Goal: Task Accomplishment & Management: Manage account settings

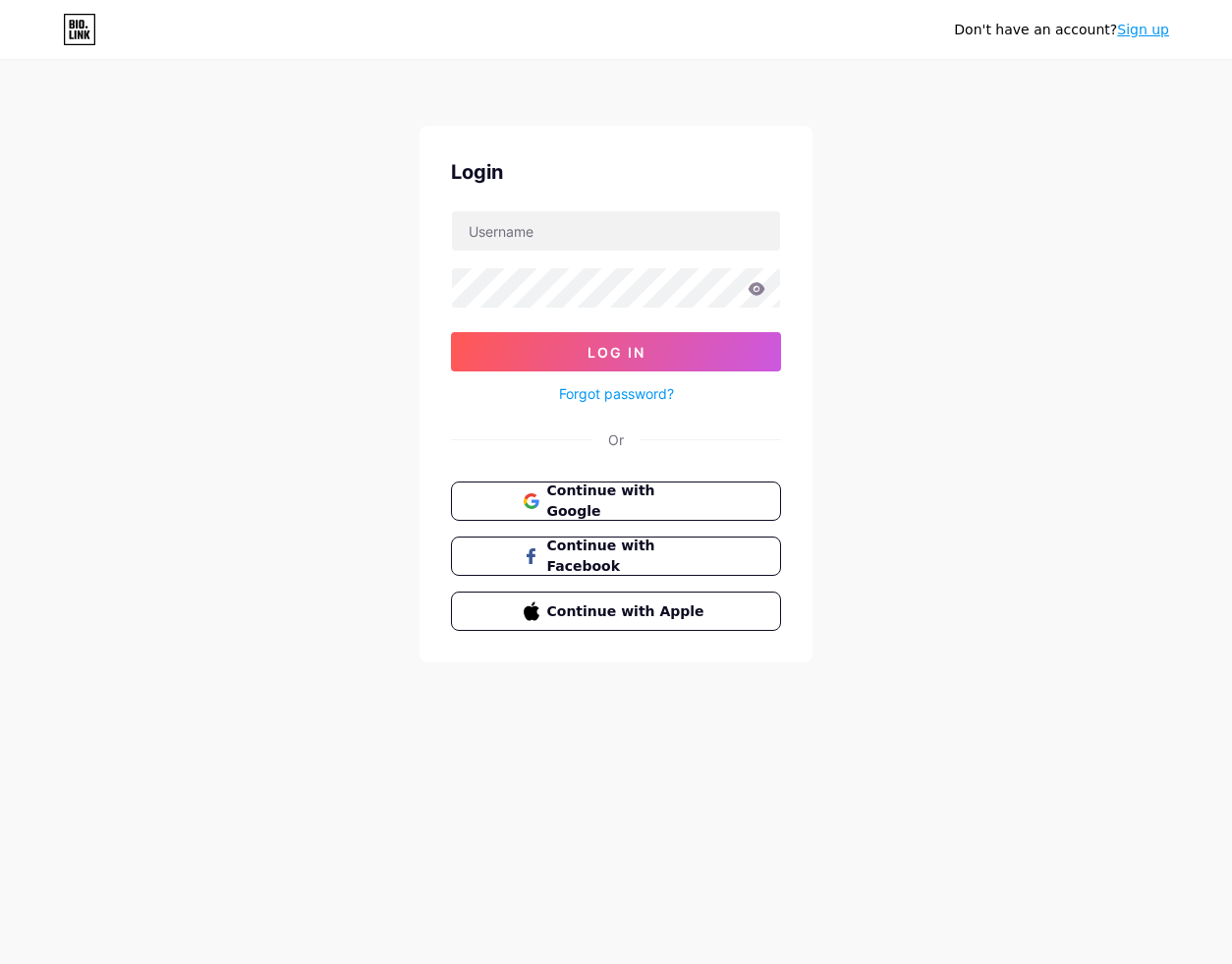
click at [285, 657] on div "Don't have an account? Sign up Login Log In Forgot password? Or Continue with G…" at bounding box center [616, 363] width 1232 height 725
click at [586, 494] on span "Continue with Google" at bounding box center [627, 501] width 164 height 42
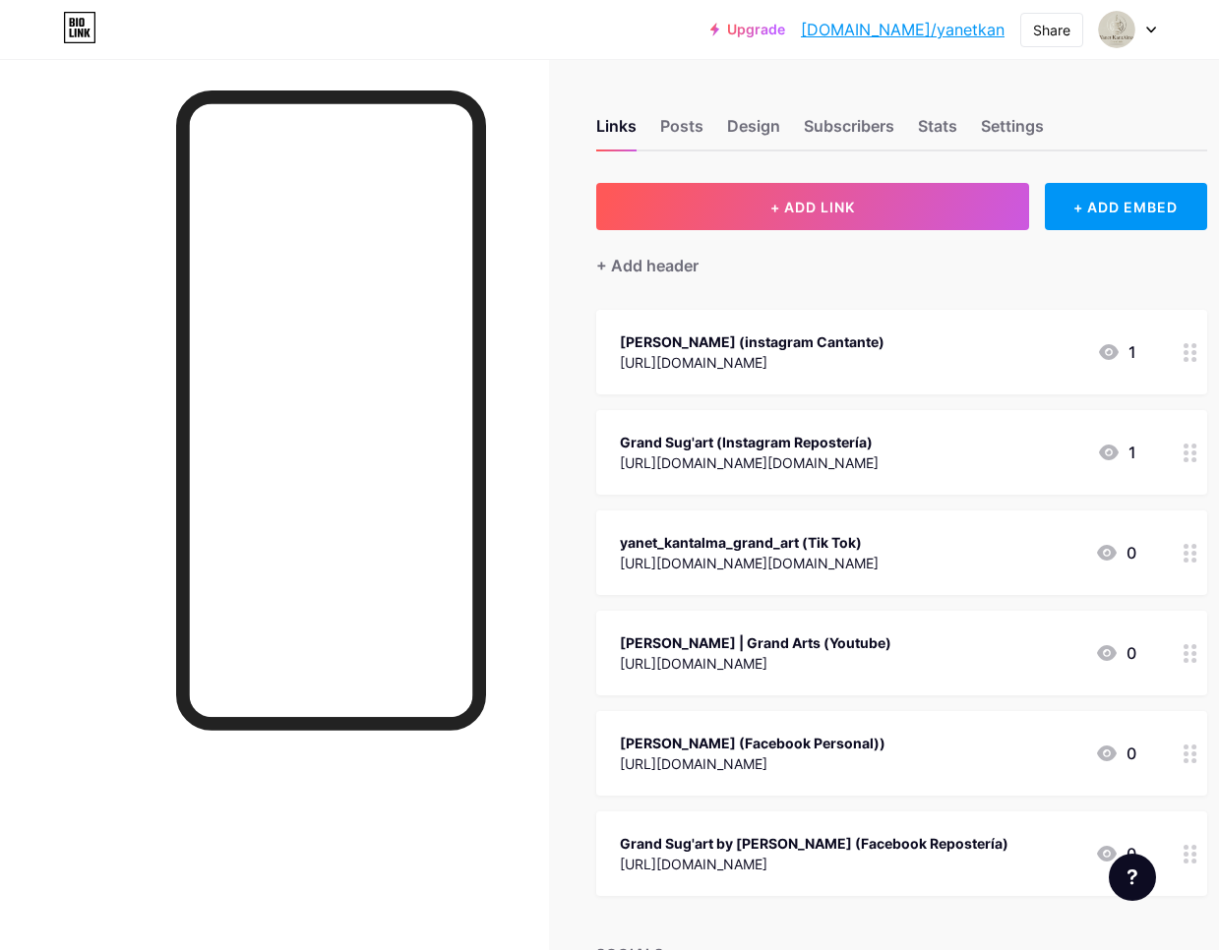
click at [715, 449] on div "Grand Sug'art (Instagram Repostería)" at bounding box center [749, 442] width 259 height 21
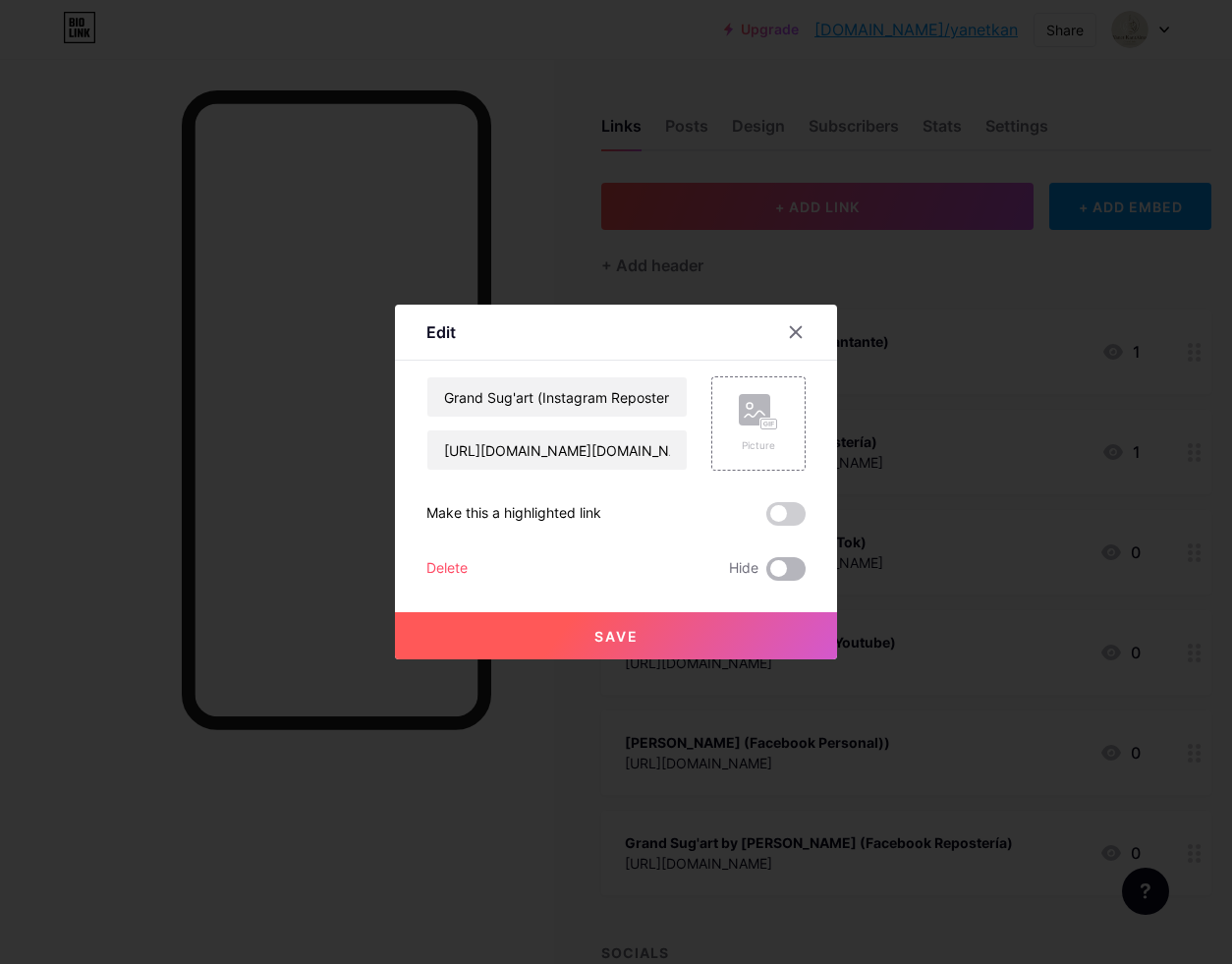
click at [784, 568] on span at bounding box center [785, 569] width 39 height 24
click at [766, 573] on input "checkbox" at bounding box center [766, 573] width 0 height 0
click at [440, 568] on div "Delete" at bounding box center [447, 569] width 41 height 24
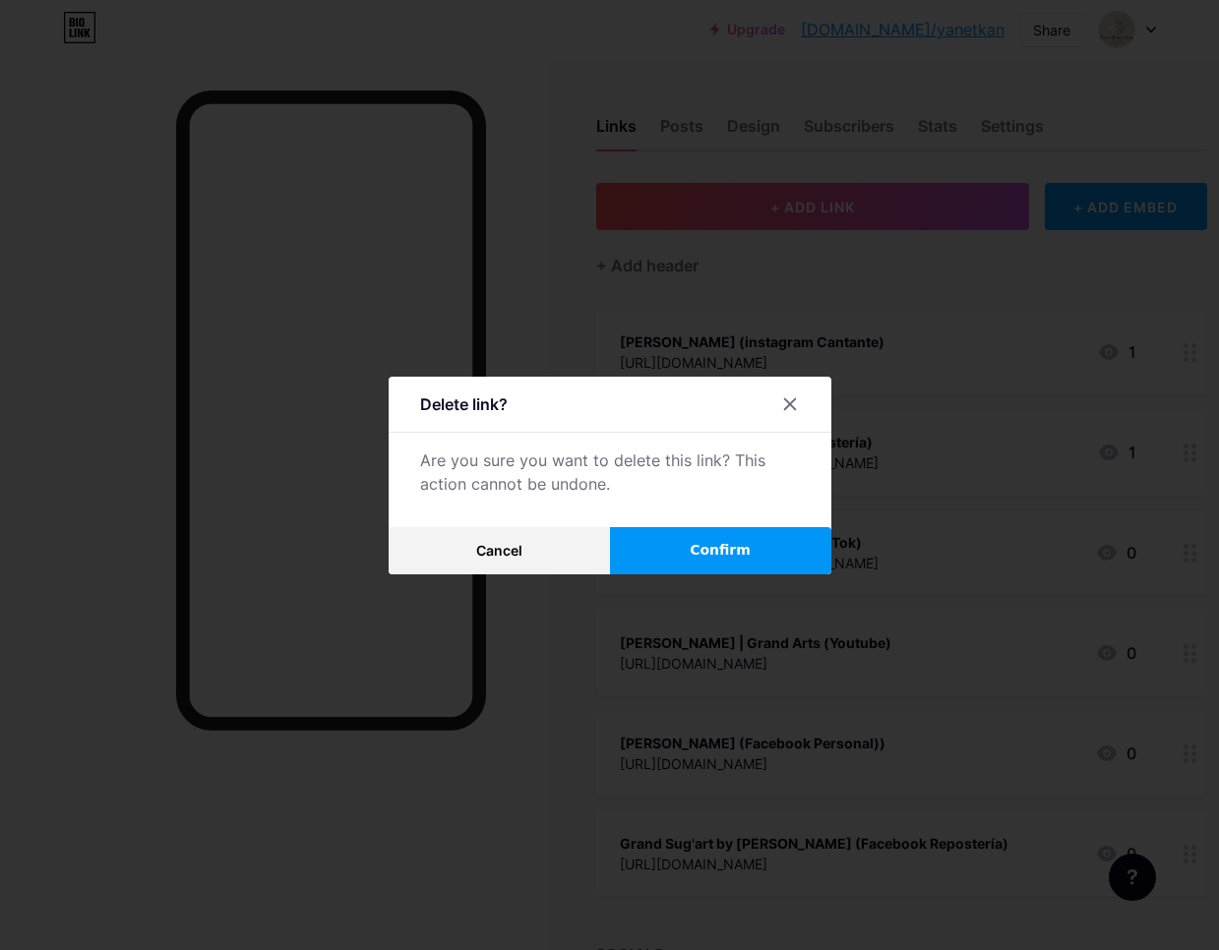
click at [720, 560] on span "Confirm" at bounding box center [720, 550] width 61 height 21
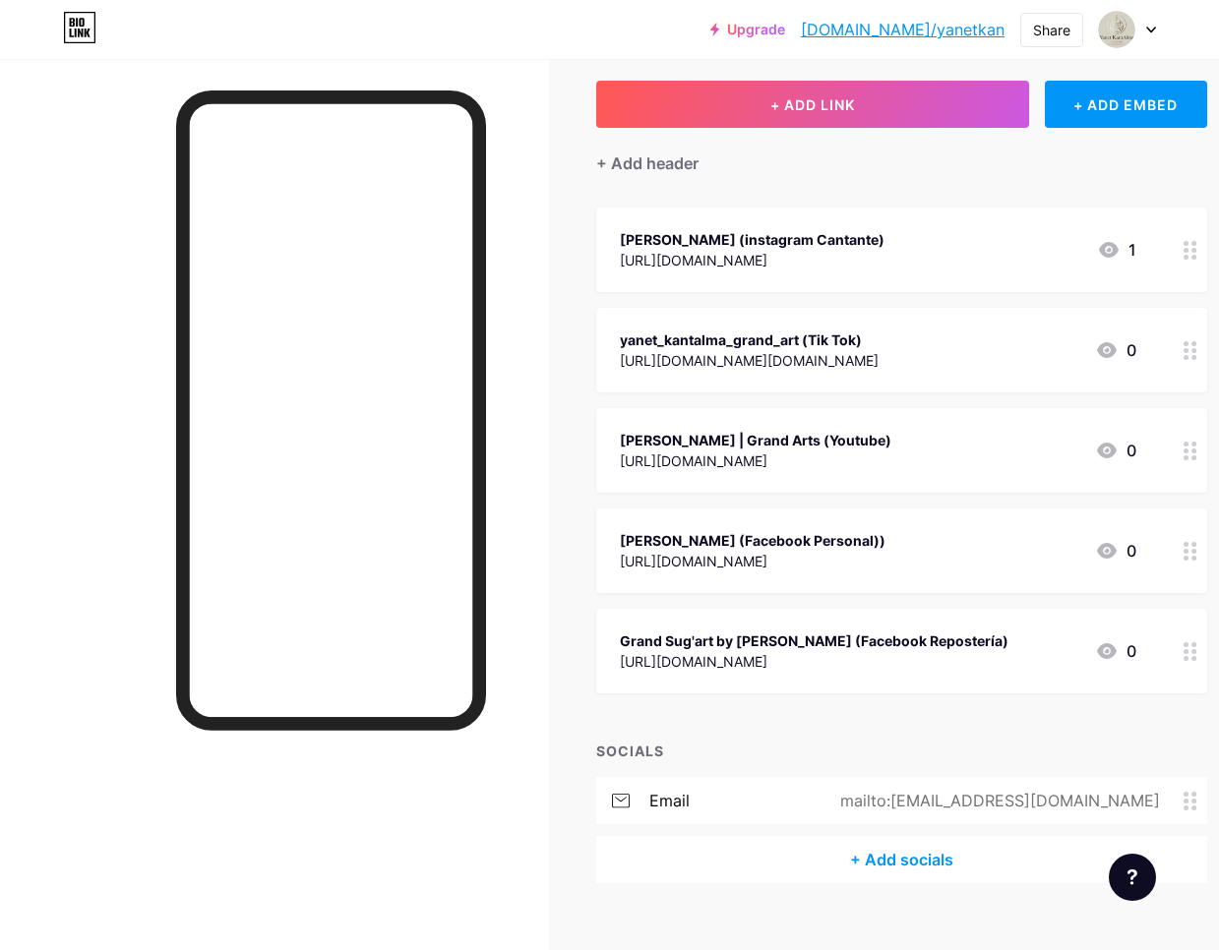
scroll to position [107, 0]
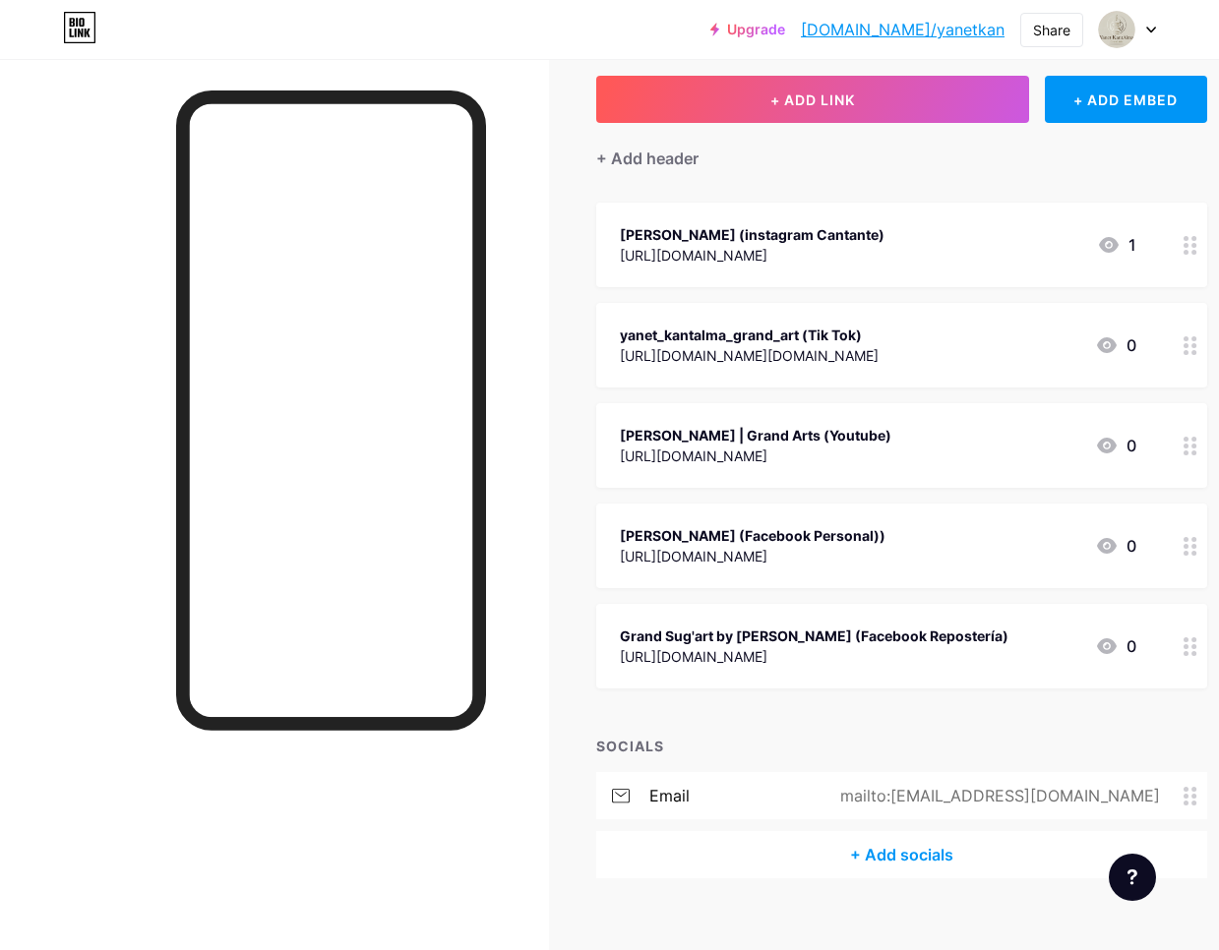
click at [884, 245] on div "[URL][DOMAIN_NAME]" at bounding box center [752, 255] width 265 height 21
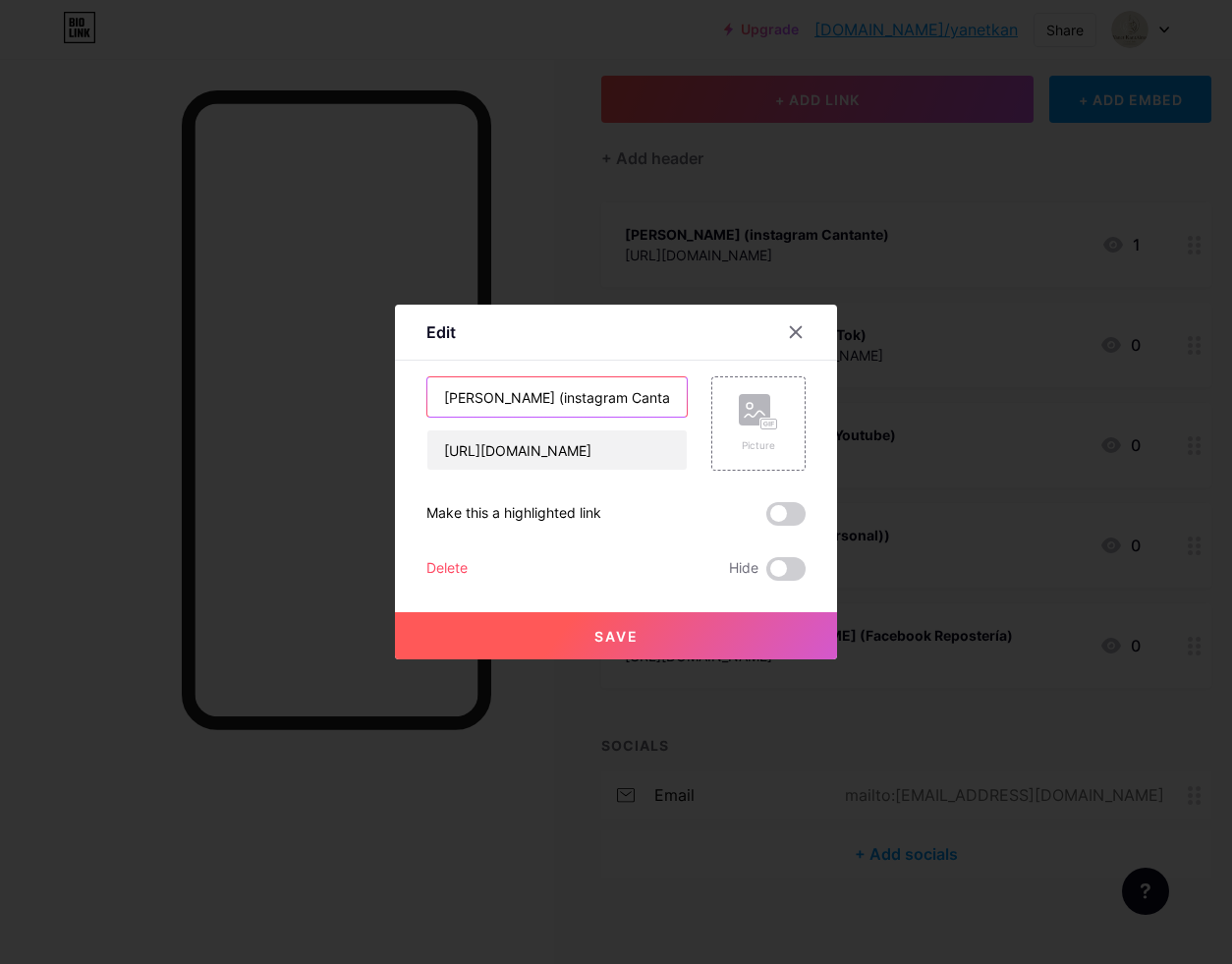
click at [674, 396] on input "Yanet KantAlma (instagram Cantante)" at bounding box center [558, 397] width 260 height 39
click at [673, 398] on input "Yanet KantAlma (instagram Cantante)" at bounding box center [558, 397] width 260 height 39
drag, startPoint x: 669, startPoint y: 396, endPoint x: 551, endPoint y: 399, distance: 118.0
click at [551, 399] on input "Yanet KantAlma (instagram Cate)" at bounding box center [558, 397] width 260 height 39
type input "Yanet KantAlma | Milele"
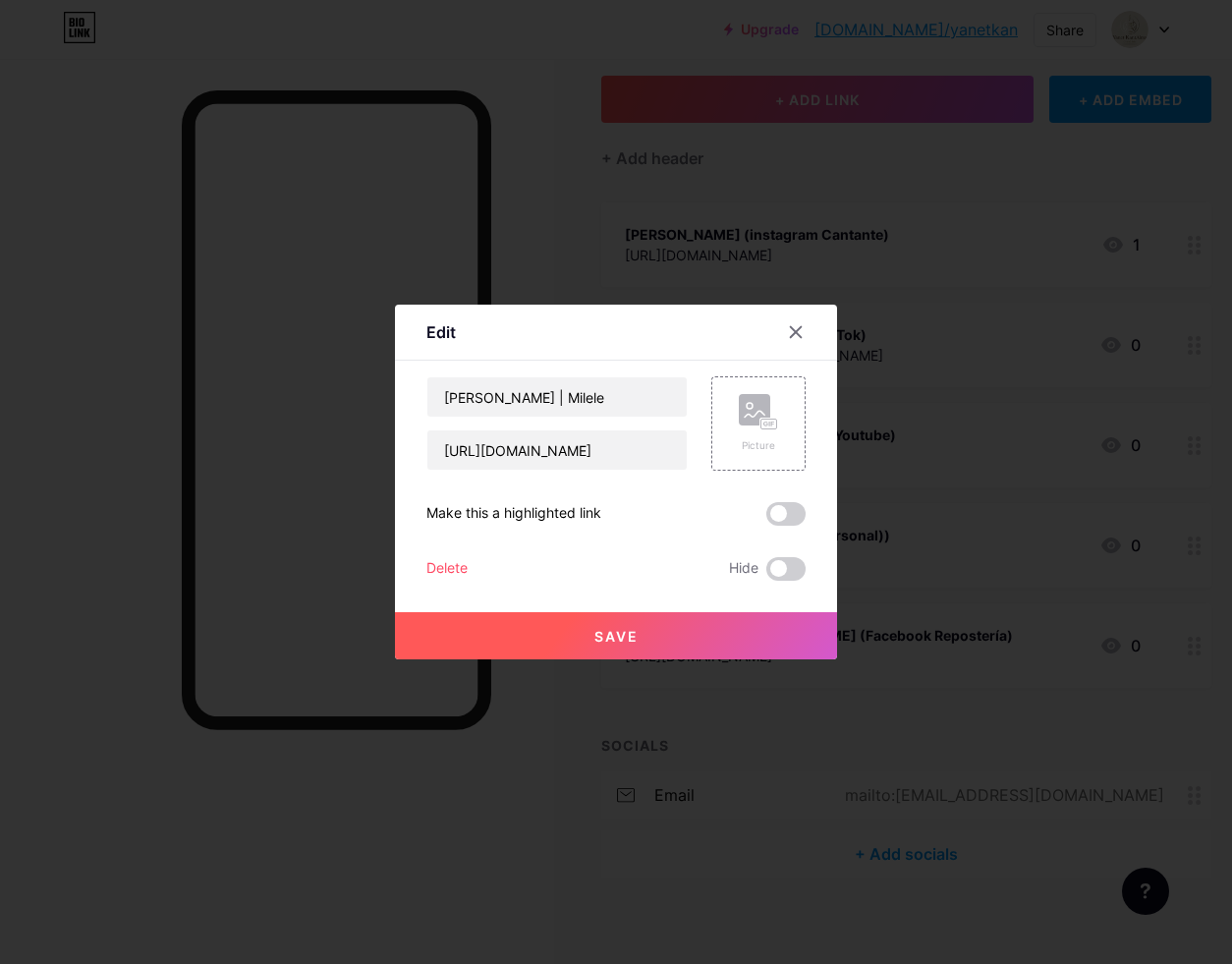
click at [629, 635] on span "Save" at bounding box center [616, 636] width 44 height 17
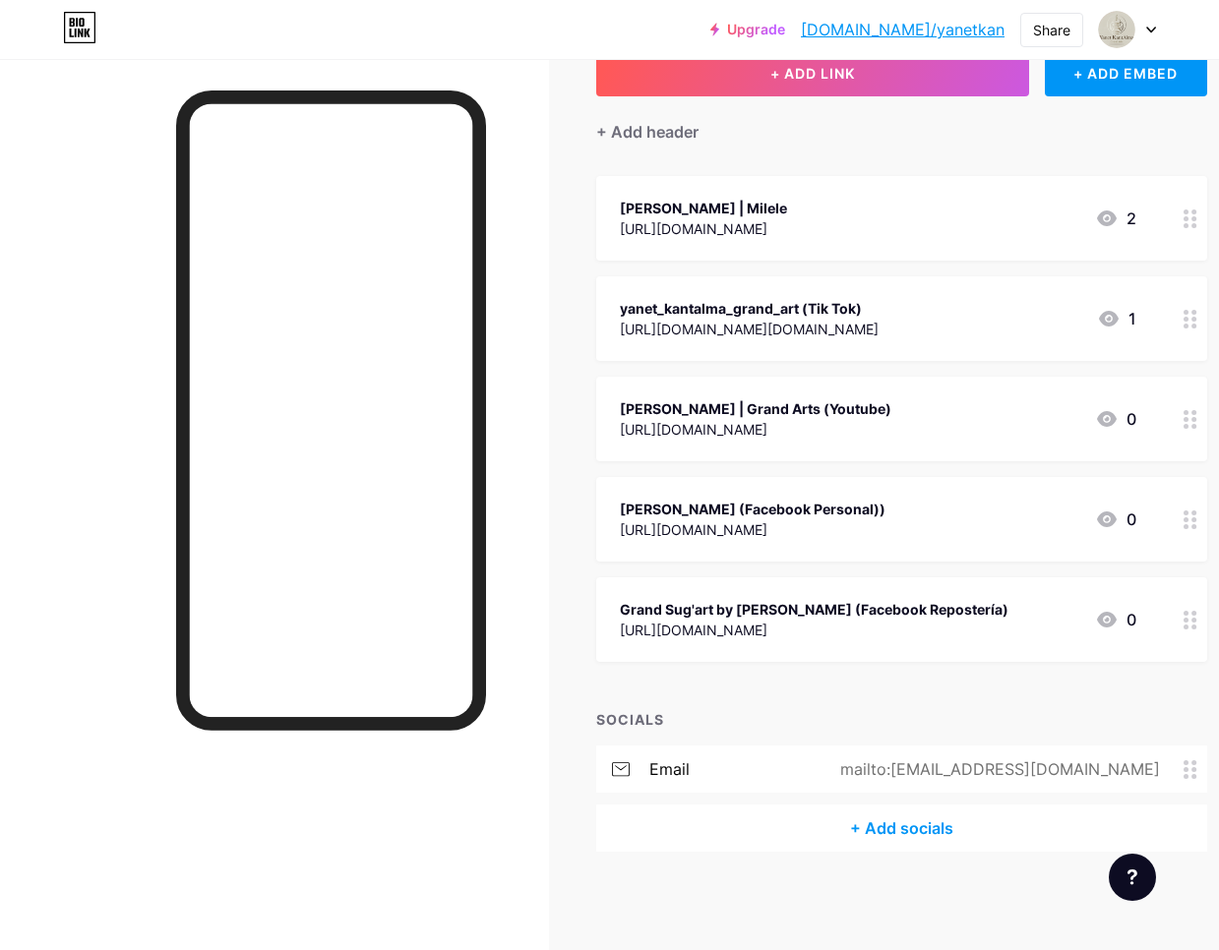
scroll to position [133, 0]
click at [845, 518] on div "Yanet KantAlma (Facebook Personal))" at bounding box center [753, 510] width 266 height 21
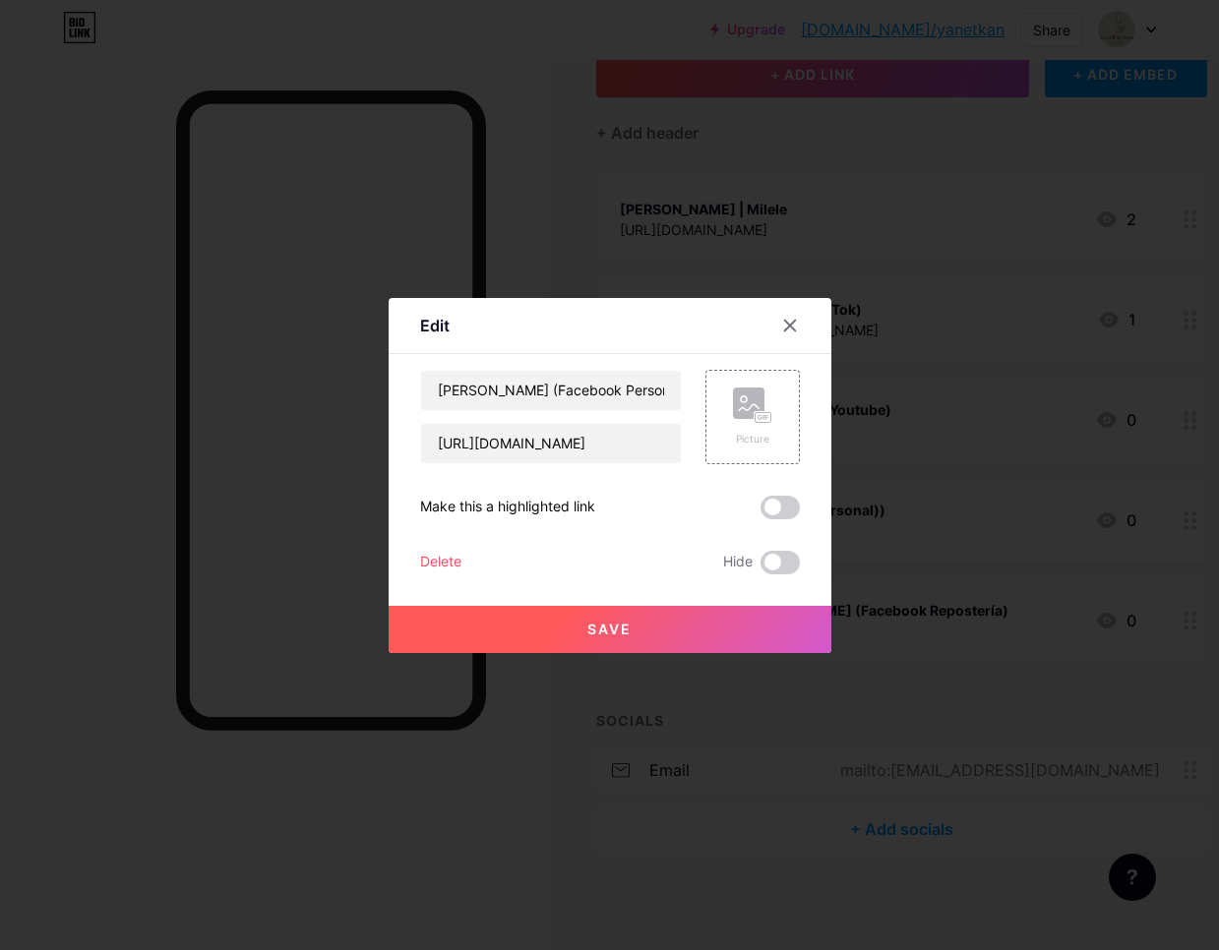
scroll to position [118, 0]
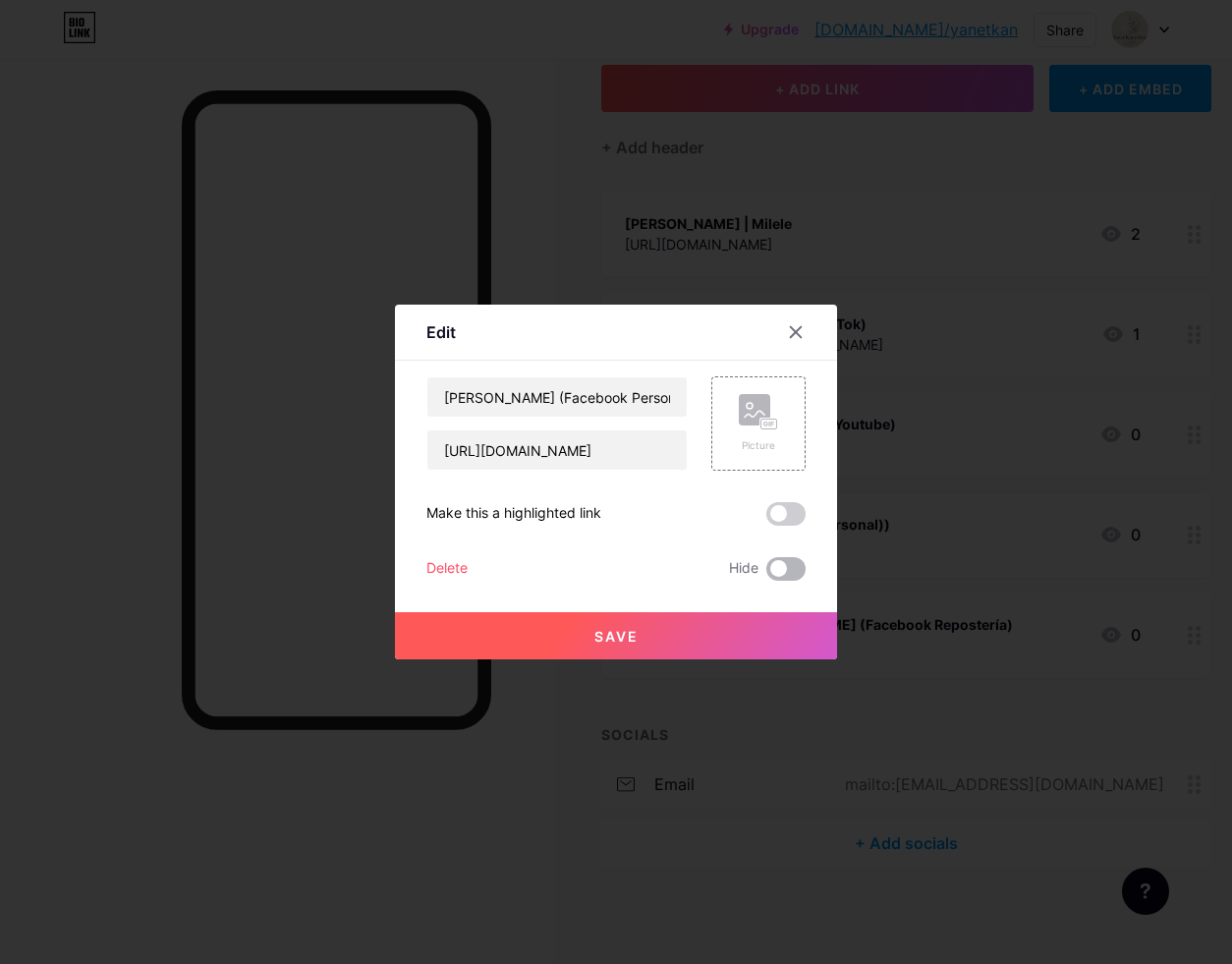
click at [784, 568] on span at bounding box center [785, 569] width 39 height 24
click at [766, 573] on input "checkbox" at bounding box center [766, 573] width 0 height 0
click at [664, 643] on button "Save" at bounding box center [616, 635] width 443 height 47
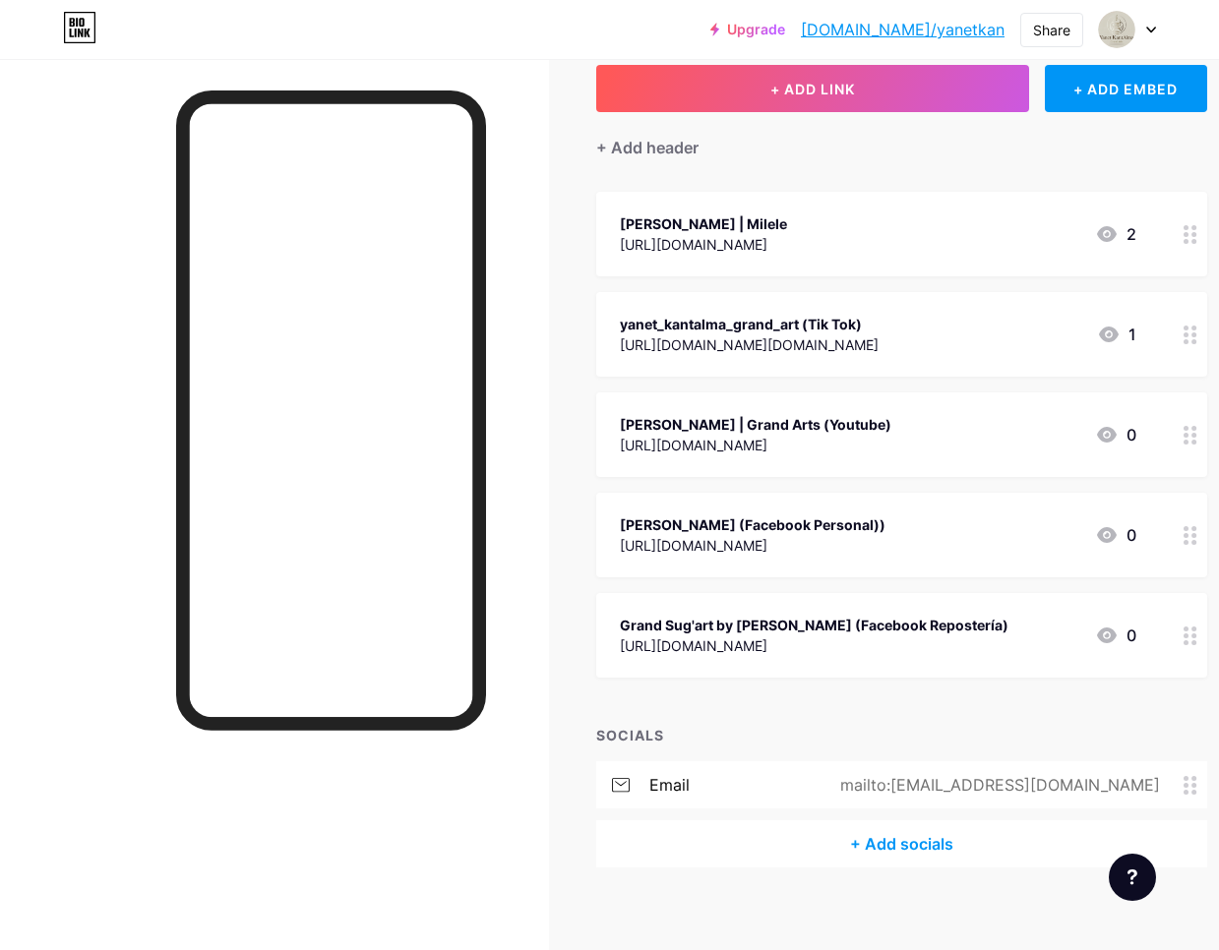
click at [885, 525] on div "Yanet KantAlma (Facebook Personal))" at bounding box center [753, 524] width 266 height 21
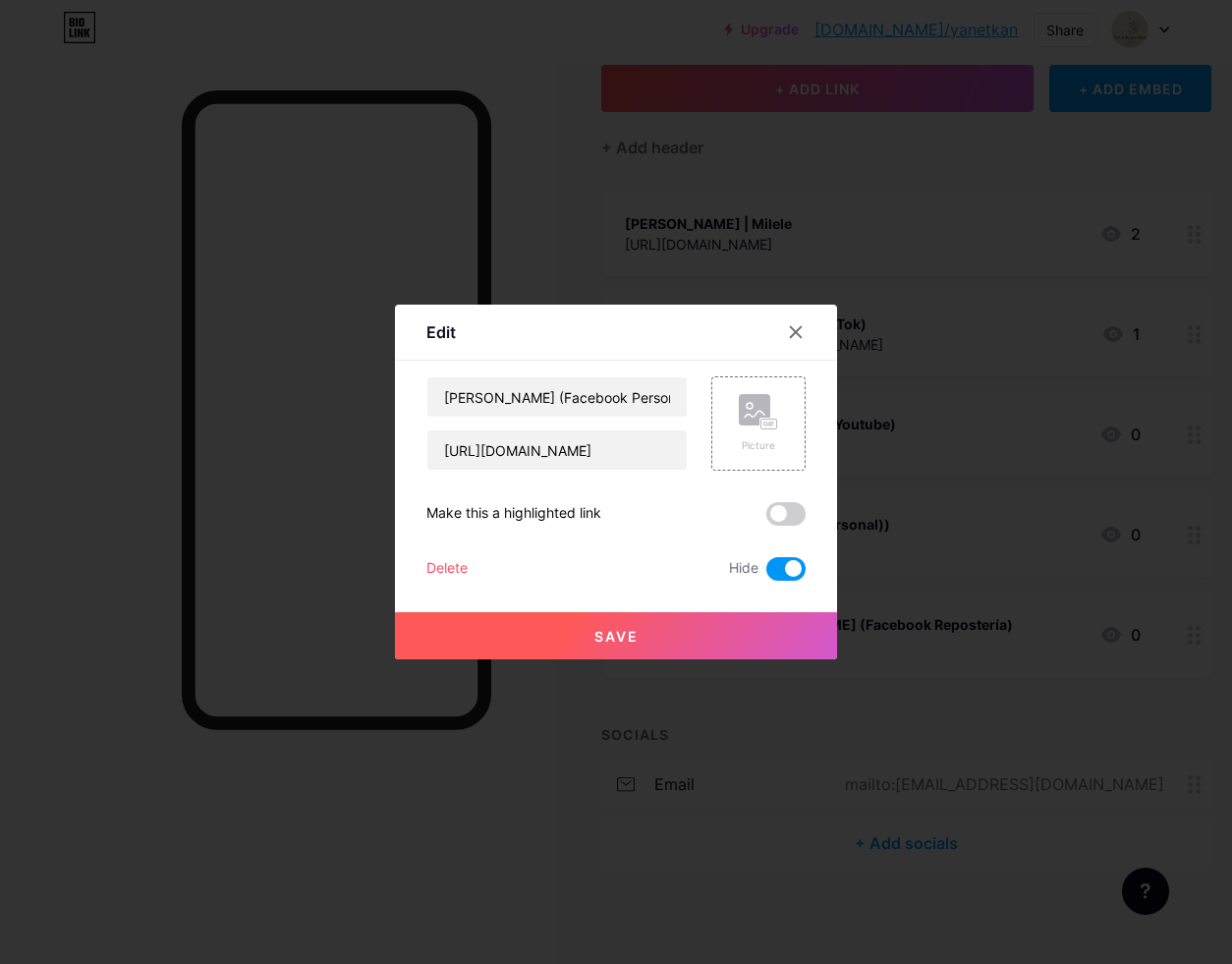
click at [691, 649] on button "Save" at bounding box center [616, 635] width 443 height 47
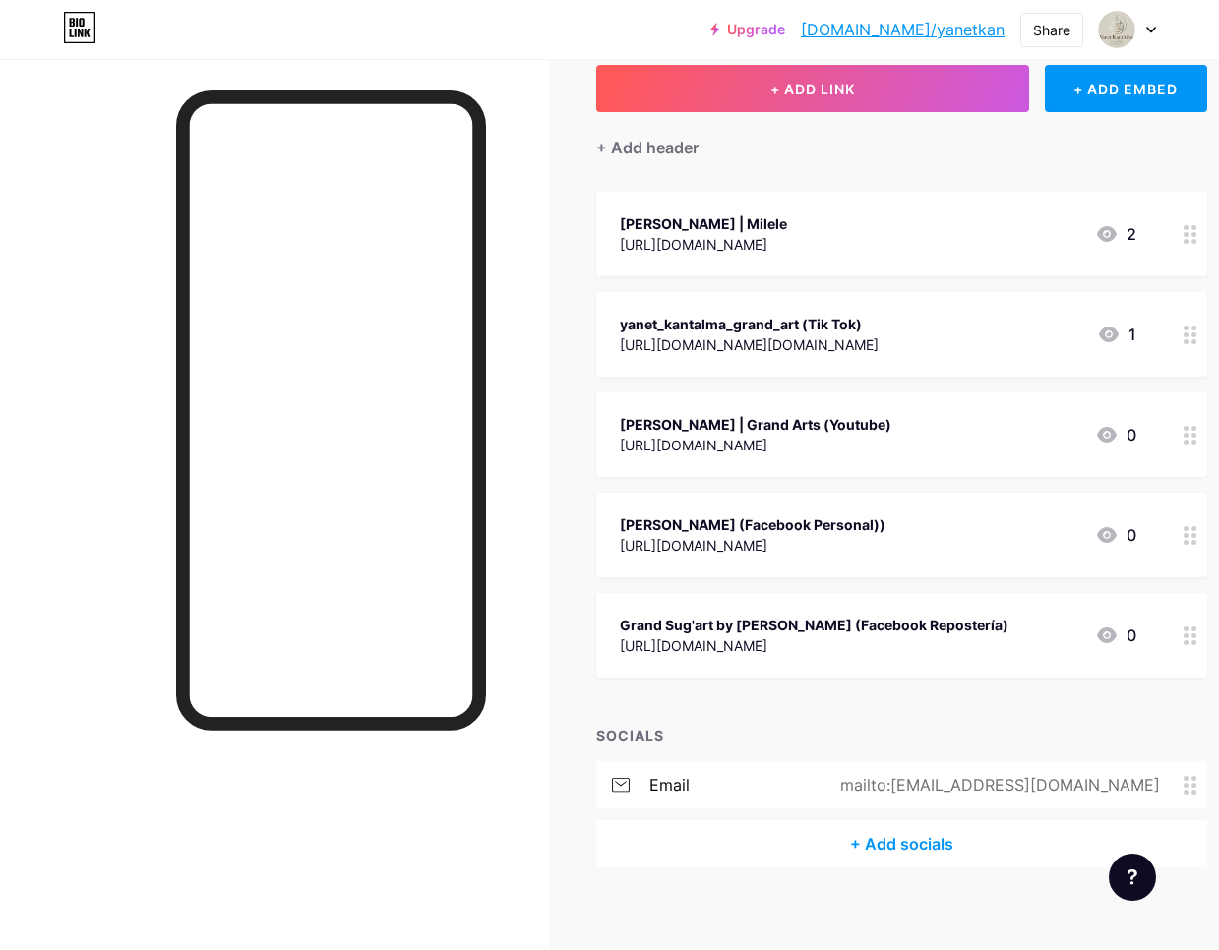
click at [759, 627] on div "Grand Sug'art by Yanet KantAlma (Facebook Repostería)" at bounding box center [814, 625] width 389 height 21
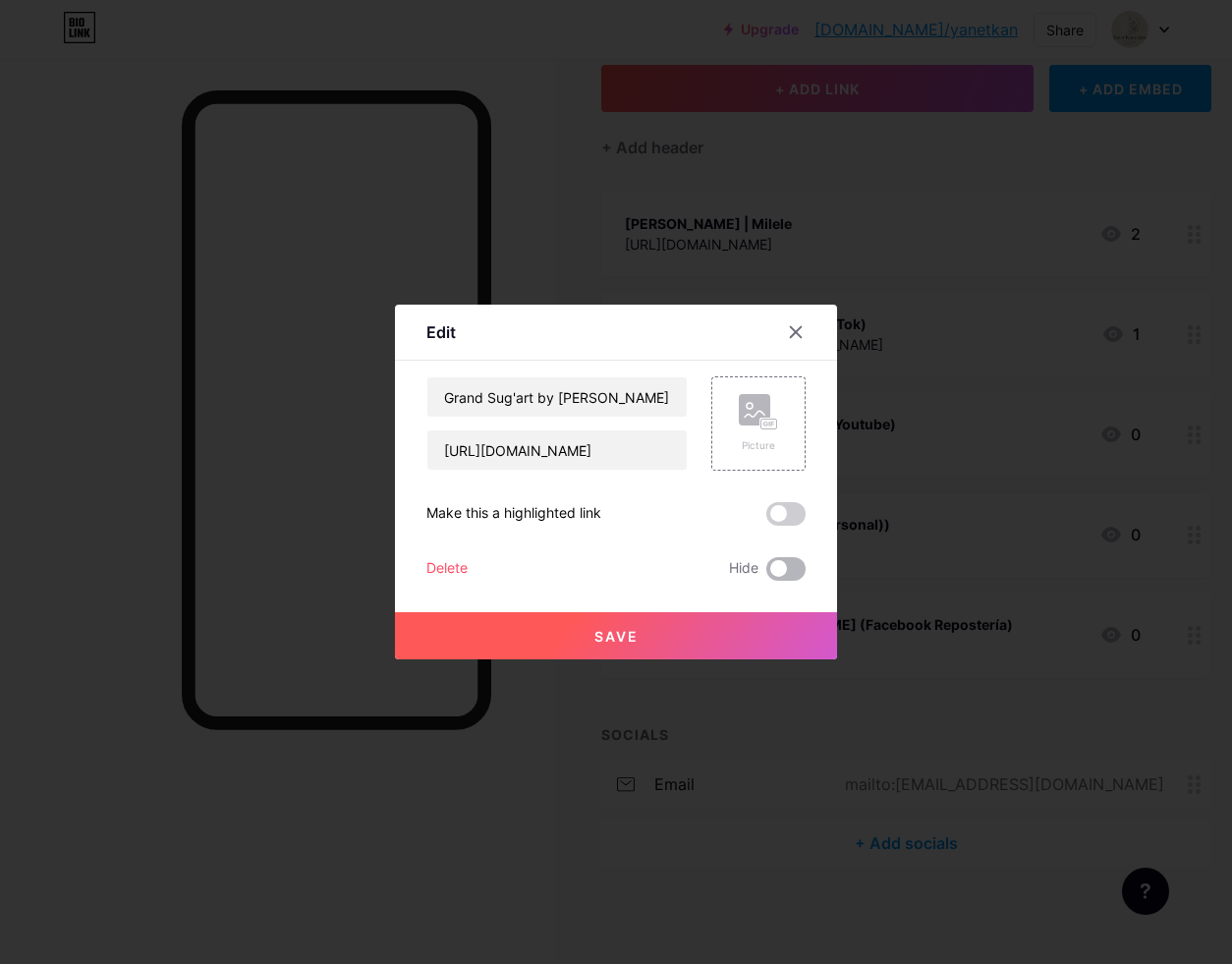
click at [780, 567] on span at bounding box center [785, 569] width 39 height 24
click at [766, 573] on input "checkbox" at bounding box center [766, 573] width 0 height 0
click at [452, 565] on div "Delete" at bounding box center [447, 569] width 41 height 24
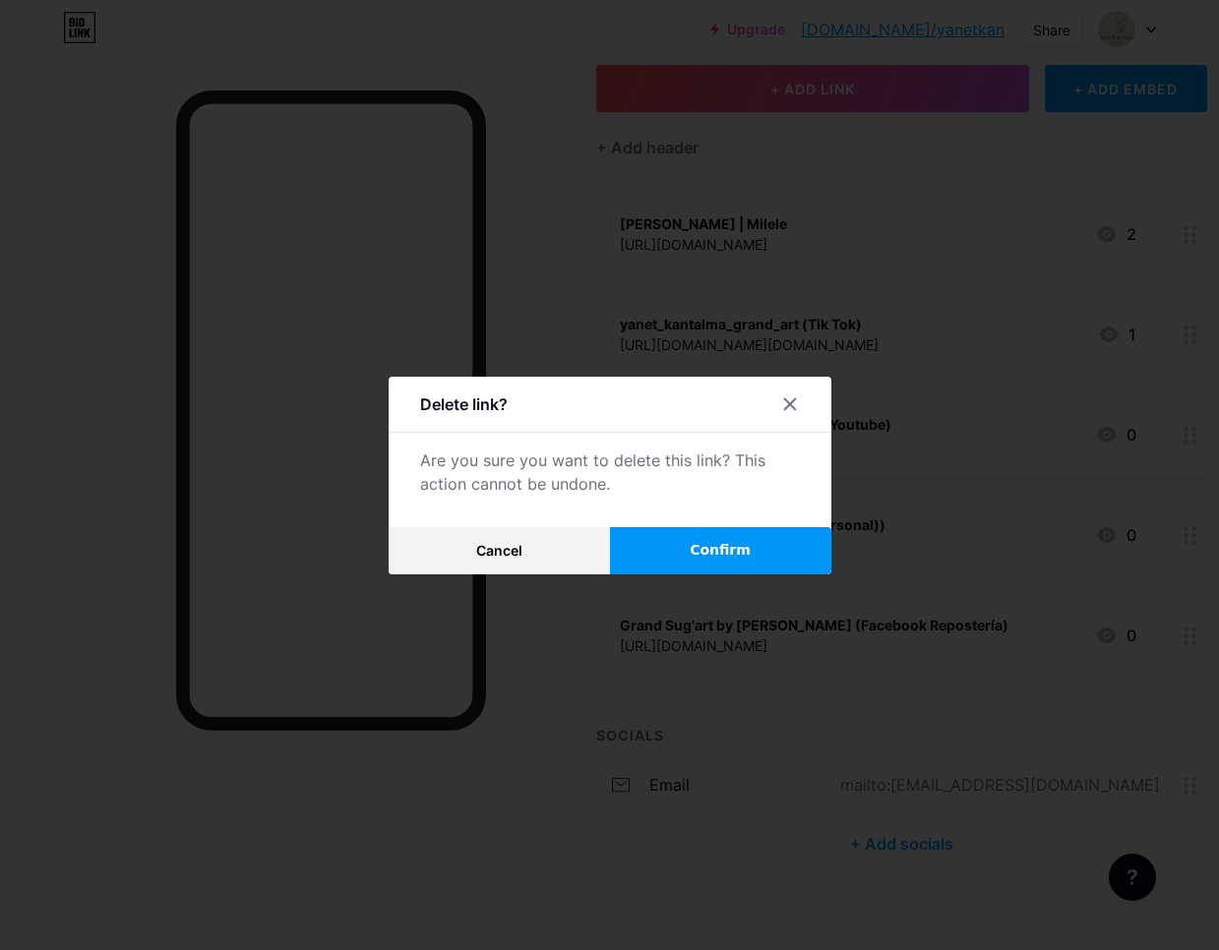
click at [697, 567] on button "Confirm" at bounding box center [720, 550] width 221 height 47
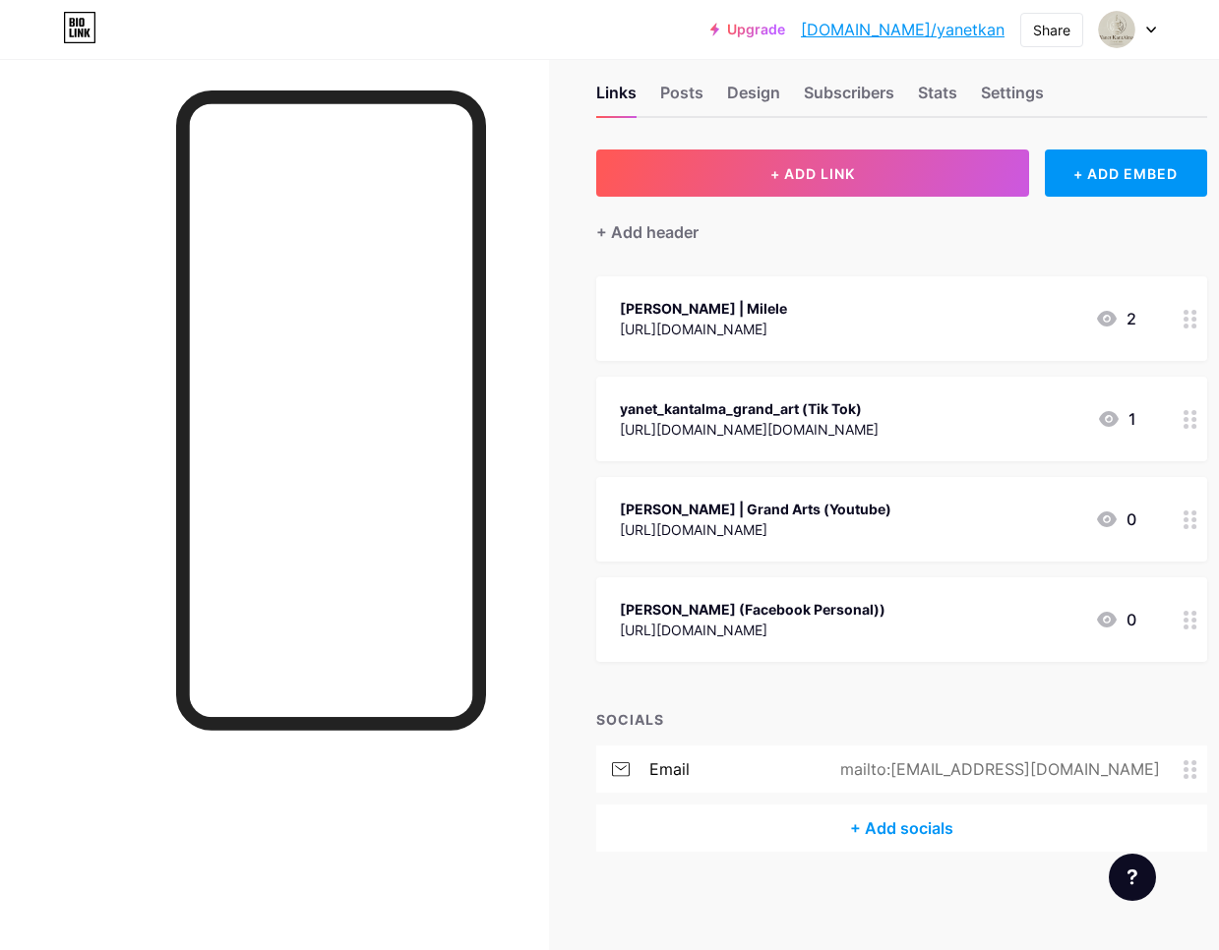
scroll to position [32, 0]
click at [832, 617] on div "Yanet KantAlma (Facebook Personal))" at bounding box center [753, 610] width 266 height 21
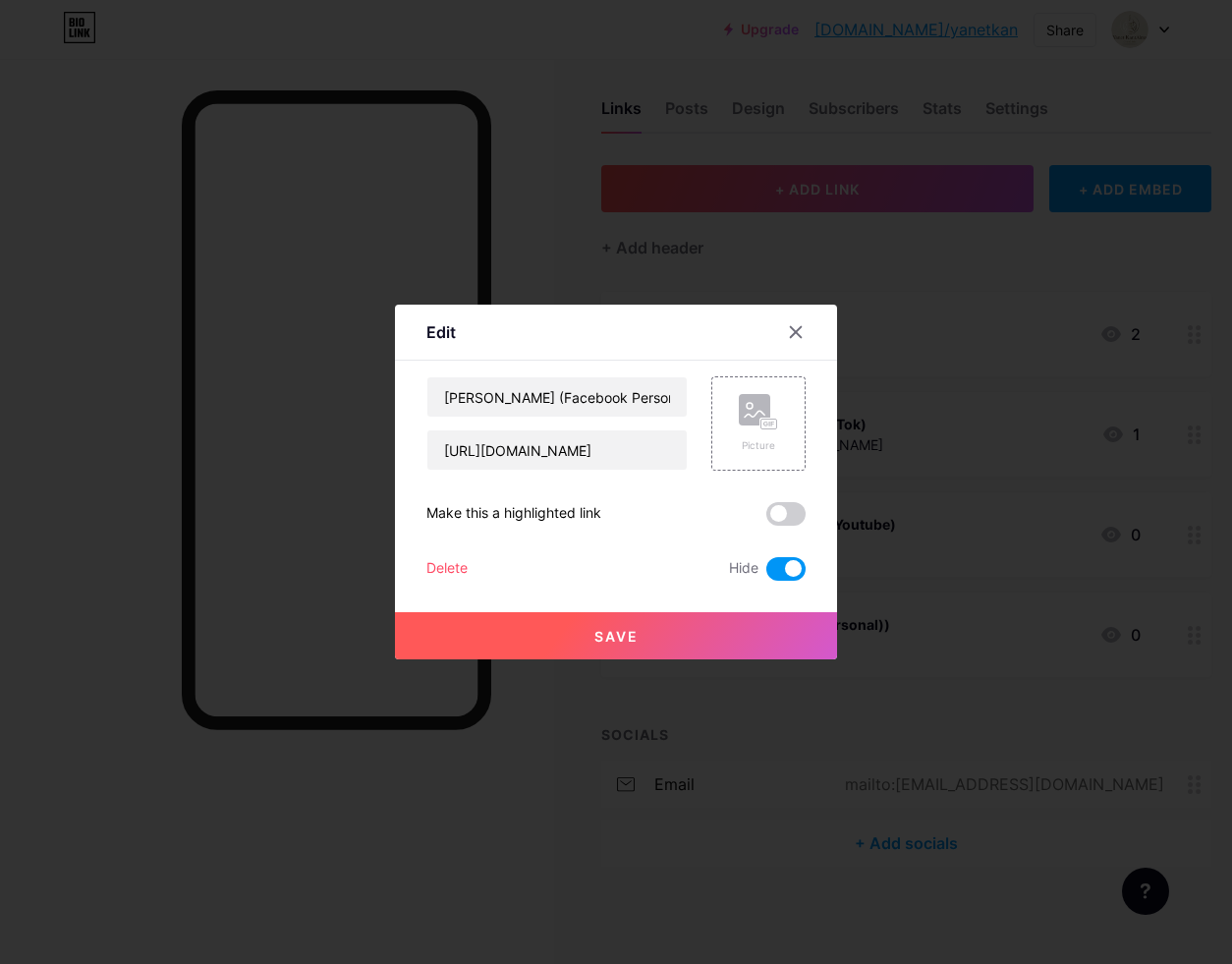
click at [470, 566] on div "Delete Hide" at bounding box center [616, 569] width 380 height 24
click at [627, 637] on span "Save" at bounding box center [616, 636] width 44 height 17
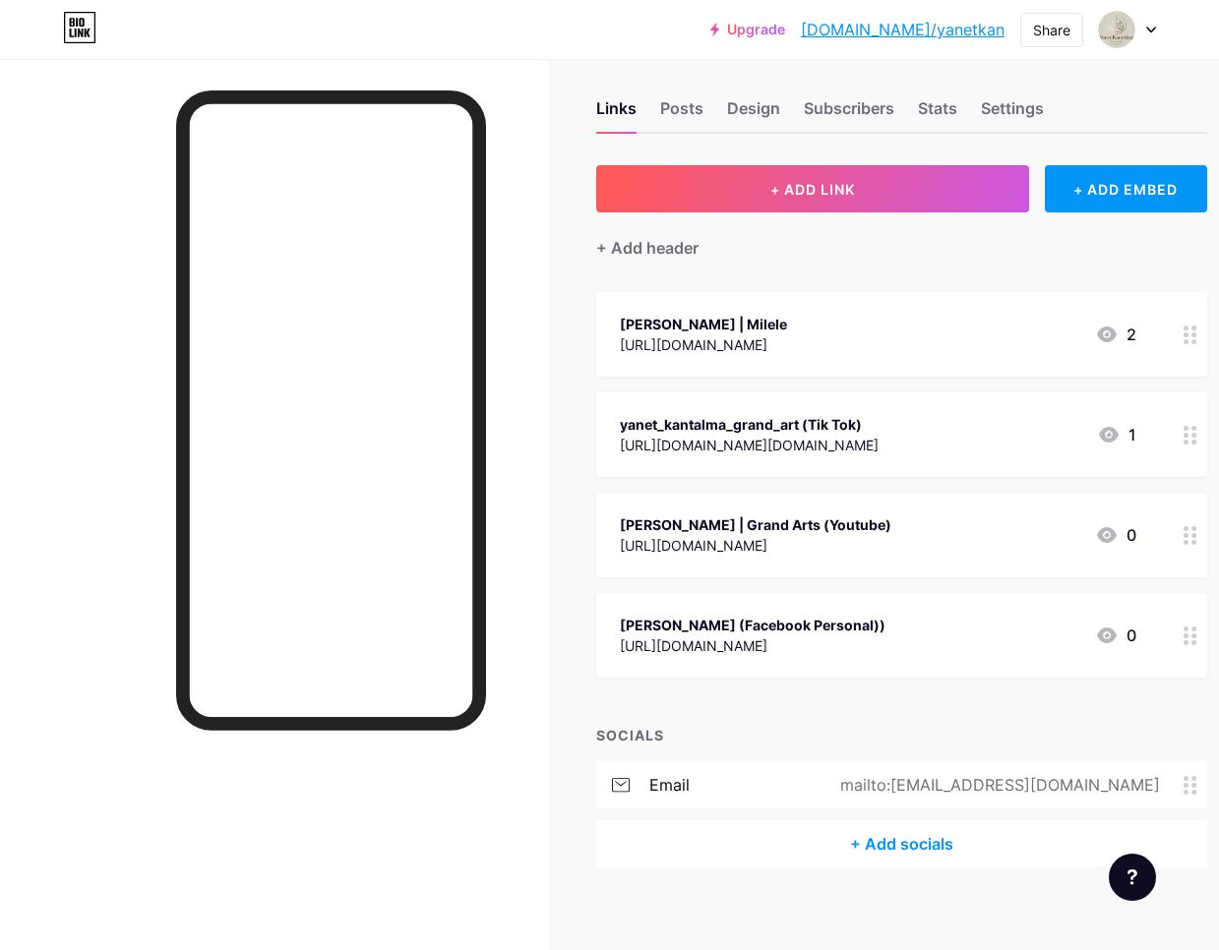
click at [871, 642] on div "https://www.facebook.com/share/15iZB4Xvzx/?mibextid=wwXIfr" at bounding box center [753, 645] width 266 height 21
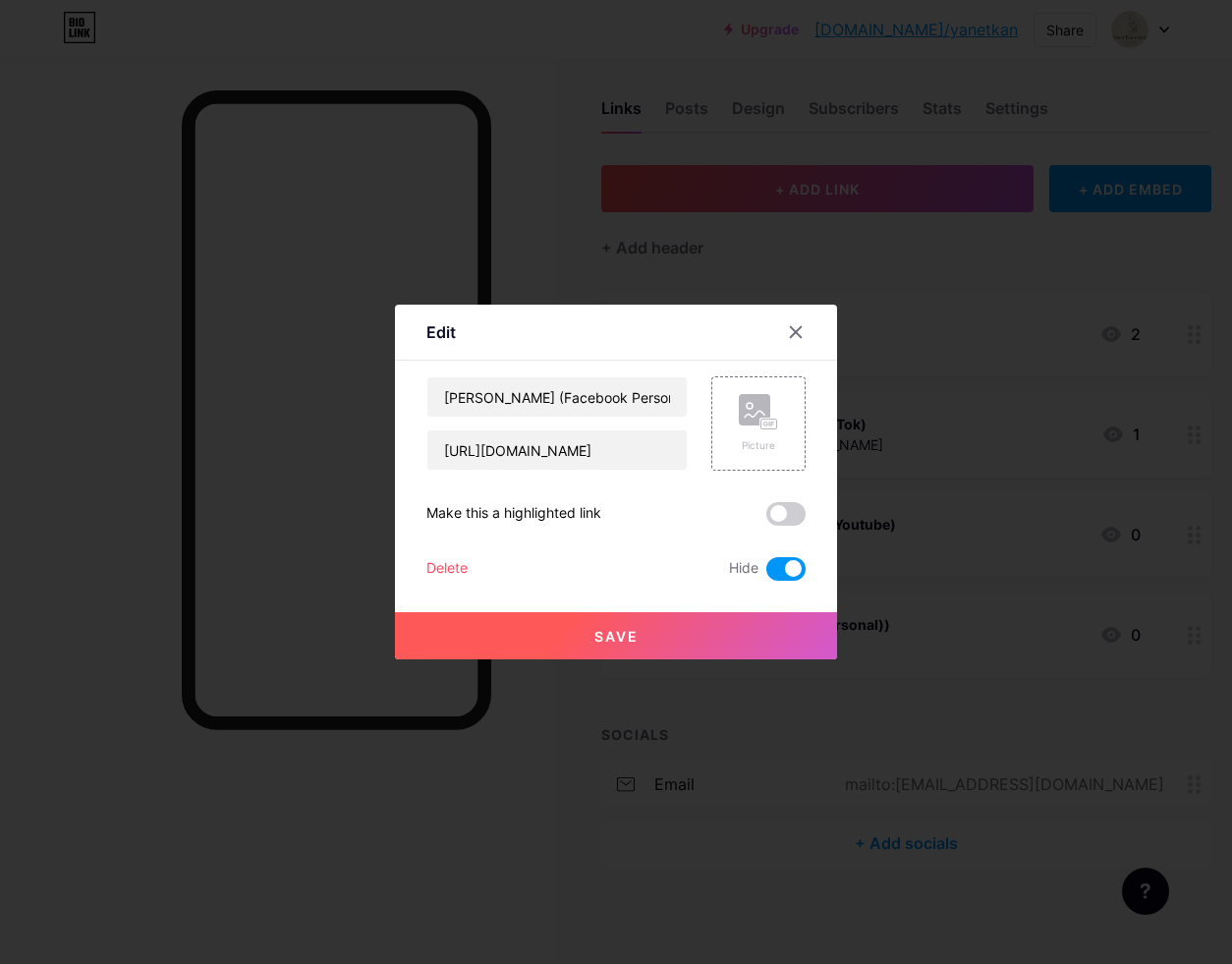
click at [443, 561] on div "Delete" at bounding box center [447, 569] width 41 height 24
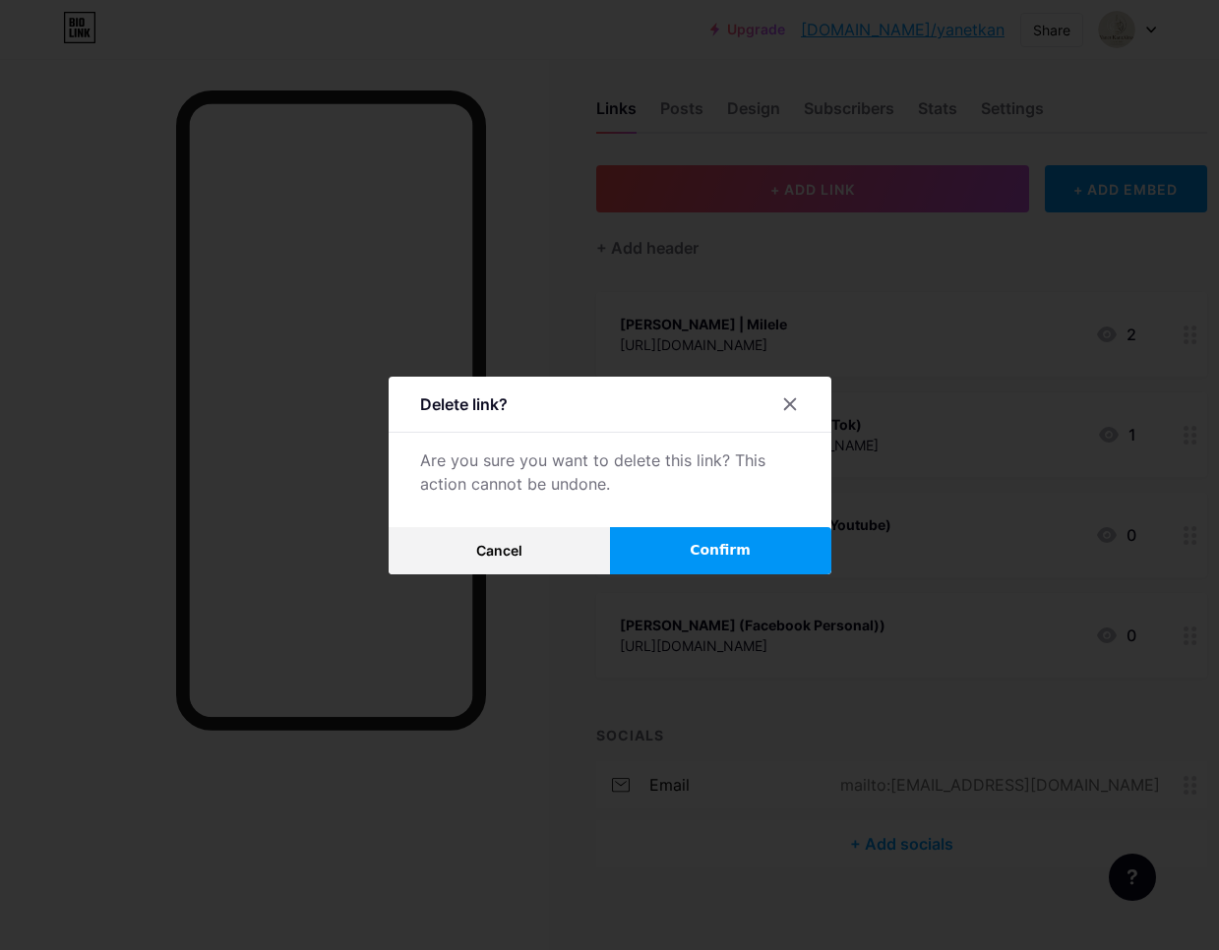
click at [742, 549] on span "Confirm" at bounding box center [720, 550] width 61 height 21
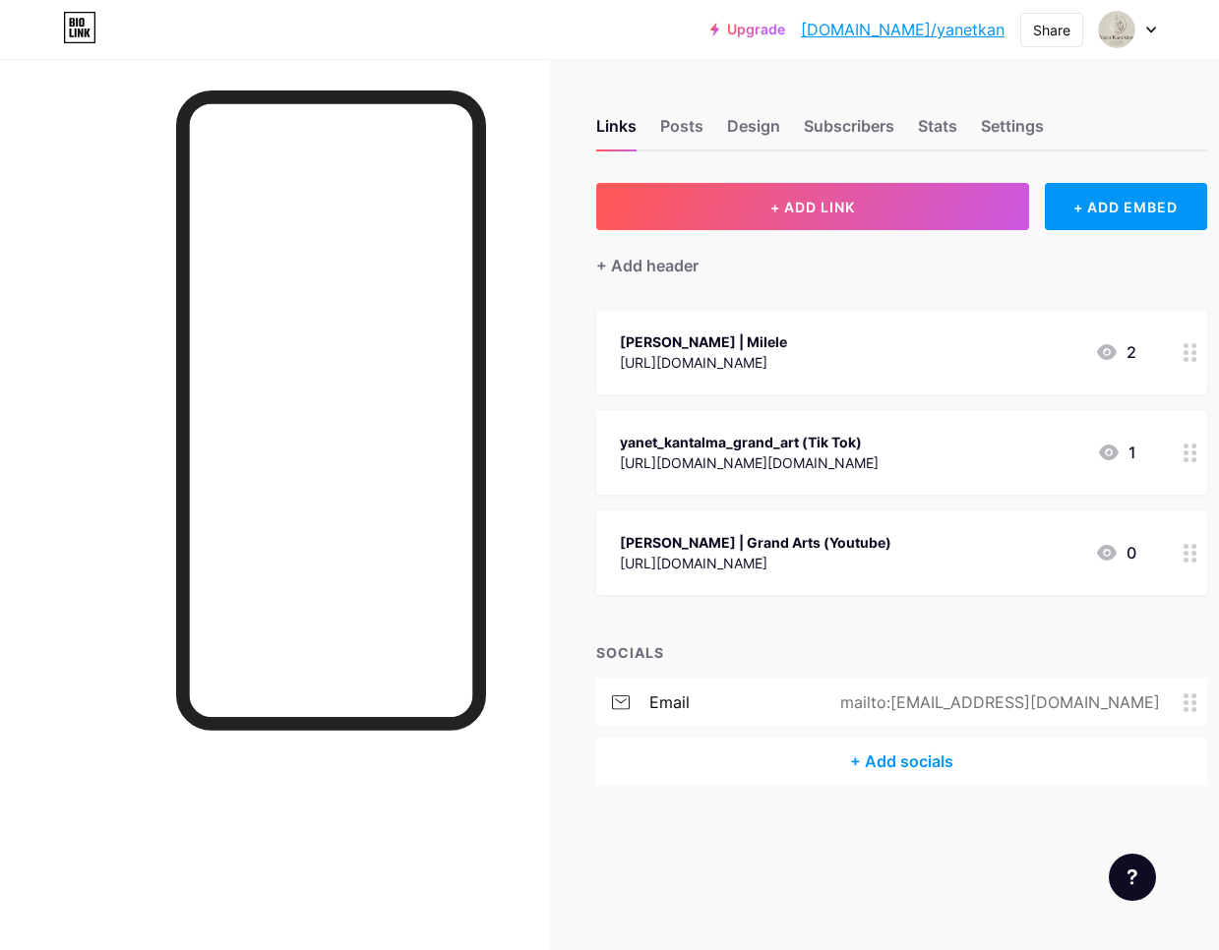
click at [823, 532] on div "Yanet KantAlma | Grand Arts (Youtube)" at bounding box center [755, 542] width 271 height 21
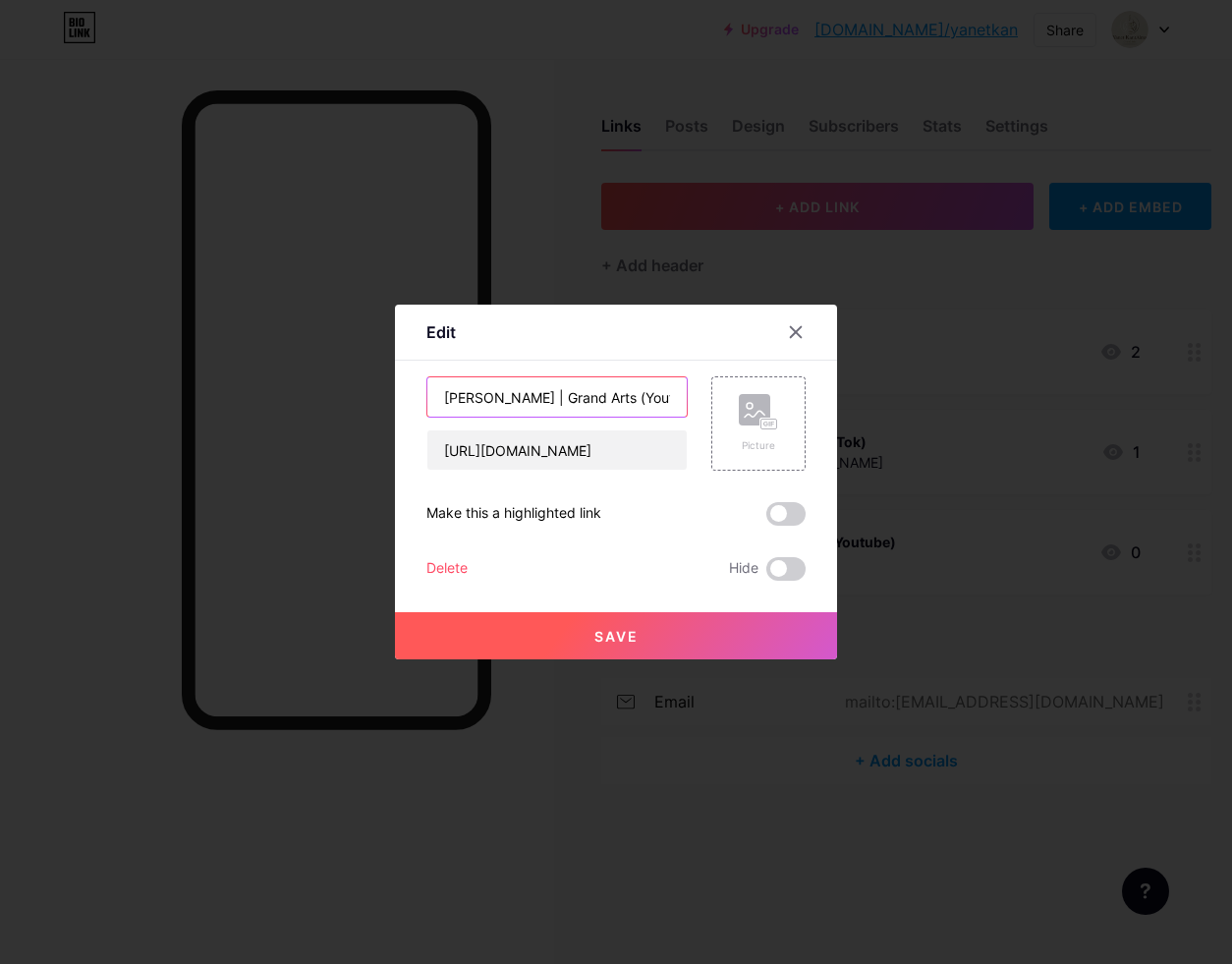
drag, startPoint x: 630, startPoint y: 395, endPoint x: 560, endPoint y: 397, distance: 70.0
click at [560, 397] on input "Yanet KantAlma | Grand Arts (Youtube)" at bounding box center [558, 397] width 260 height 39
type input "[PERSON_NAME] | Milele (Youtube)"
click at [451, 568] on div "Delete" at bounding box center [447, 569] width 41 height 24
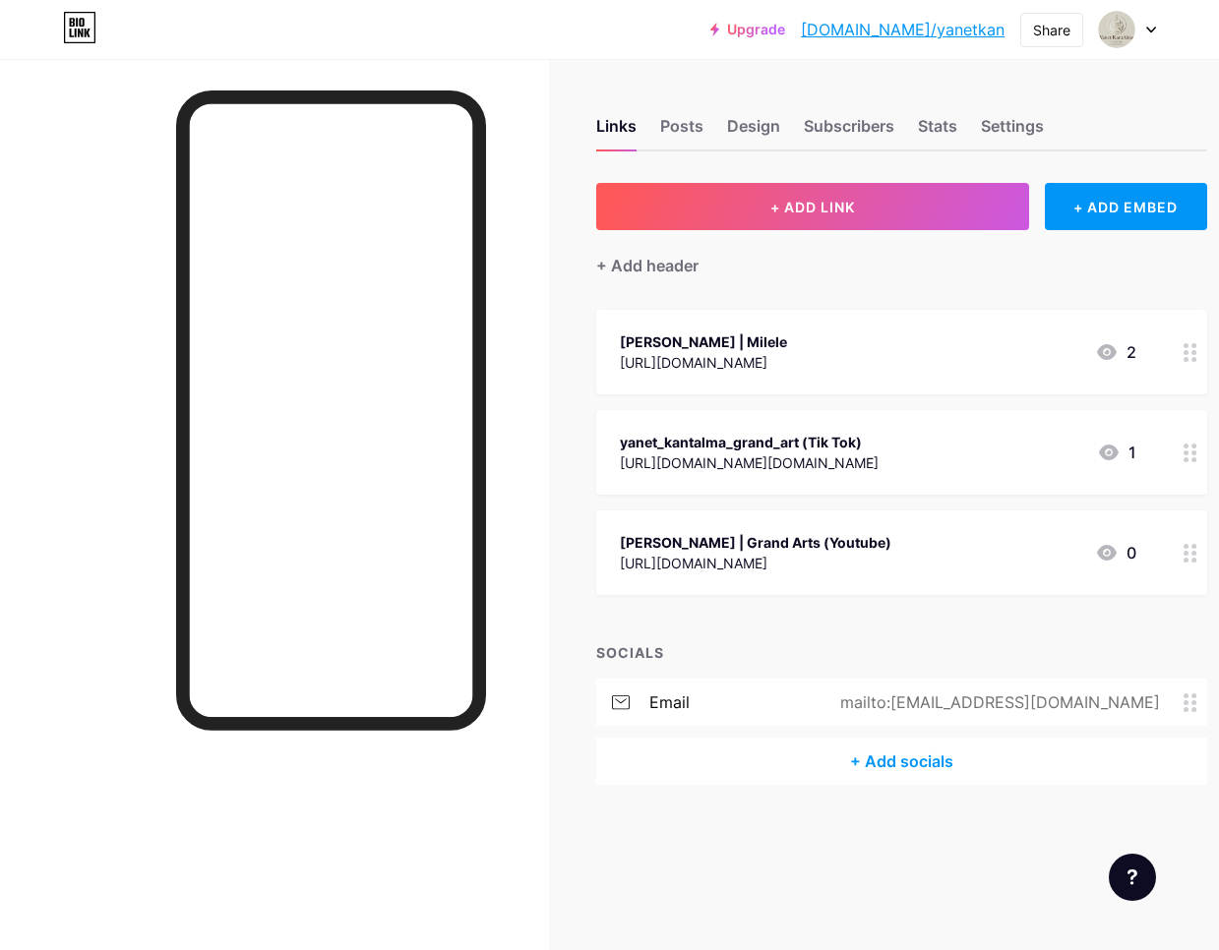
click at [679, 561] on button "Confirm" at bounding box center [720, 550] width 221 height 47
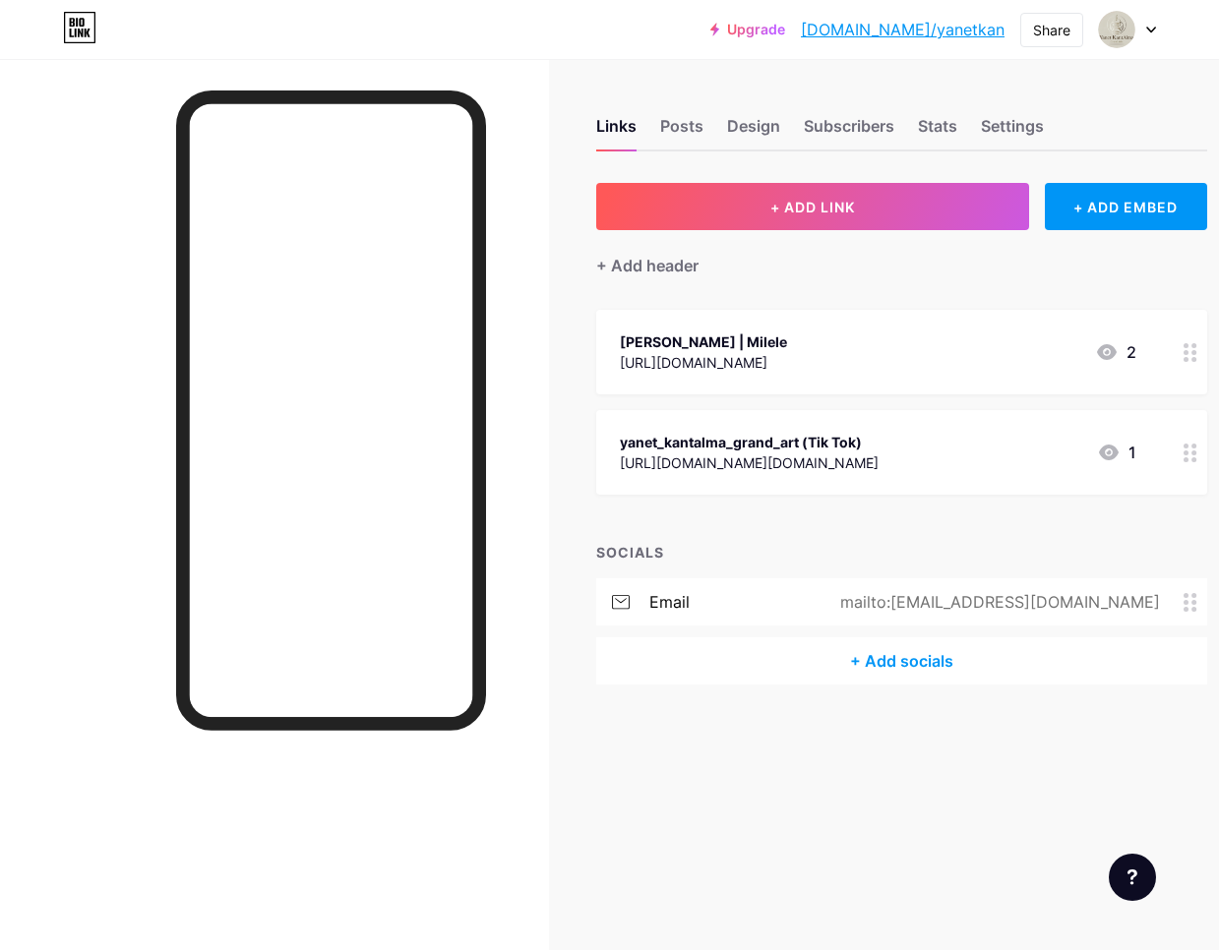
click at [787, 340] on div "Yanet KantAlma | Milele" at bounding box center [703, 341] width 167 height 21
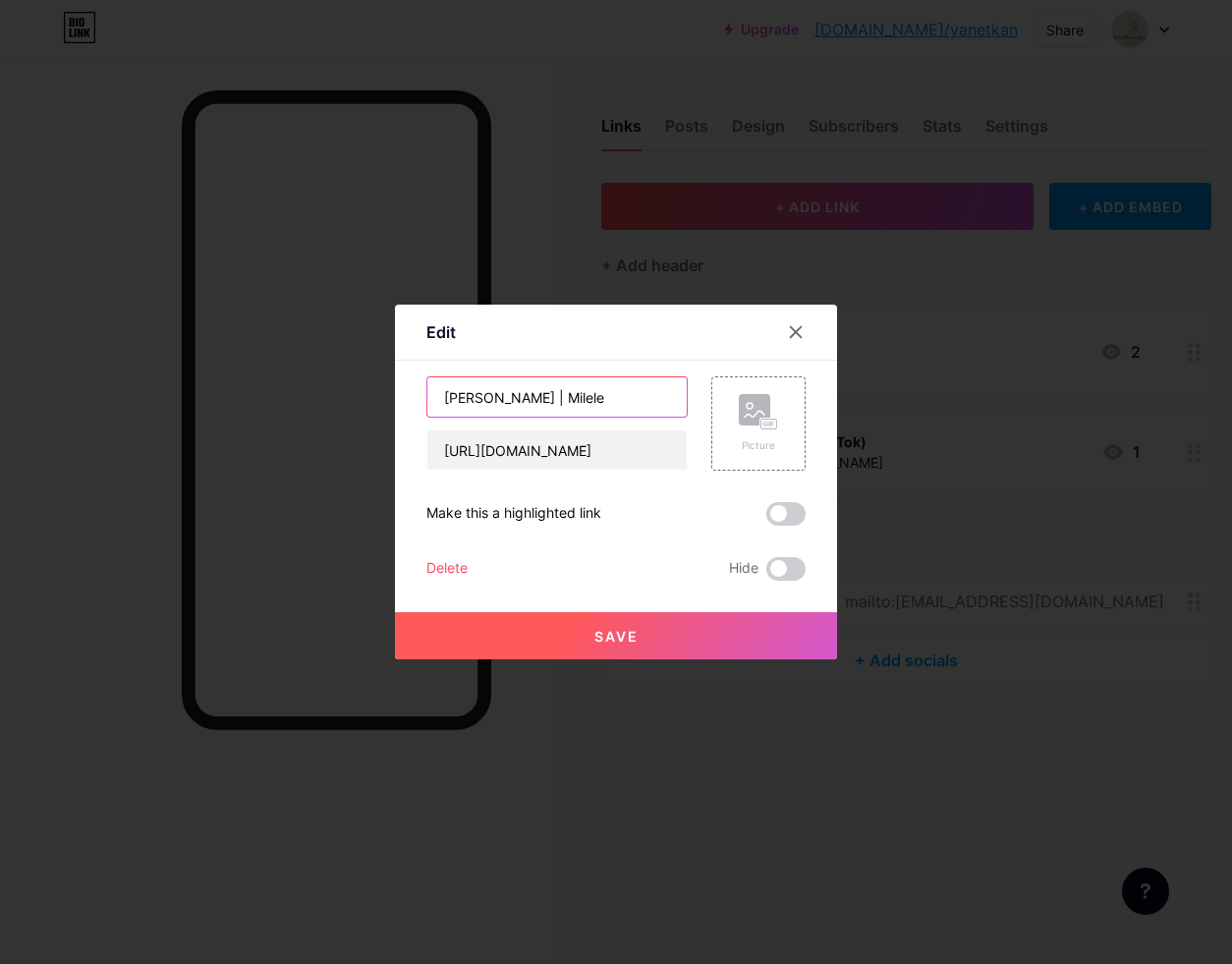
click at [621, 403] on input "Yanet KantAlma | Milele" at bounding box center [558, 397] width 260 height 39
type input "[PERSON_NAME] | Milele (Instagram)"
click at [628, 641] on span "Save" at bounding box center [616, 636] width 44 height 17
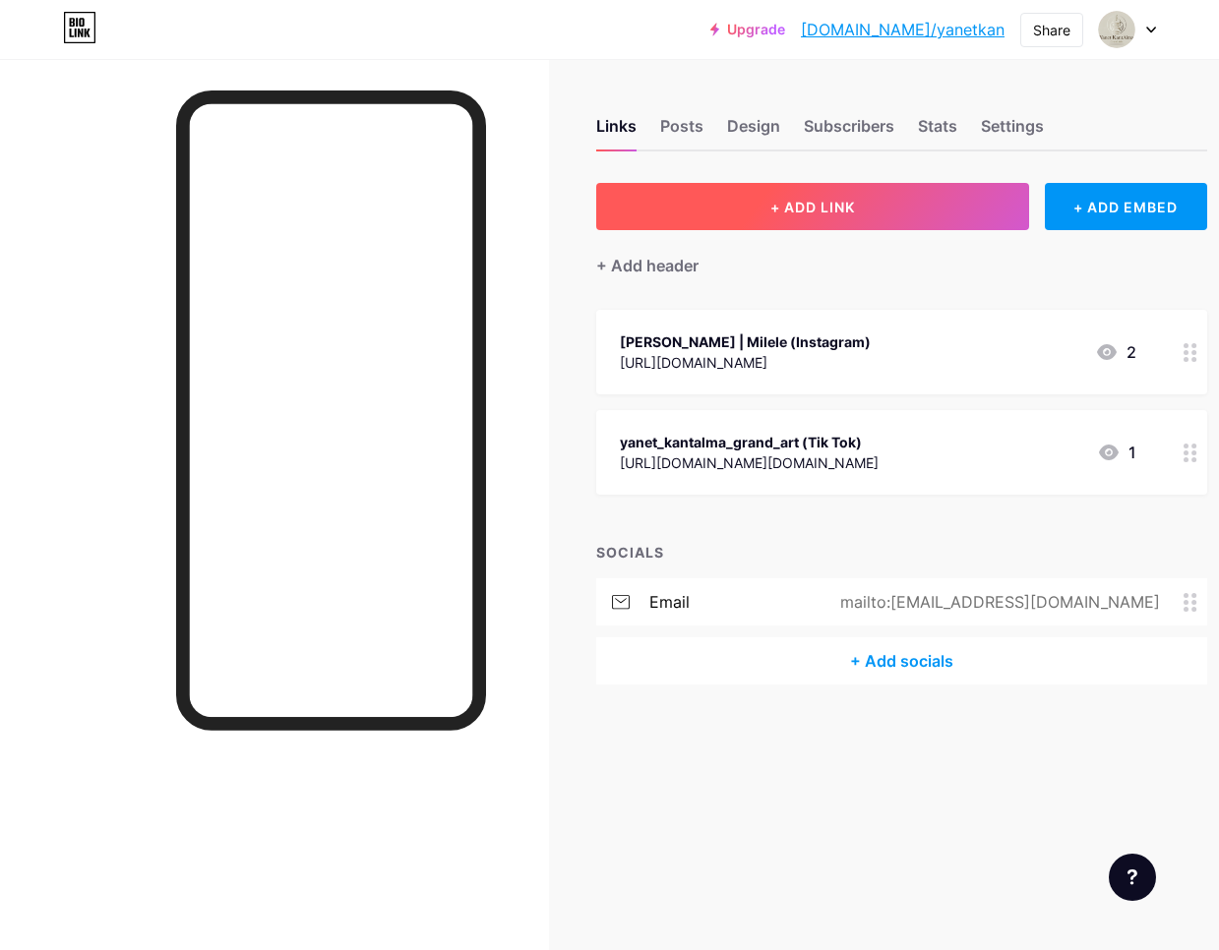
click at [829, 211] on span "+ ADD LINK" at bounding box center [812, 207] width 85 height 17
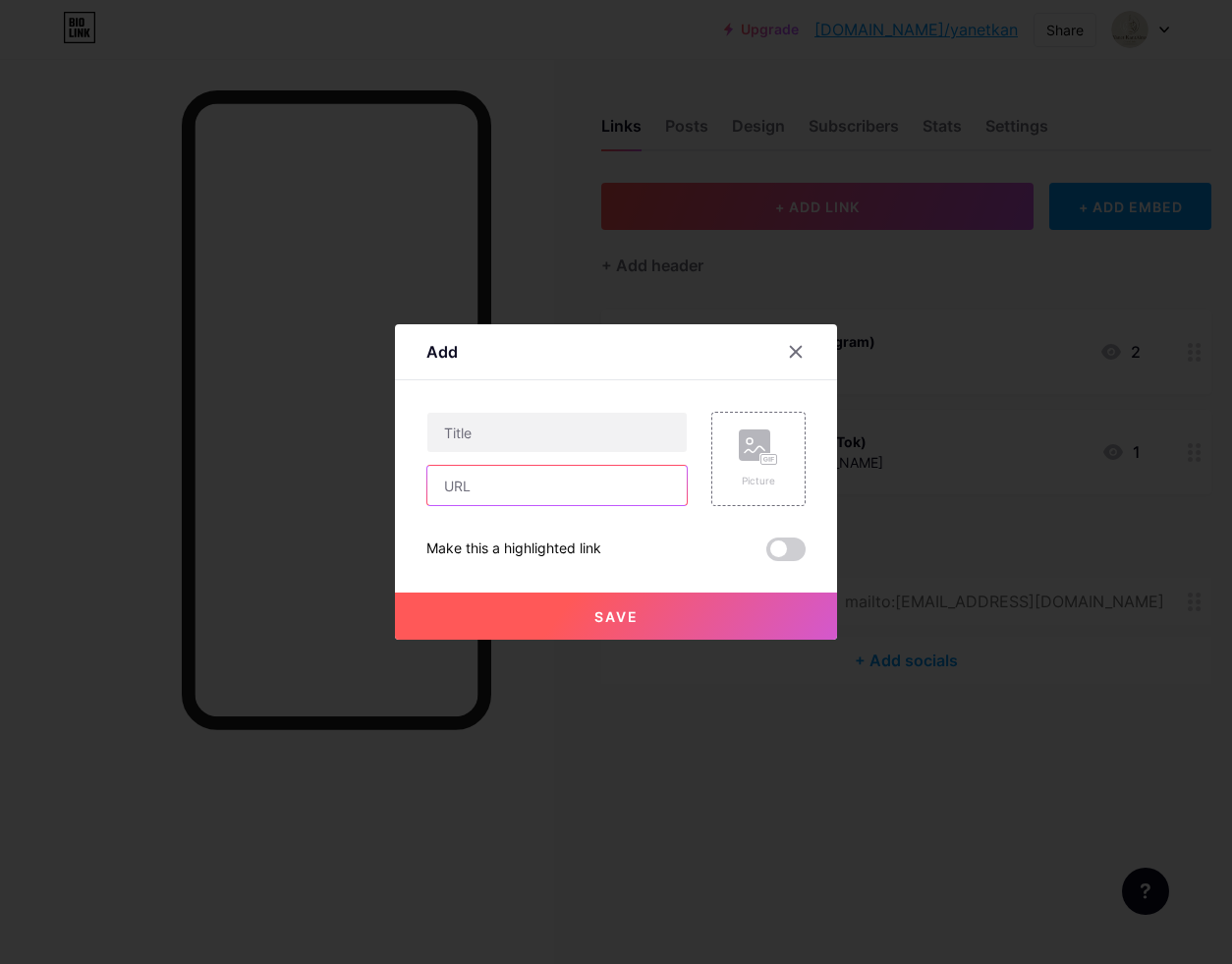
paste input "[URL][DOMAIN_NAME]"
type input "[URL][DOMAIN_NAME]"
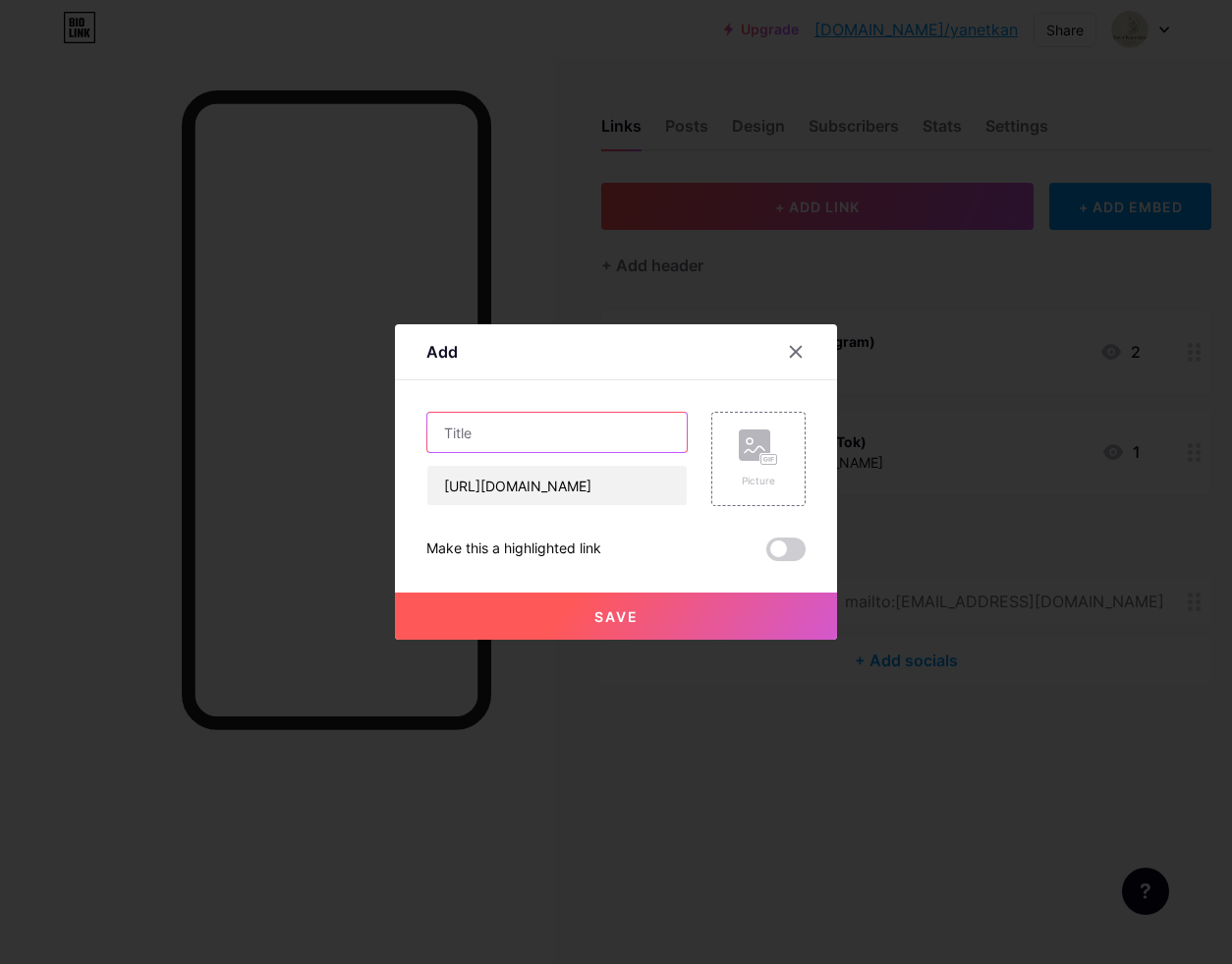
click at [511, 439] on input "text" at bounding box center [558, 432] width 260 height 39
type input "Yanet KantAlma | Milele"
click at [753, 457] on rect at bounding box center [754, 445] width 31 height 31
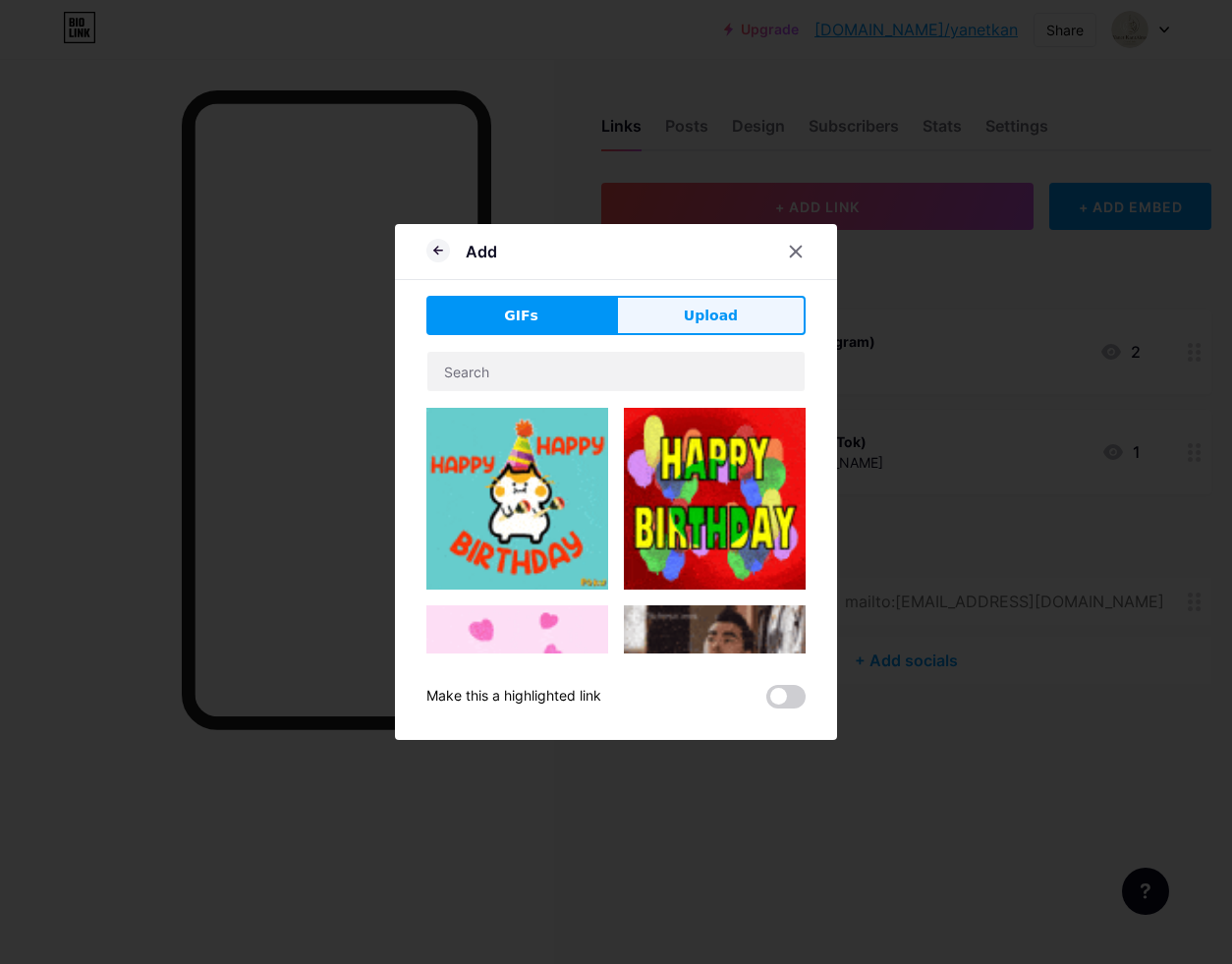
click at [698, 320] on span "Upload" at bounding box center [711, 316] width 54 height 21
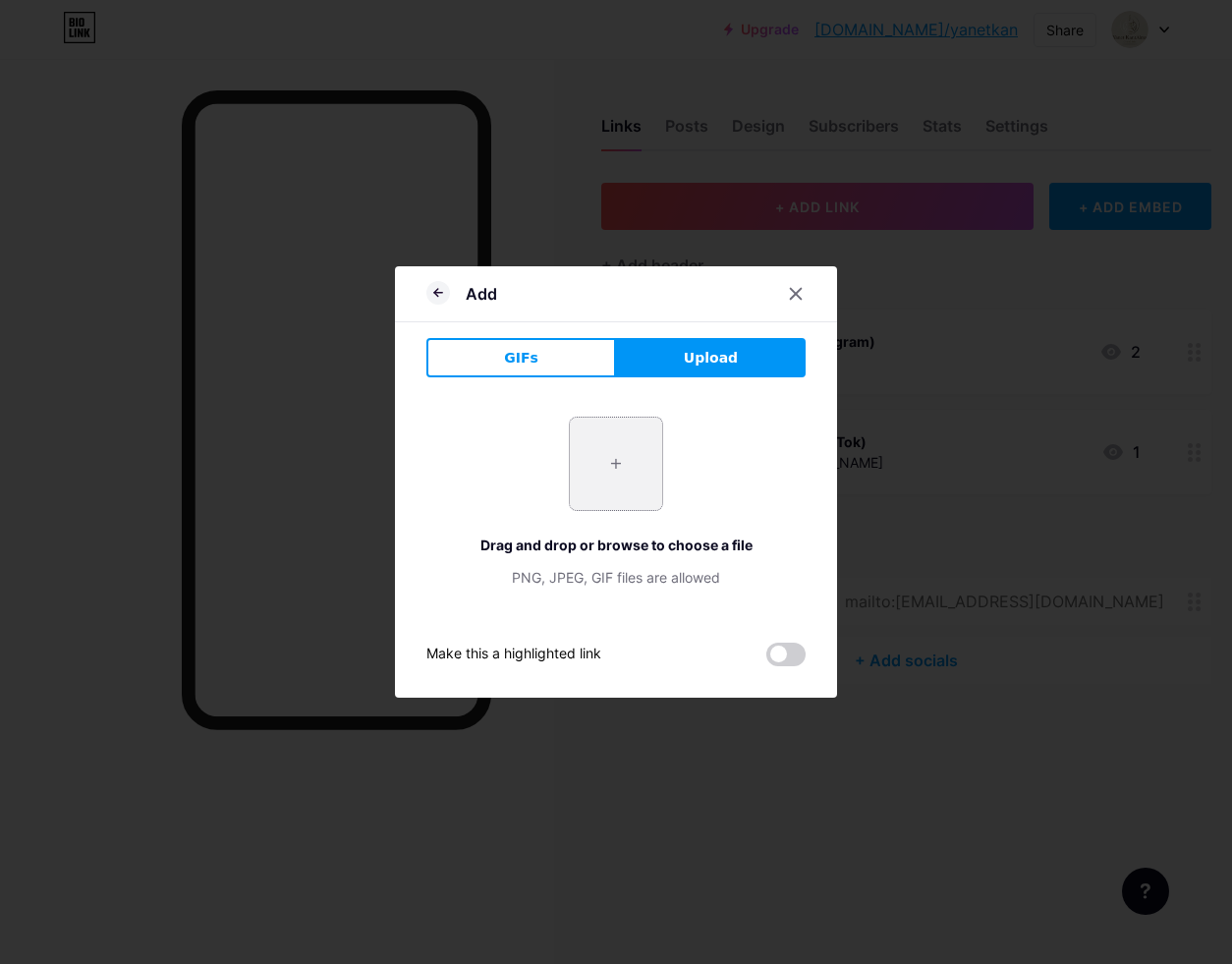
click at [616, 459] on input "file" at bounding box center [616, 464] width 92 height 92
type input "C:\fakepath\1000093221.jpeg"
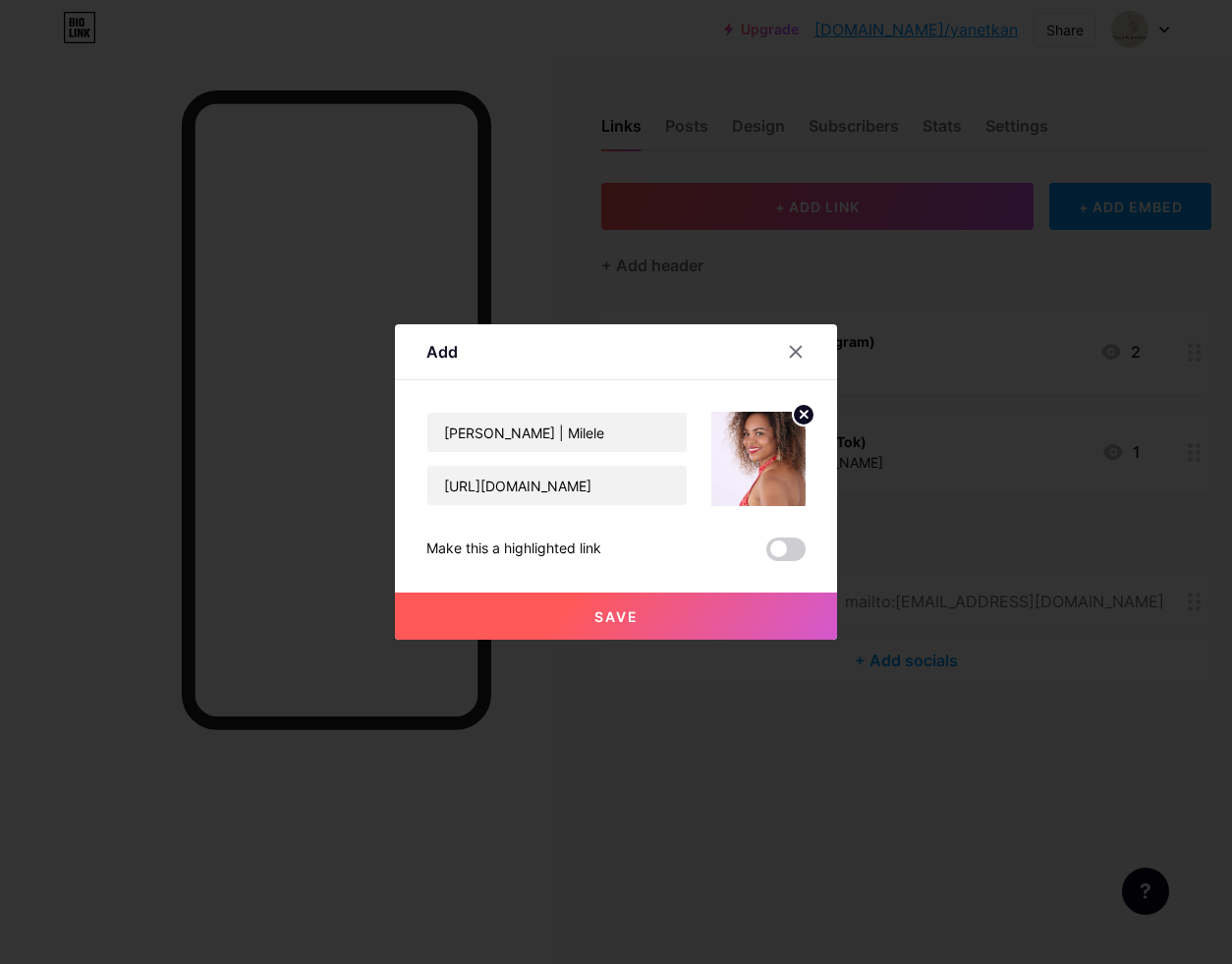
click at [622, 621] on span "Save" at bounding box center [616, 616] width 44 height 17
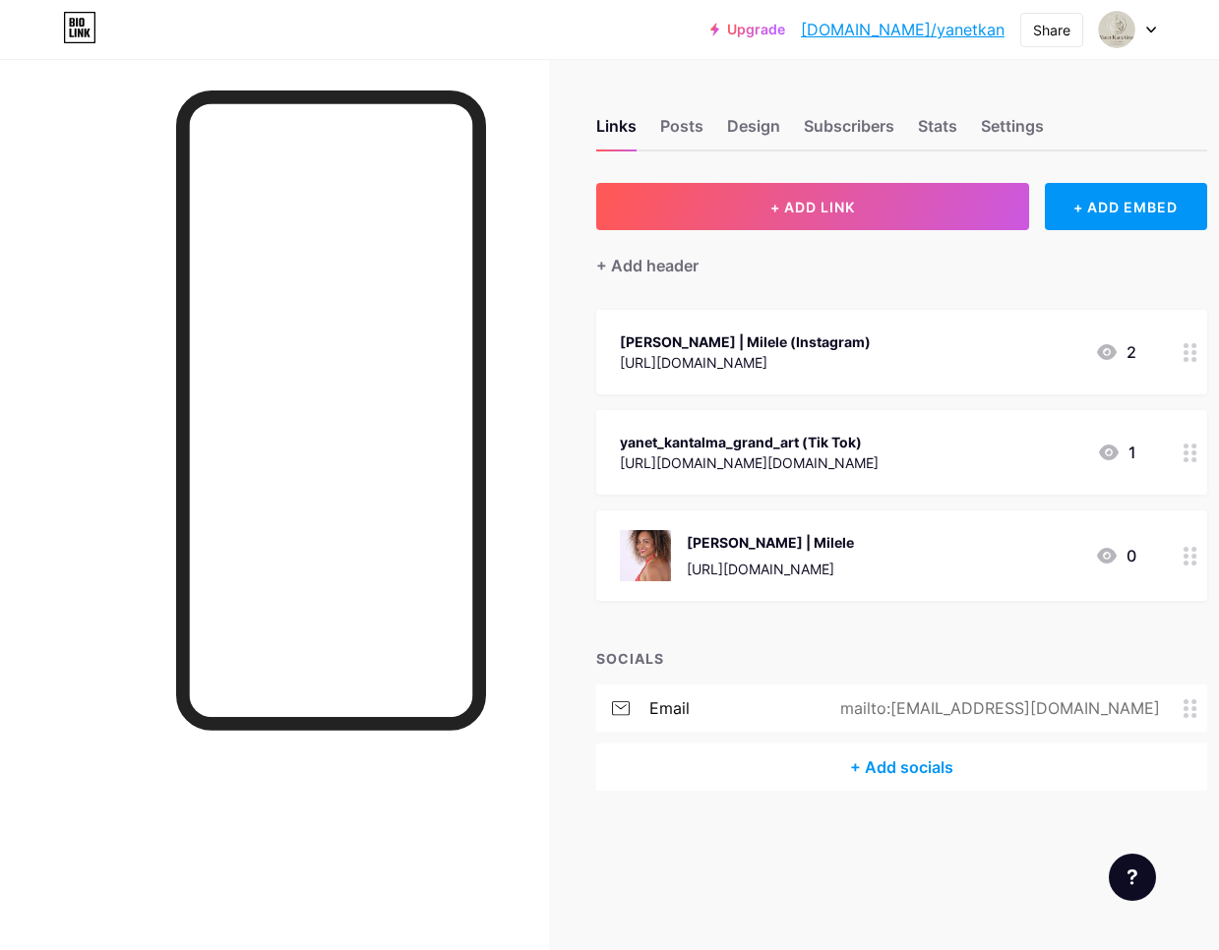
click at [870, 354] on div "[URL][DOMAIN_NAME]" at bounding box center [745, 362] width 251 height 21
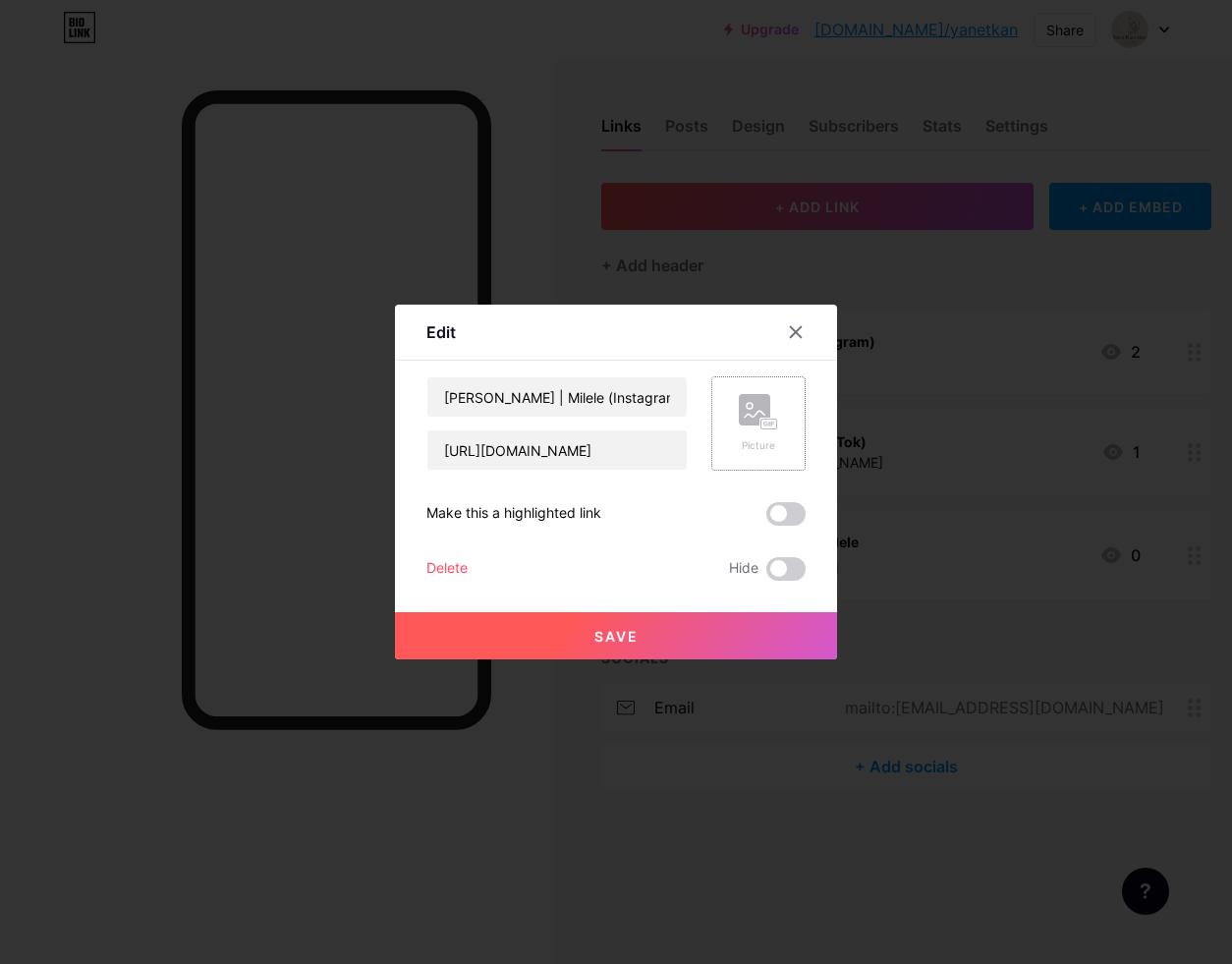
click at [774, 413] on icon at bounding box center [758, 412] width 39 height 36
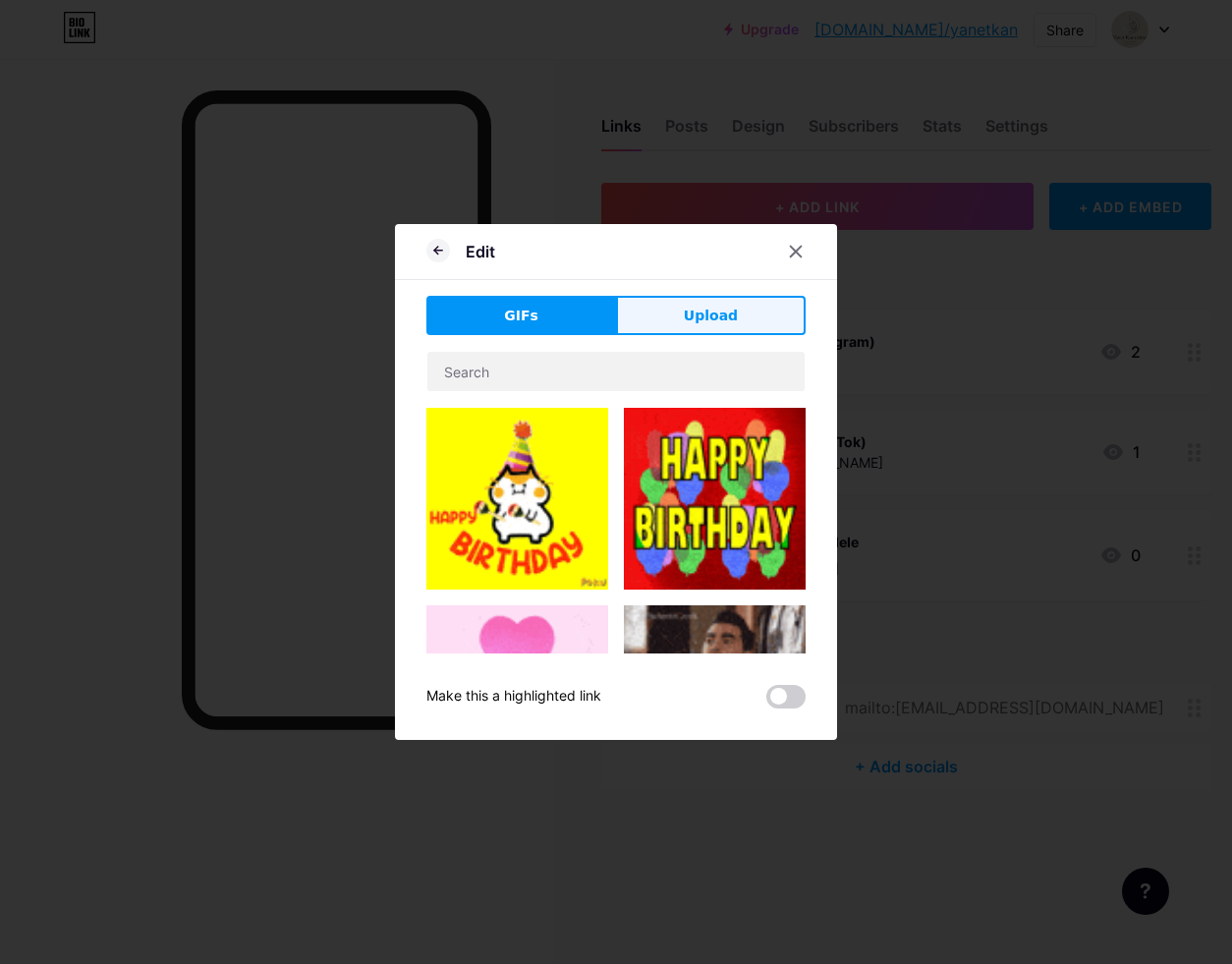
click at [728, 312] on span "Upload" at bounding box center [711, 316] width 54 height 21
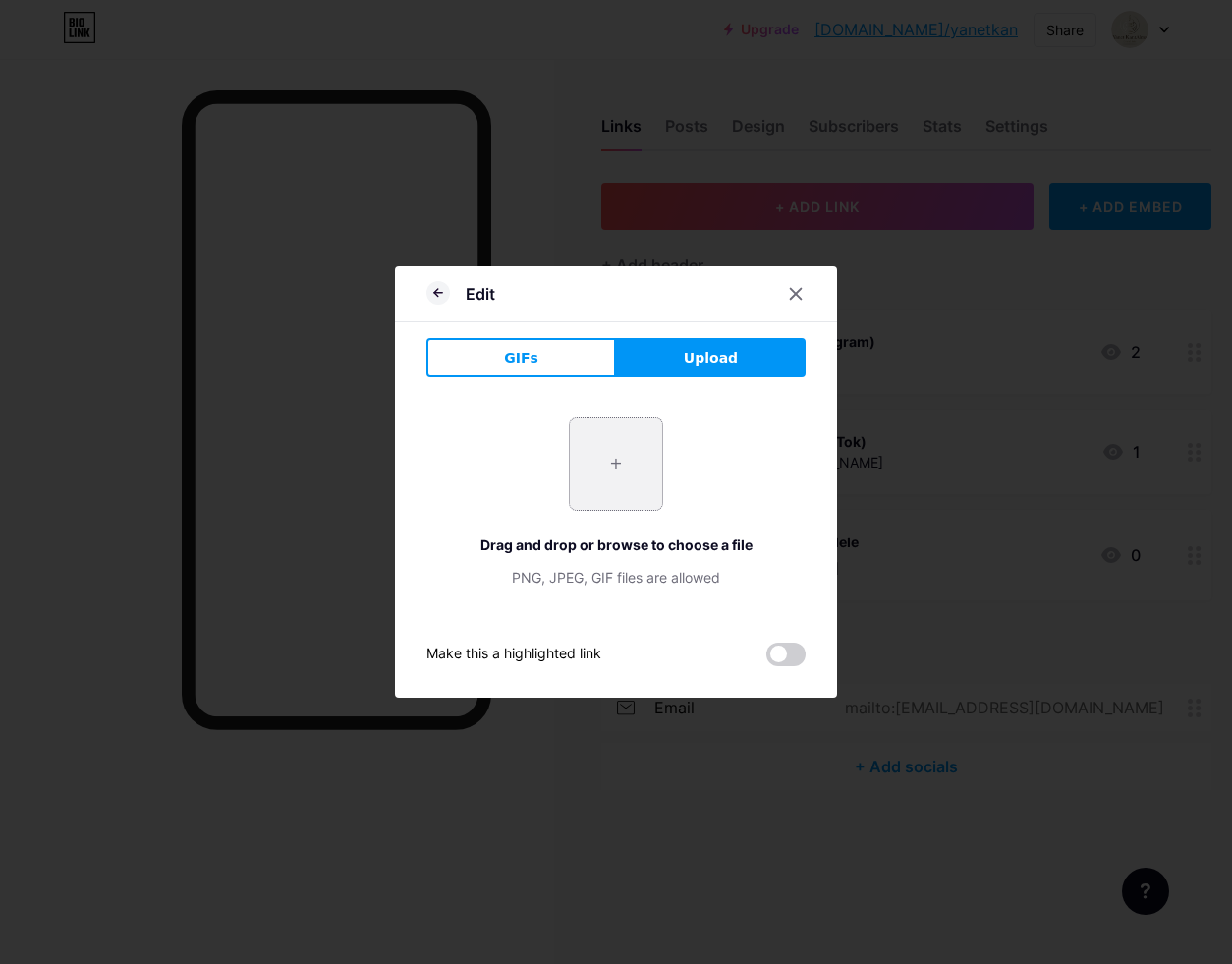
click at [615, 467] on input "file" at bounding box center [616, 464] width 92 height 92
type input "C:\fakepath\IMG_5135.jpeg"
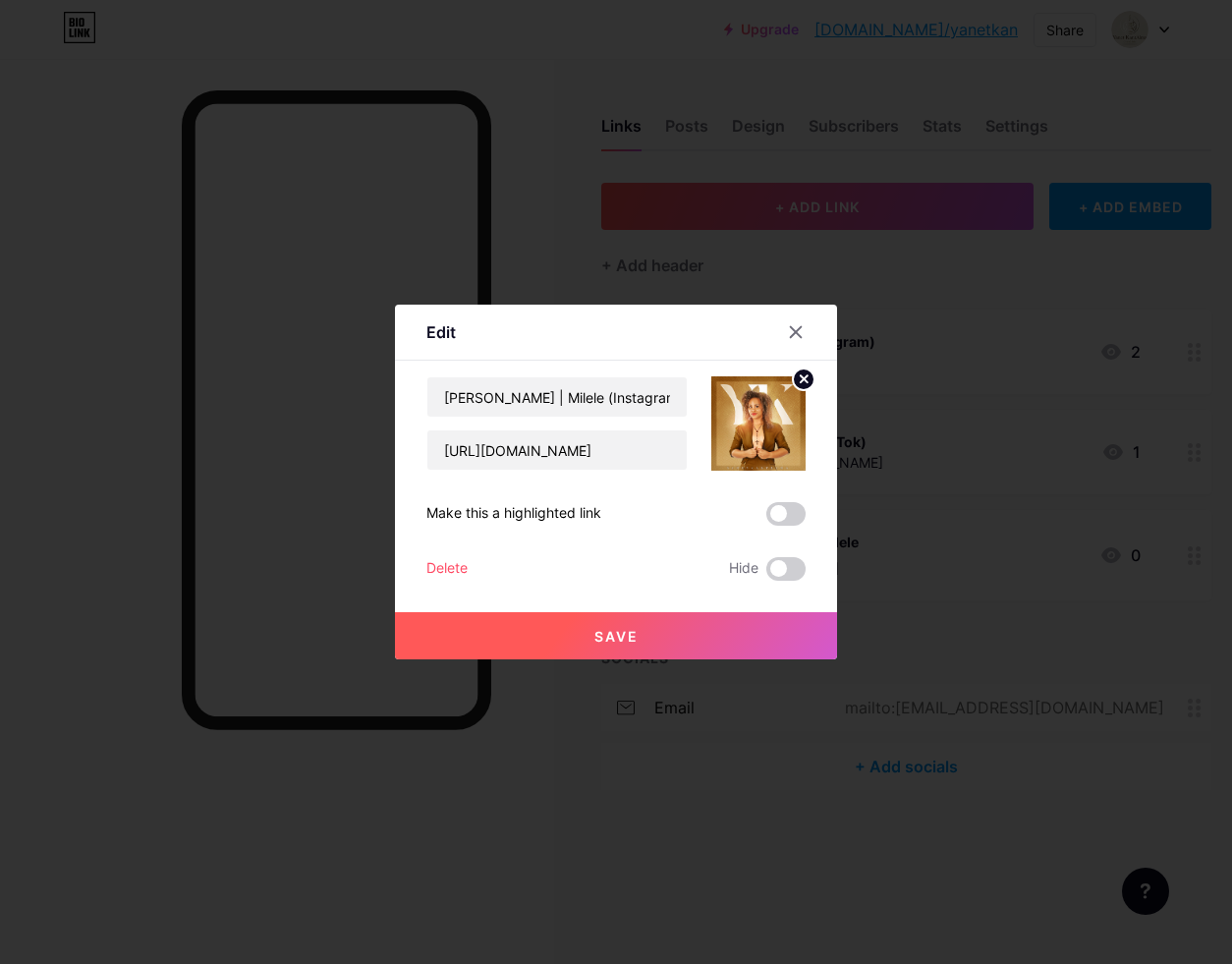
click at [628, 639] on span "Save" at bounding box center [616, 636] width 44 height 17
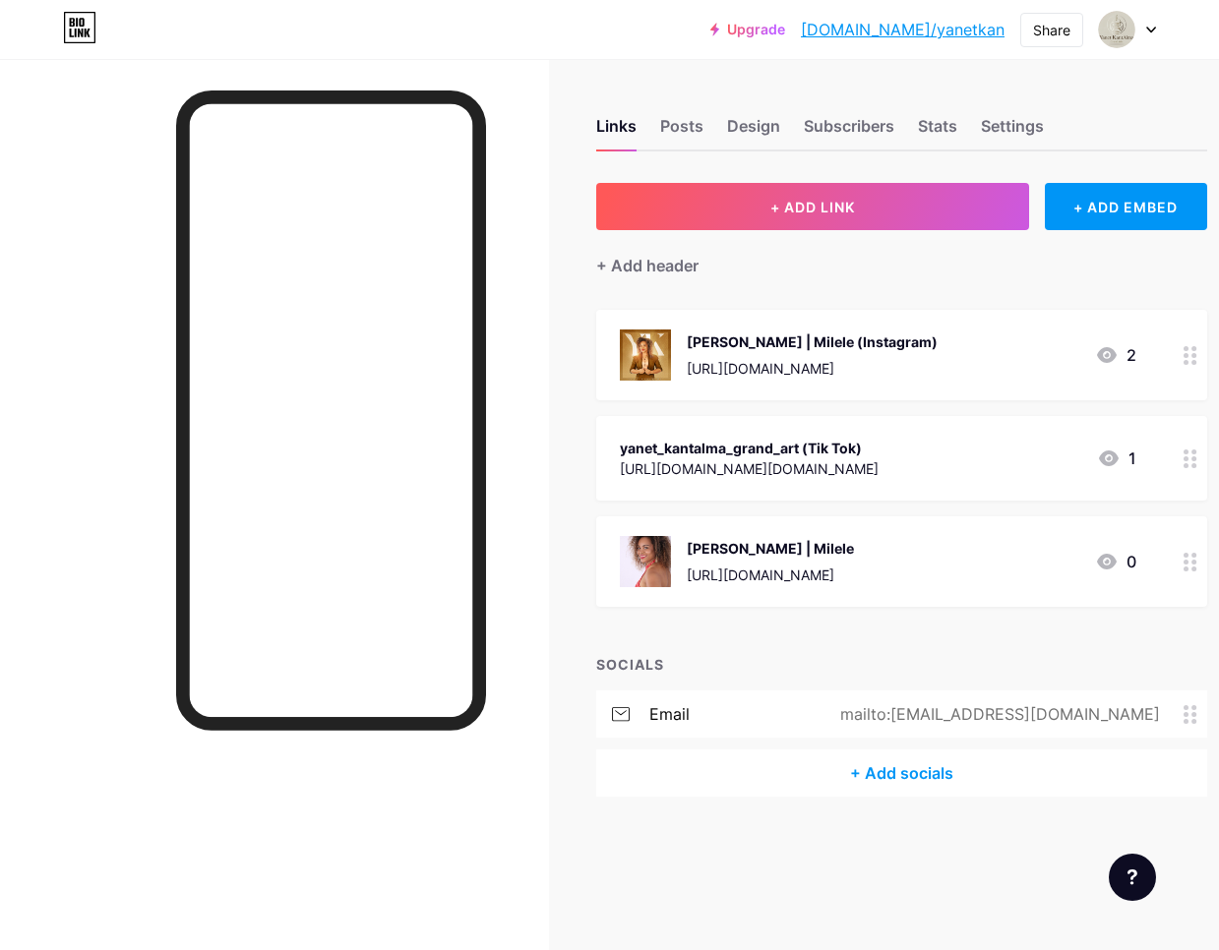
click at [878, 453] on div "yanet_kantalma_grand_art (Tik Tok)" at bounding box center [749, 448] width 259 height 21
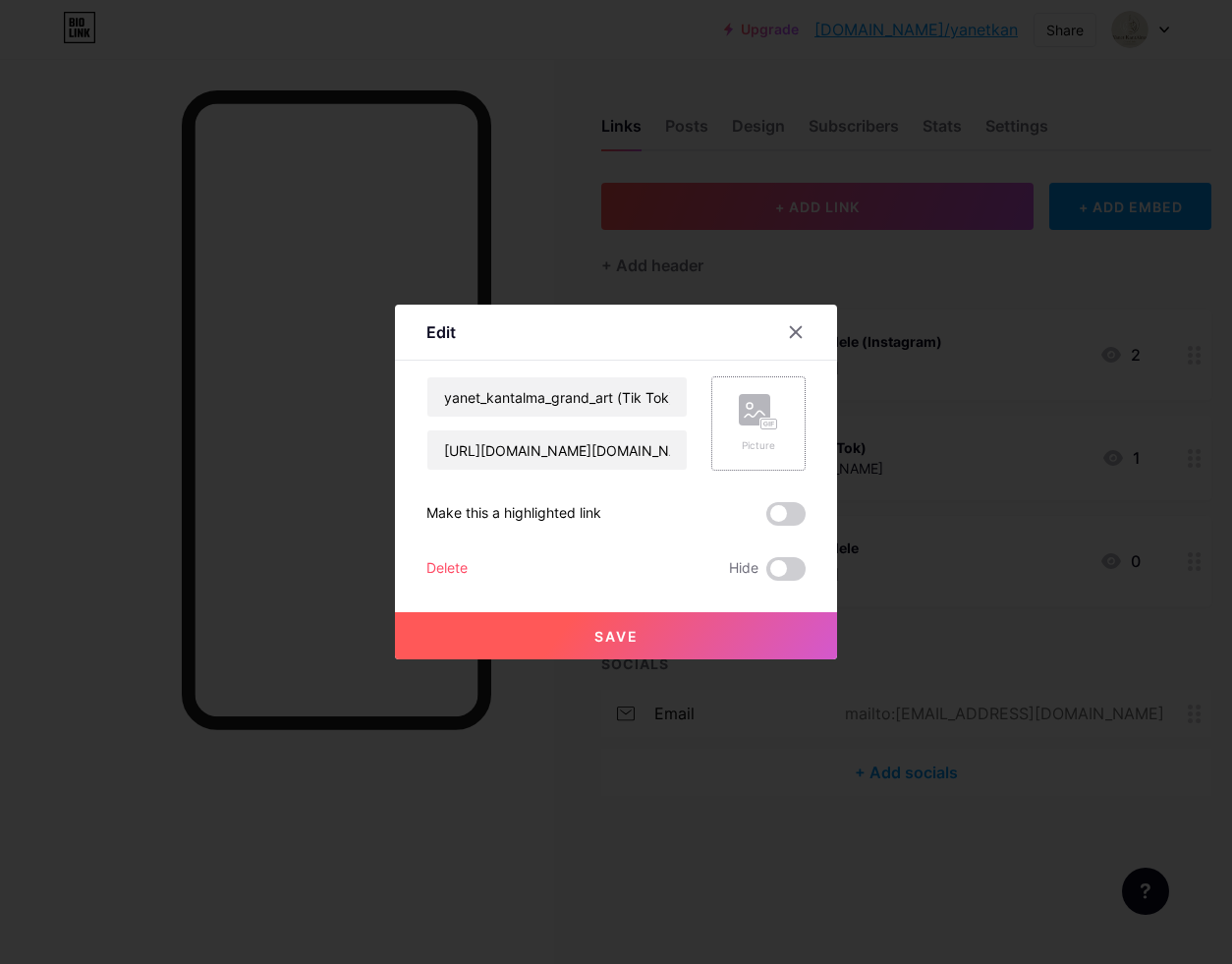
click at [757, 413] on icon at bounding box center [755, 414] width 20 height 6
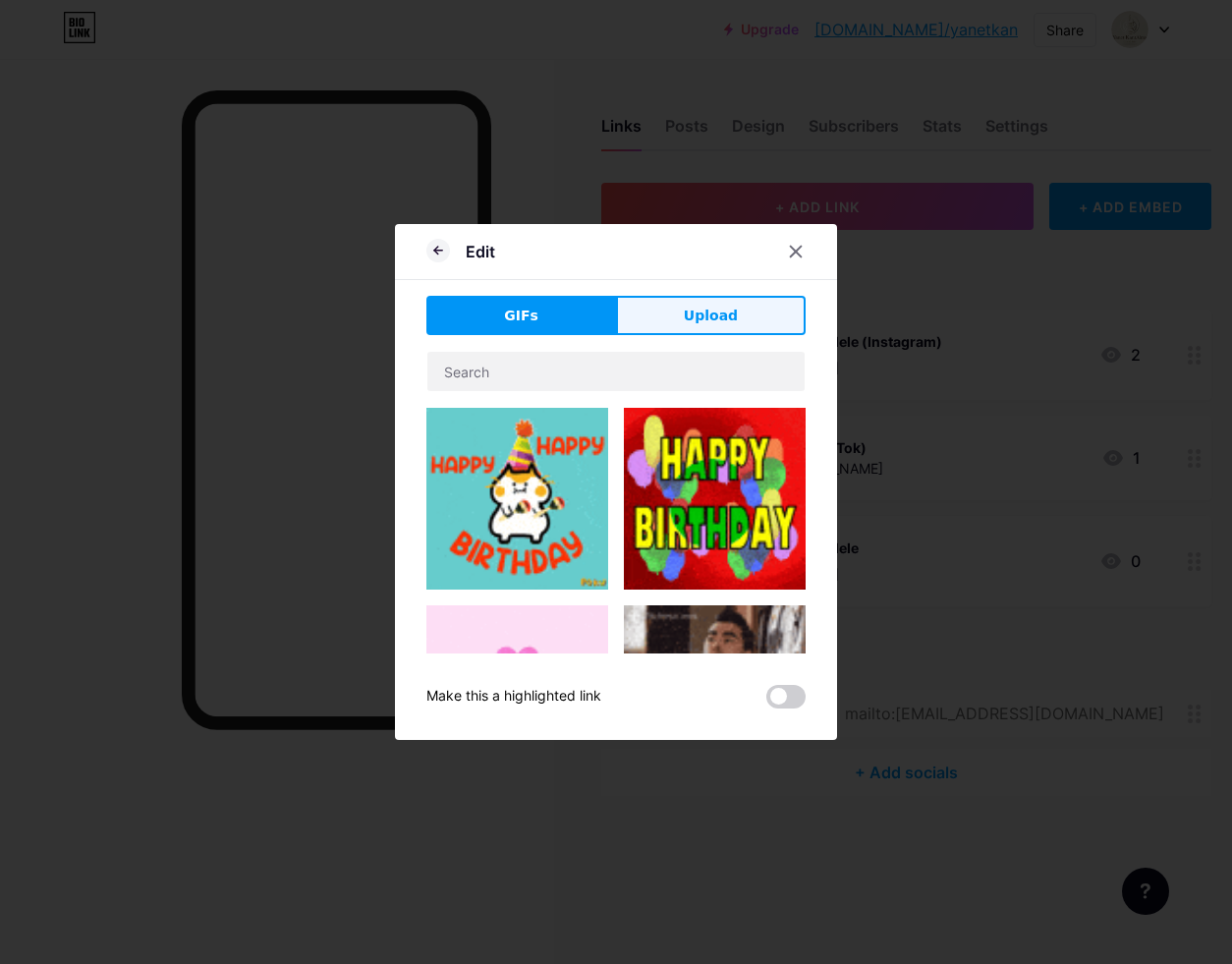
click at [737, 314] on button "Upload" at bounding box center [711, 315] width 190 height 39
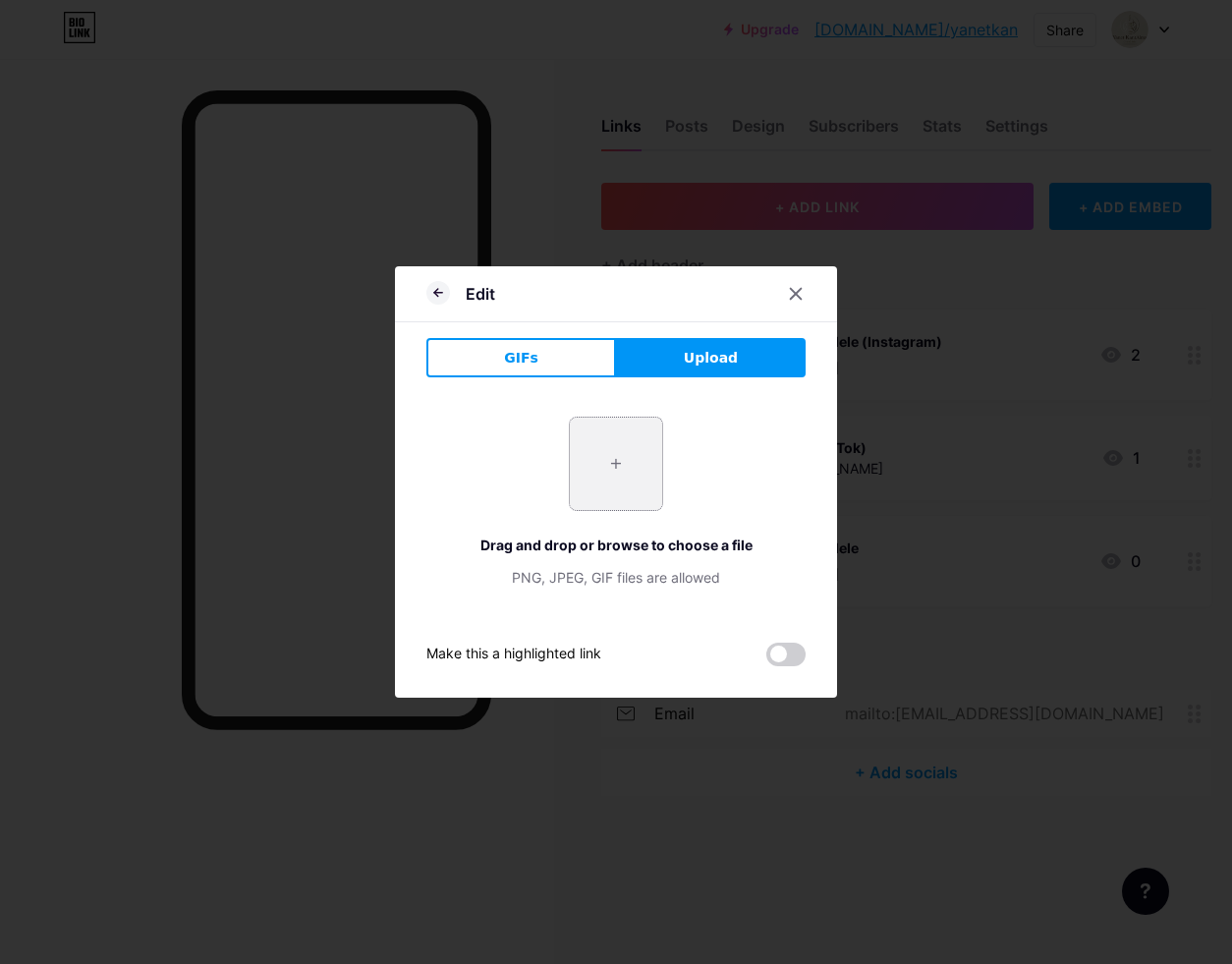
click at [625, 468] on input "file" at bounding box center [616, 464] width 92 height 92
type input "C:\fakepath\IMG_4208.jpeg"
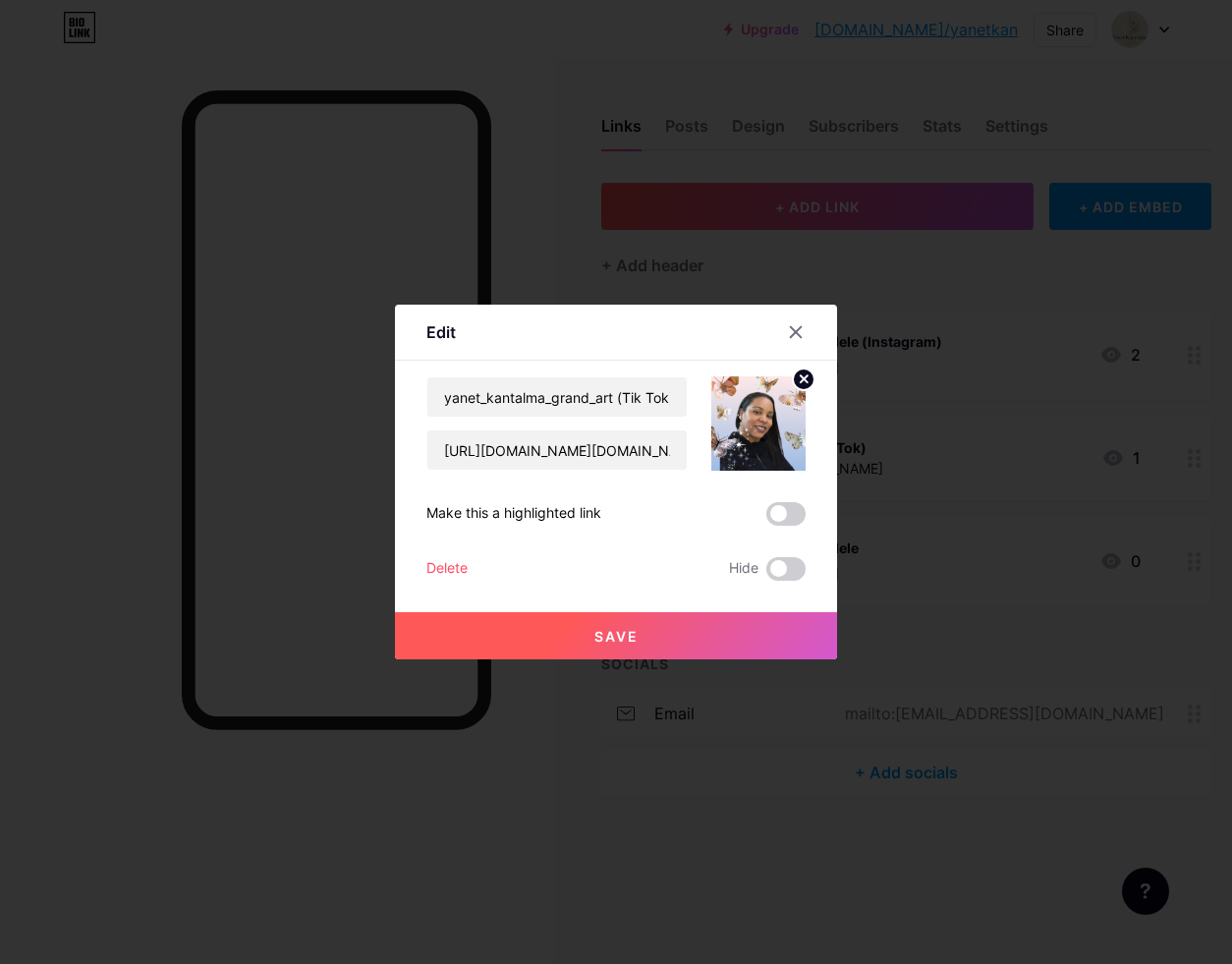
click at [618, 636] on span "Save" at bounding box center [616, 636] width 44 height 17
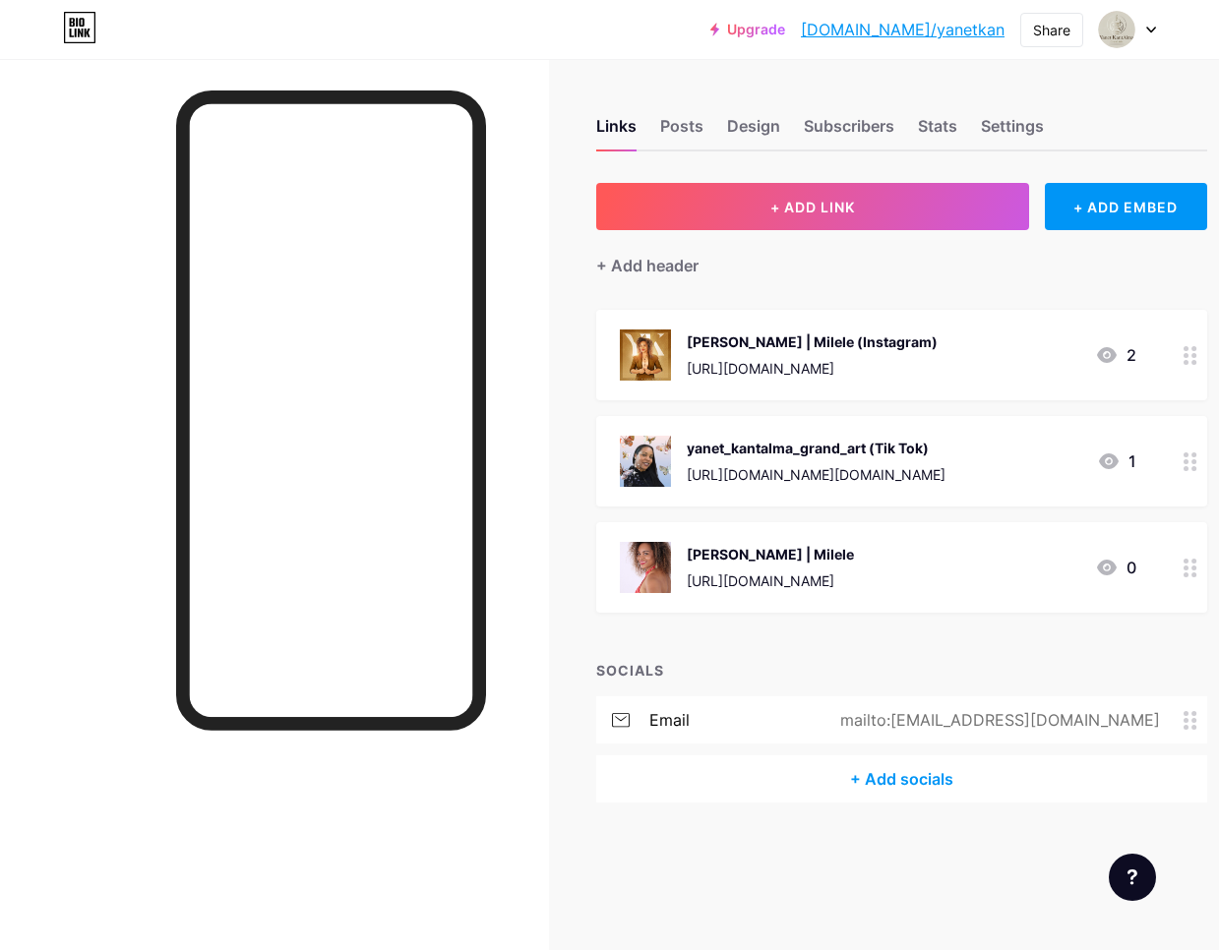
click at [854, 555] on div "Yanet KantAlma | Milele" at bounding box center [770, 554] width 167 height 21
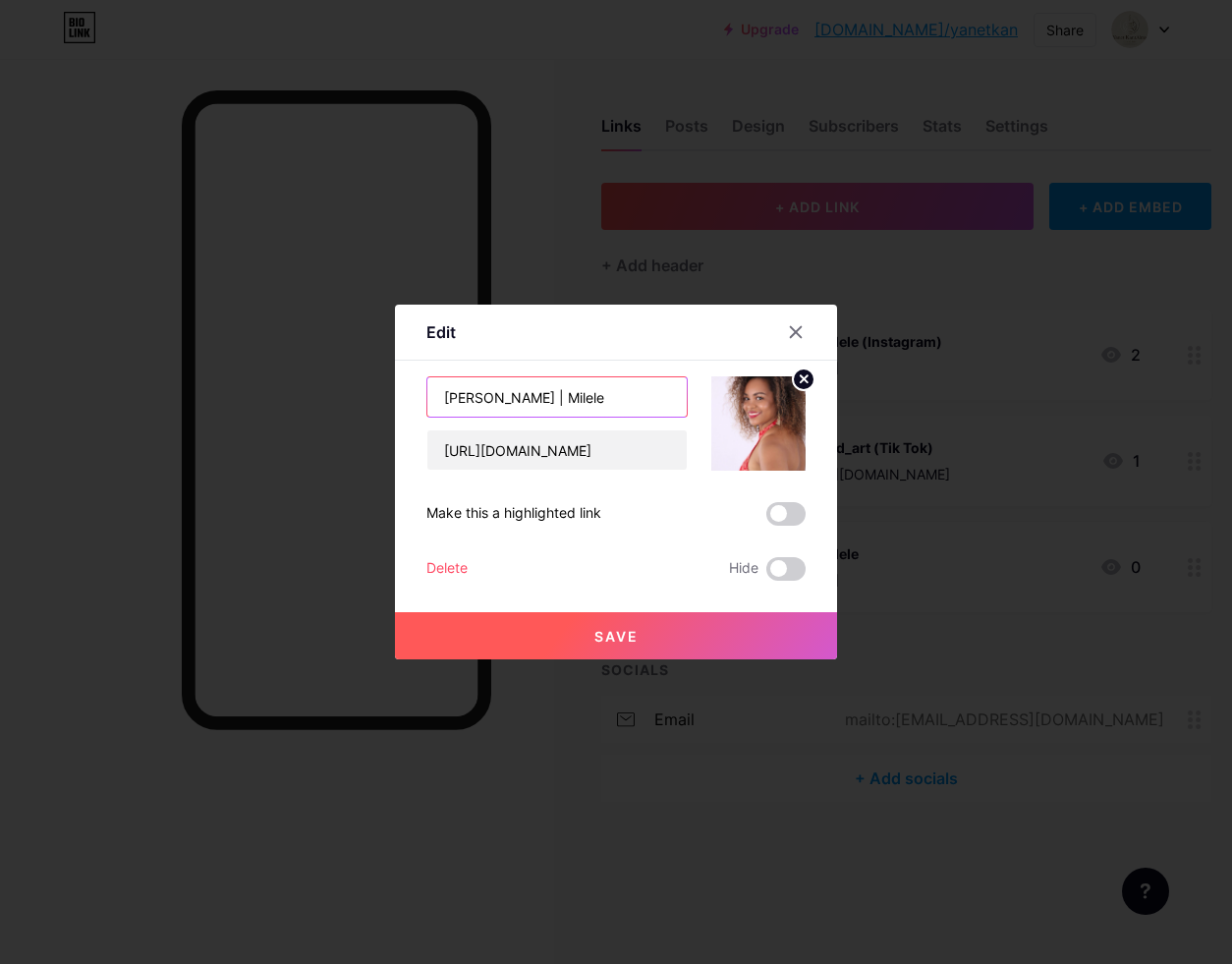
click at [615, 400] on input "Yanet KantAlma | Milele" at bounding box center [558, 397] width 260 height 39
type input "[PERSON_NAME] | Milele (Youtube)"
click at [618, 631] on span "Save" at bounding box center [616, 636] width 44 height 17
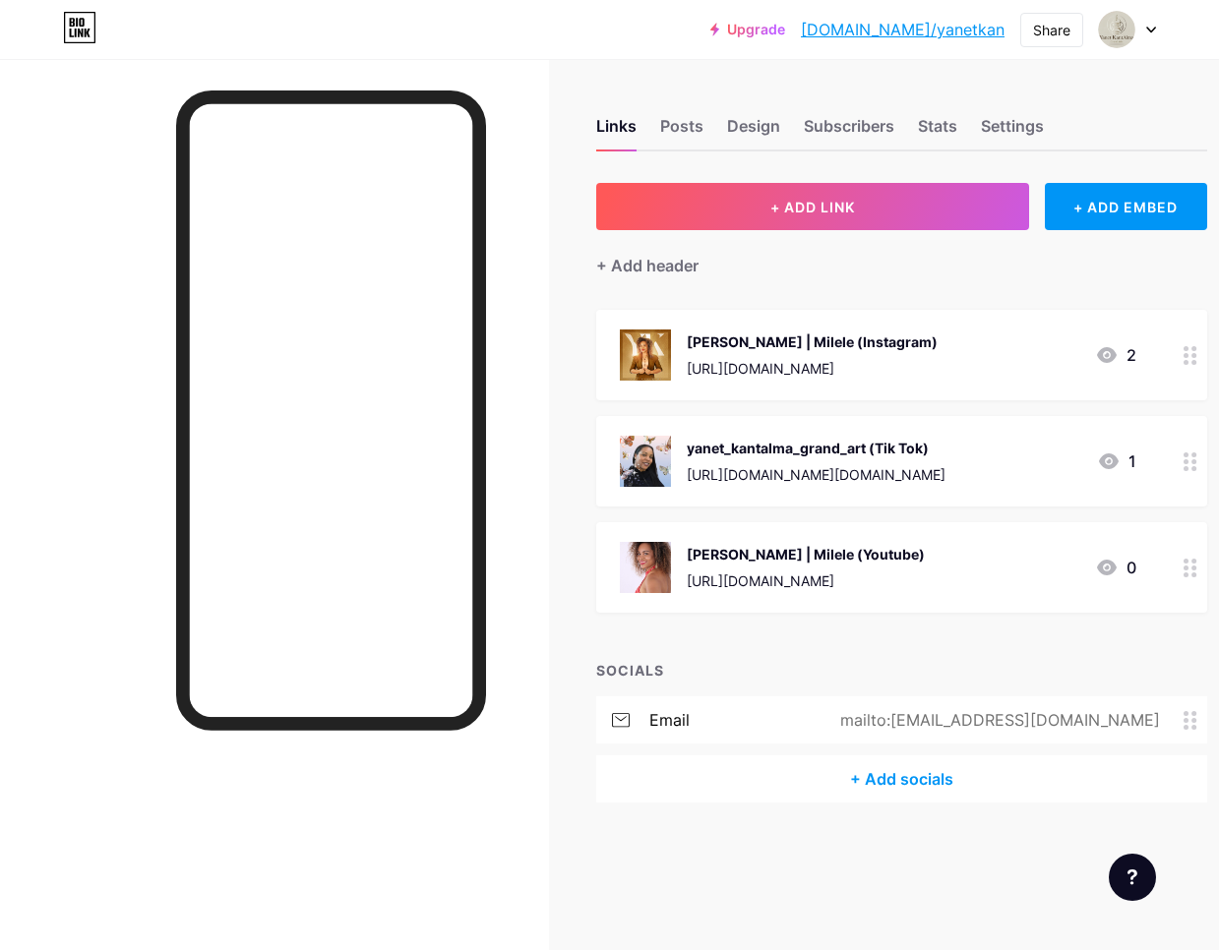
click at [869, 449] on div "yanet_kantalma_grand_art (Tik Tok)" at bounding box center [816, 448] width 259 height 21
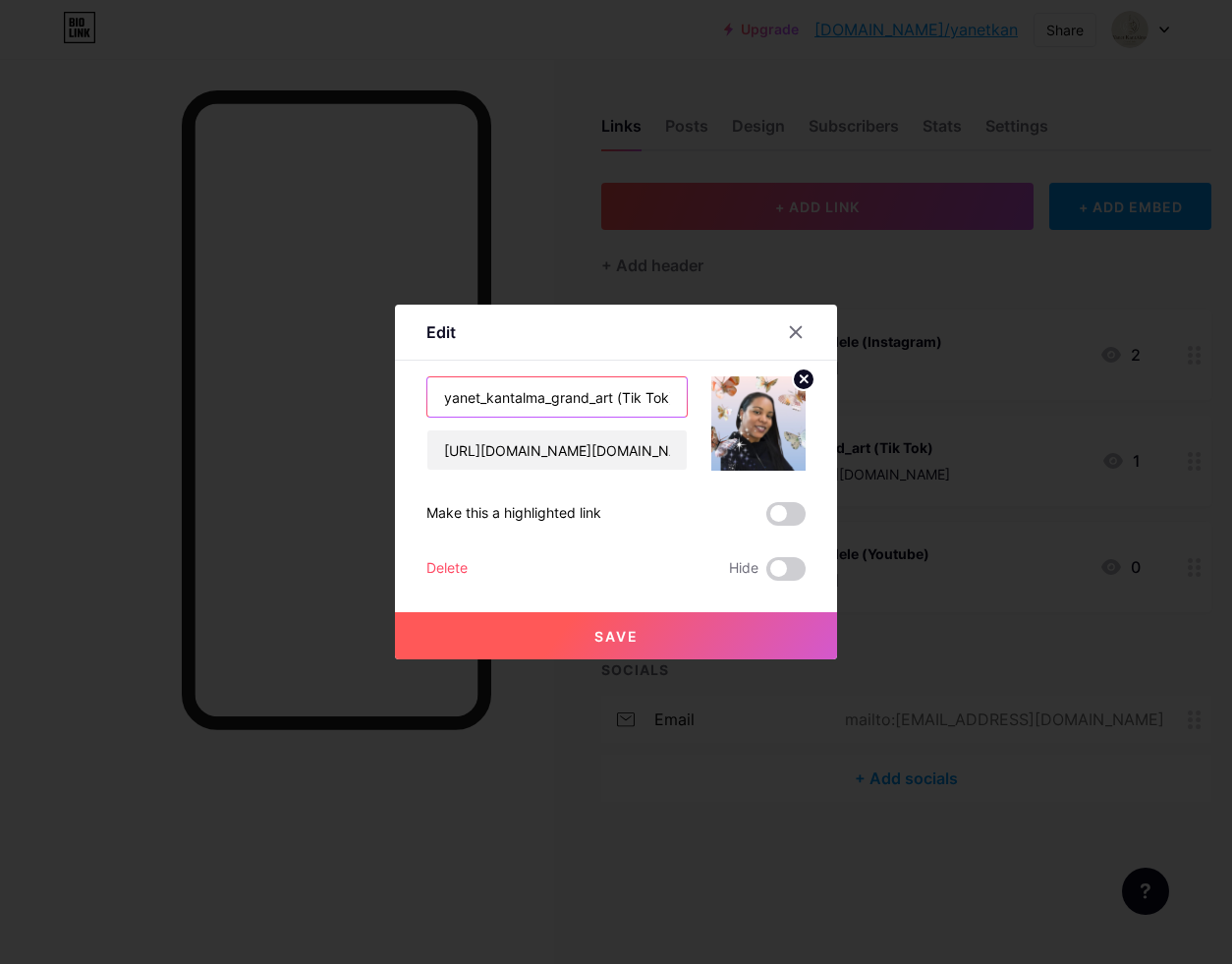
drag, startPoint x: 616, startPoint y: 399, endPoint x: 424, endPoint y: 400, distance: 192.0
click at [424, 400] on div "Edit Content YouTube Play YouTube video without leaving your page. ADD Vimeo Pl…" at bounding box center [616, 482] width 443 height 355
type input "[PERSON_NAME] | Milele (Tik Tok)"
click at [609, 639] on span "Save" at bounding box center [616, 636] width 44 height 17
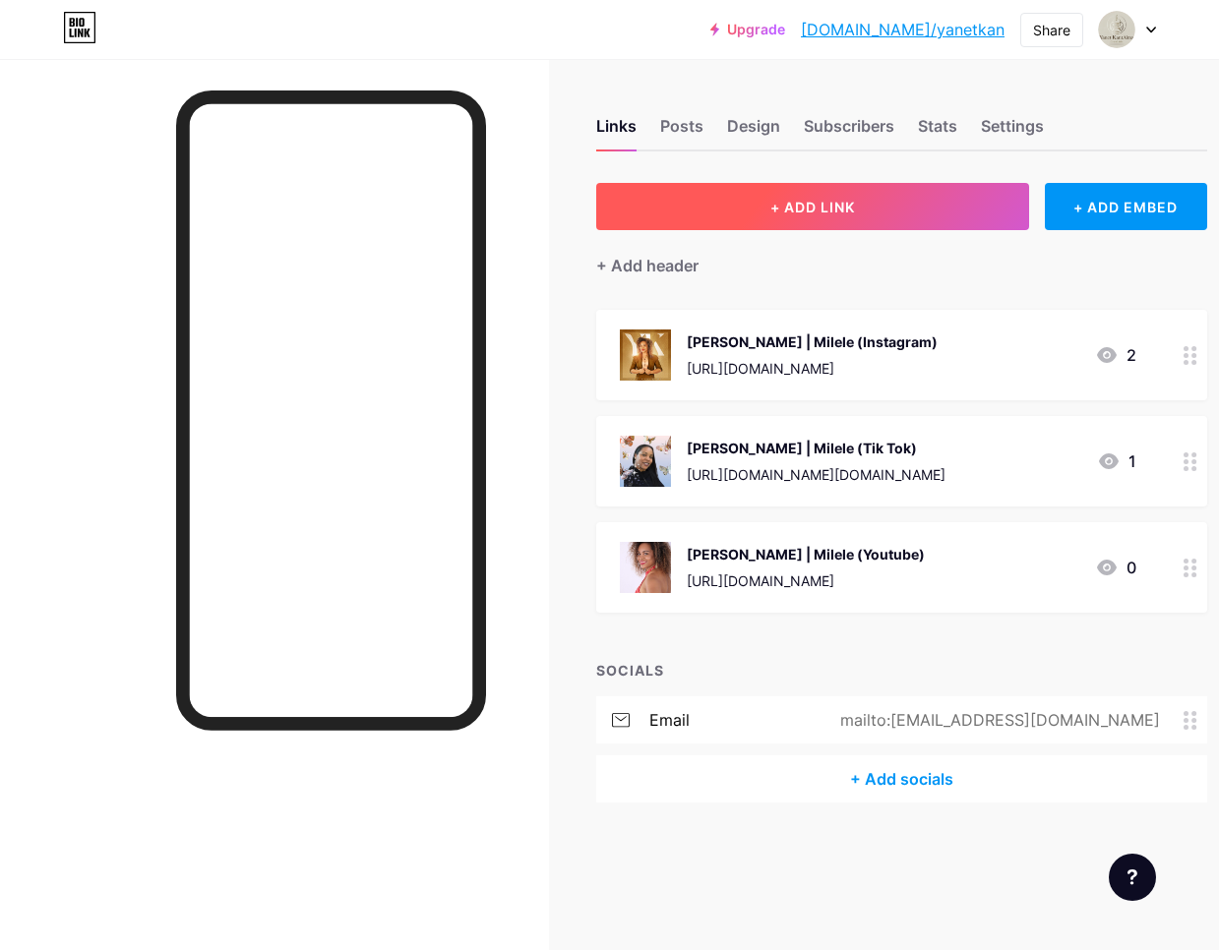
click at [871, 217] on button "+ ADD LINK" at bounding box center [812, 206] width 433 height 47
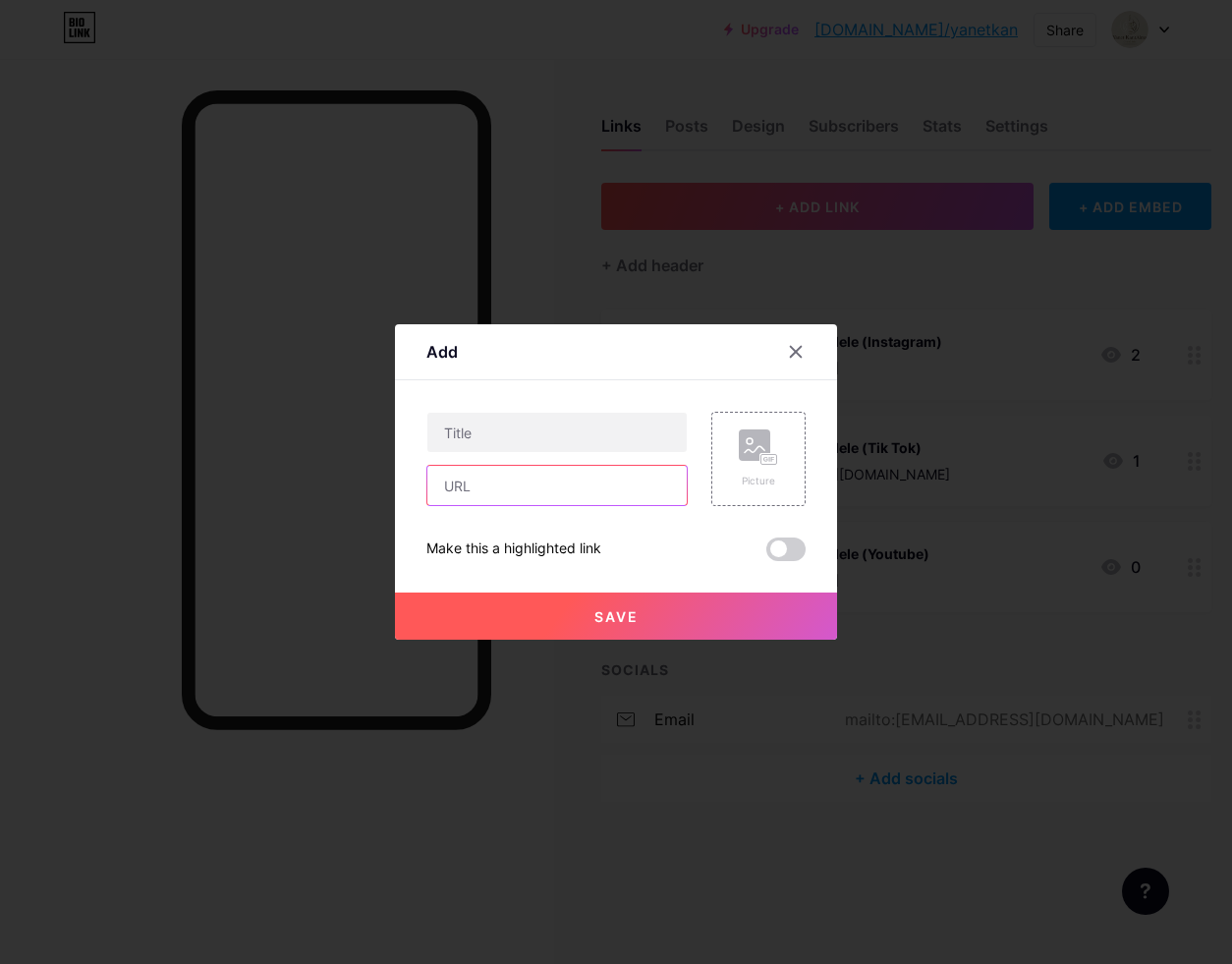
click at [563, 489] on input "text" at bounding box center [558, 484] width 260 height 39
drag, startPoint x: 643, startPoint y: 492, endPoint x: 421, endPoint y: 483, distance: 222.2
click at [421, 483] on div "Add Content YouTube Play YouTube video without leaving your page. ADD Vimeo Pla…" at bounding box center [616, 482] width 443 height 316
type input "[URL][DOMAIN_NAME]"
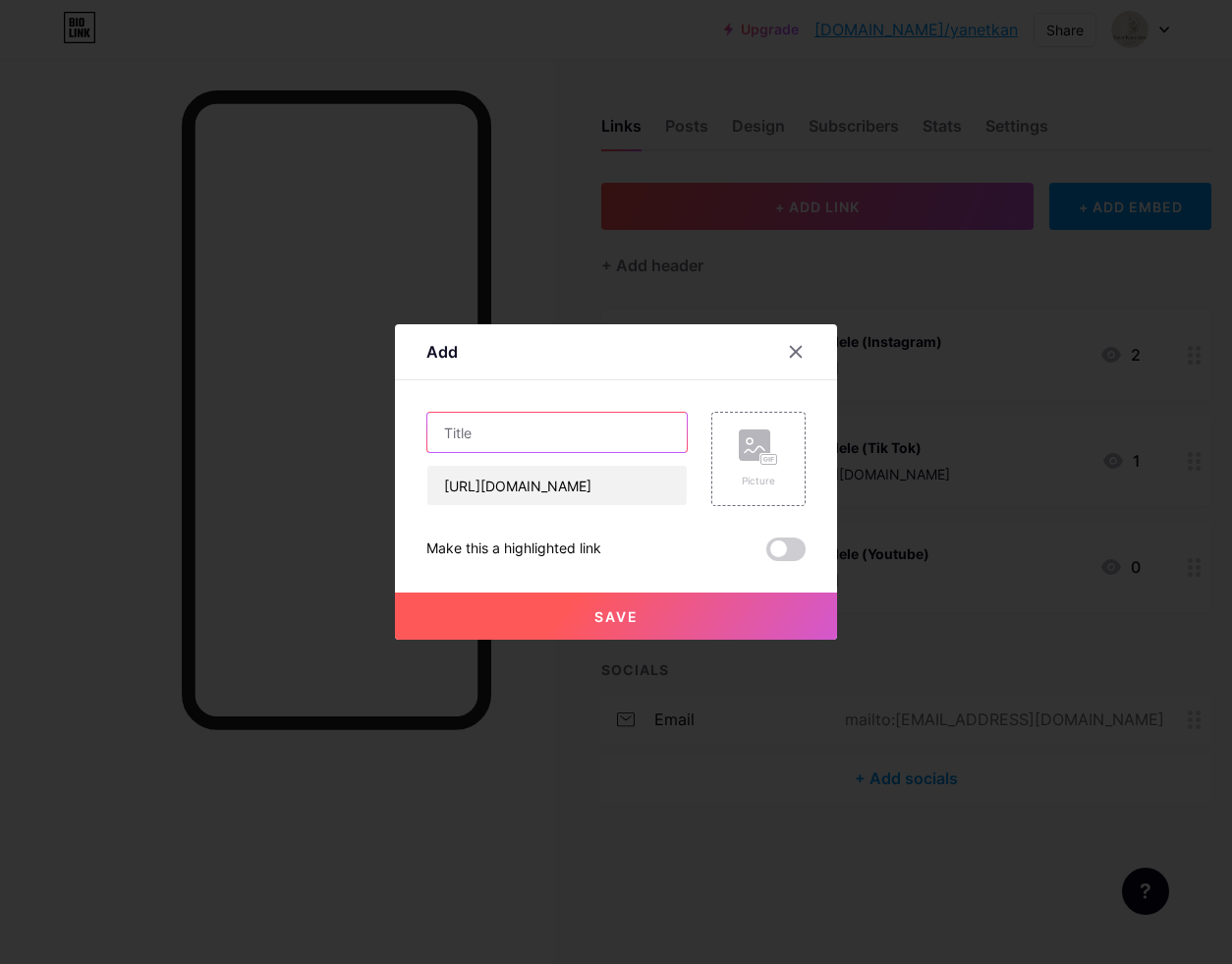
click at [531, 431] on input "text" at bounding box center [558, 432] width 260 height 39
click at [507, 435] on input "text" at bounding box center [558, 432] width 260 height 39
type input "Yanet Kantalma | Milele"
click at [619, 615] on span "Save" at bounding box center [616, 616] width 44 height 17
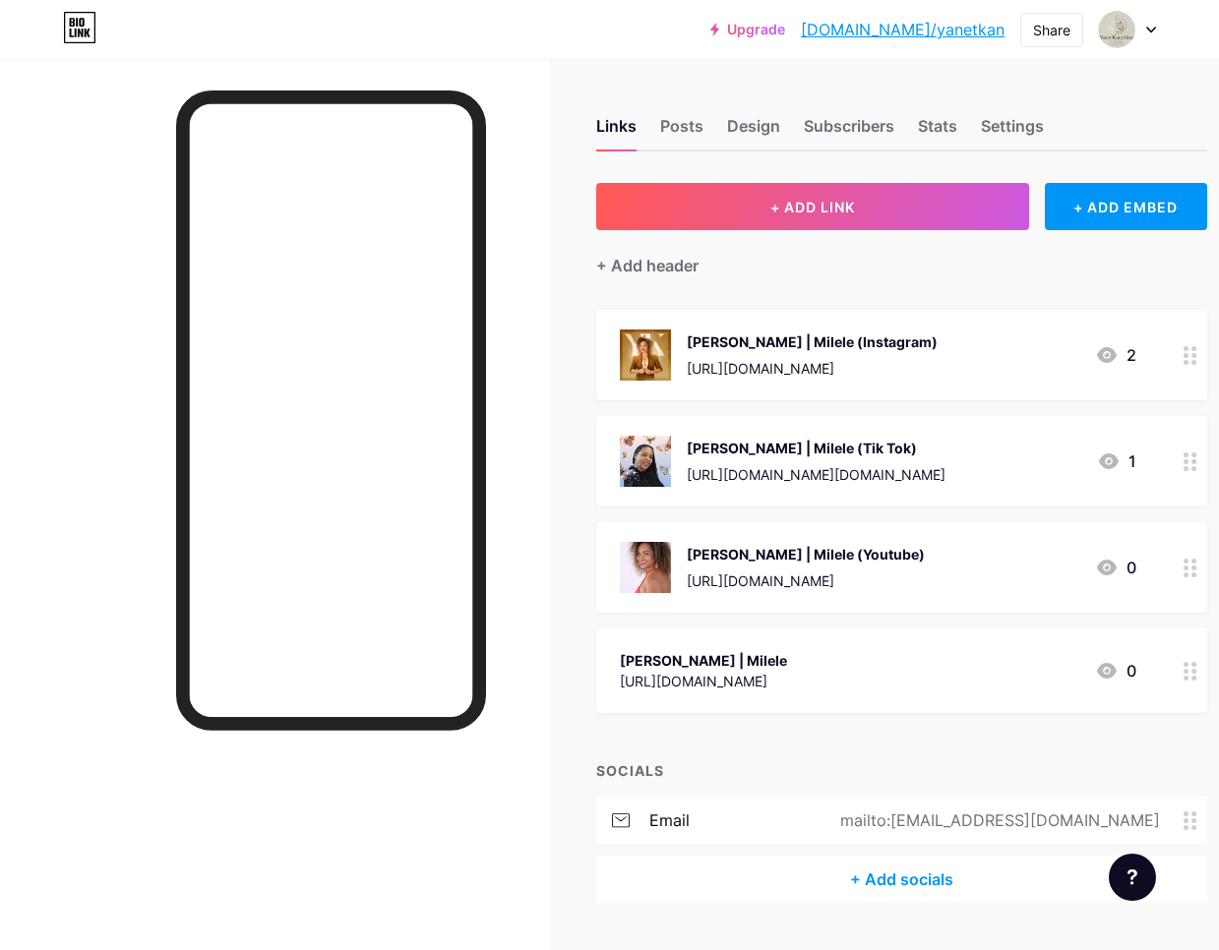
click at [787, 657] on div "Yanet Kantalma | Milele" at bounding box center [703, 660] width 167 height 21
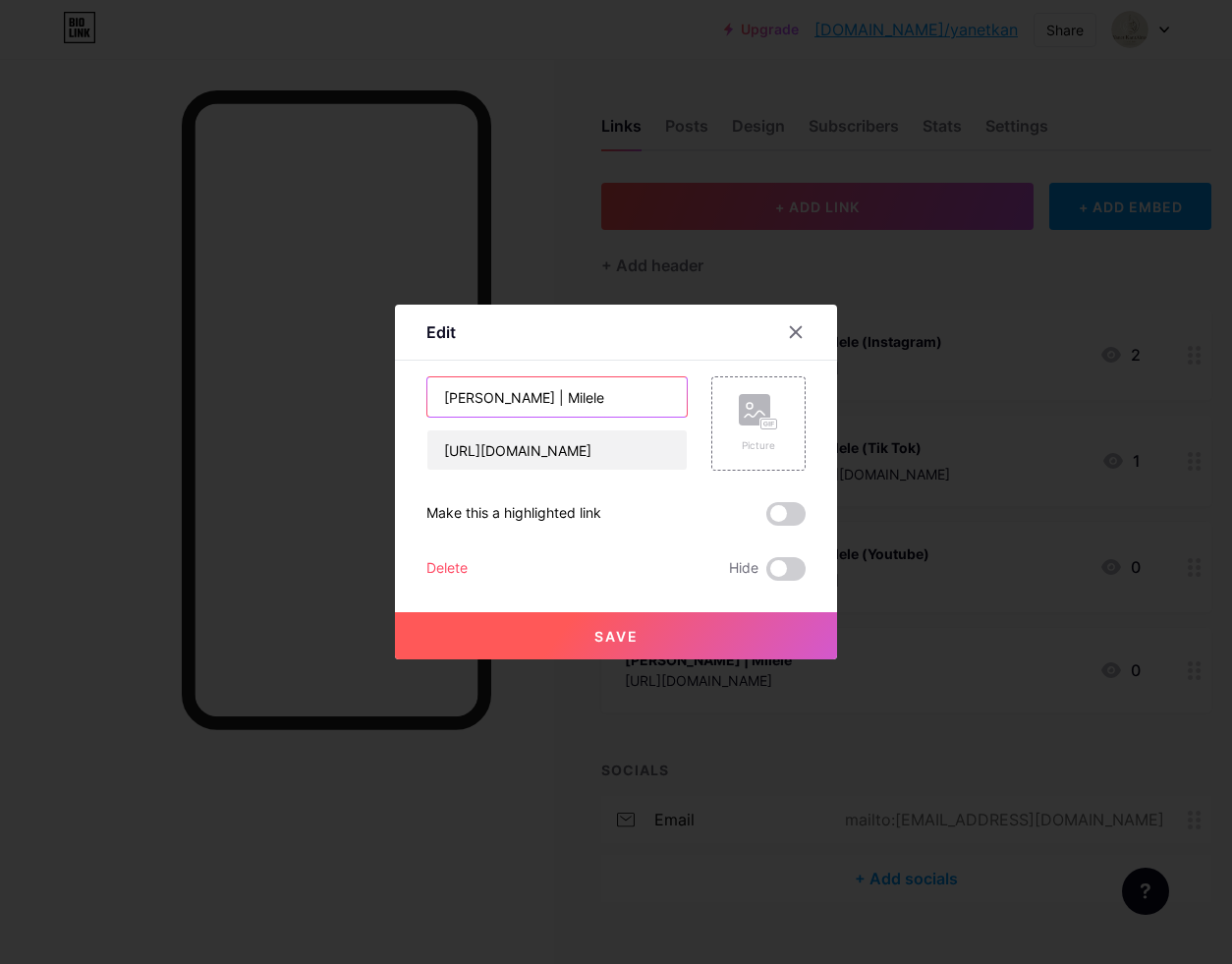
click at [613, 404] on input "Yanet Kantalma | Milele" at bounding box center [558, 397] width 260 height 39
click at [650, 397] on input "Yanet Kantalma | Milele (Whatsapp" at bounding box center [558, 397] width 260 height 39
click at [675, 397] on input "Yanet Kantalma | Milele (WhatsApp" at bounding box center [558, 397] width 260 height 39
type input "[PERSON_NAME] | Milele (WhatsApp)"
click at [613, 638] on span "Save" at bounding box center [616, 636] width 44 height 17
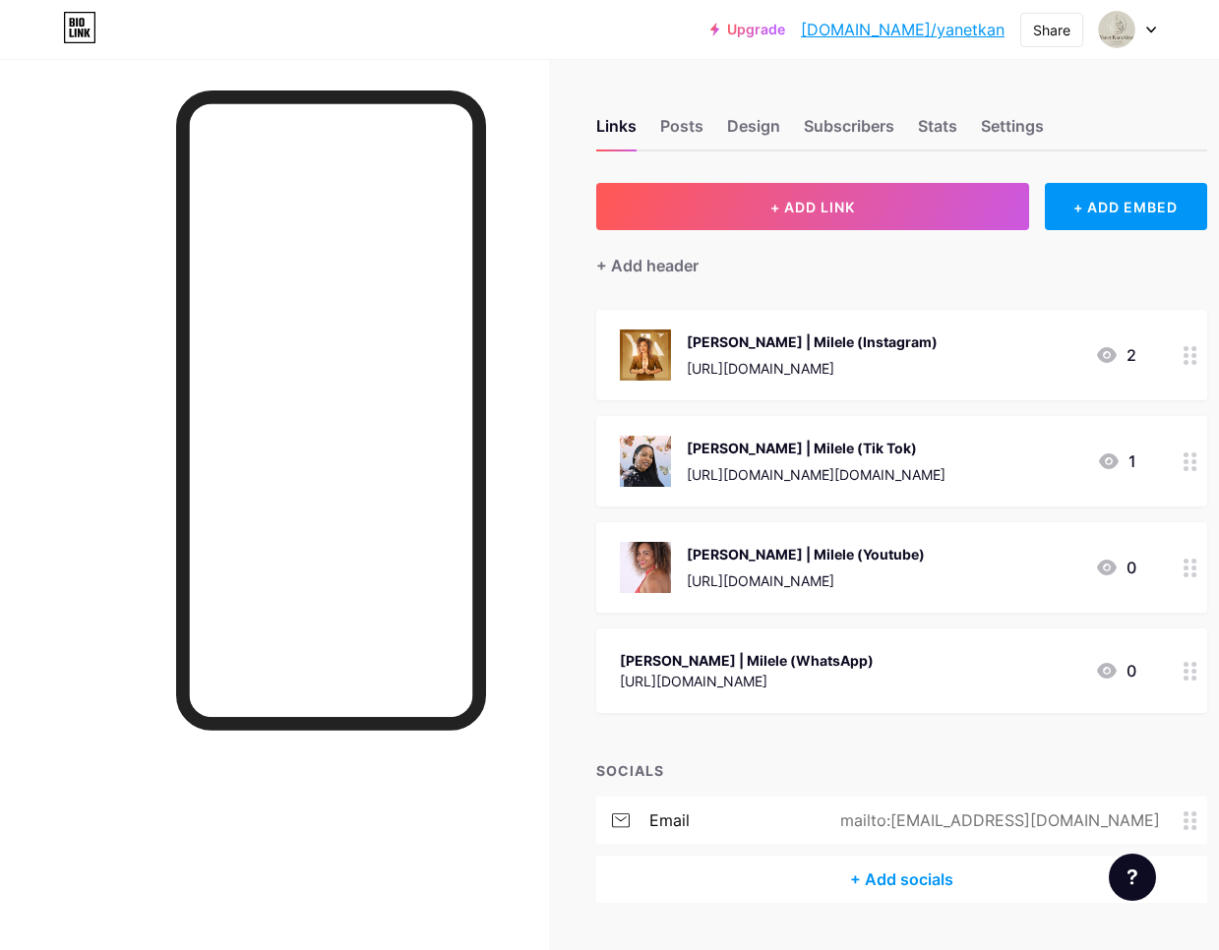
click at [1023, 678] on div "Yanet Kantalma | Milele (WhatsApp) https://wa.me/15025792938 0" at bounding box center [878, 670] width 516 height 45
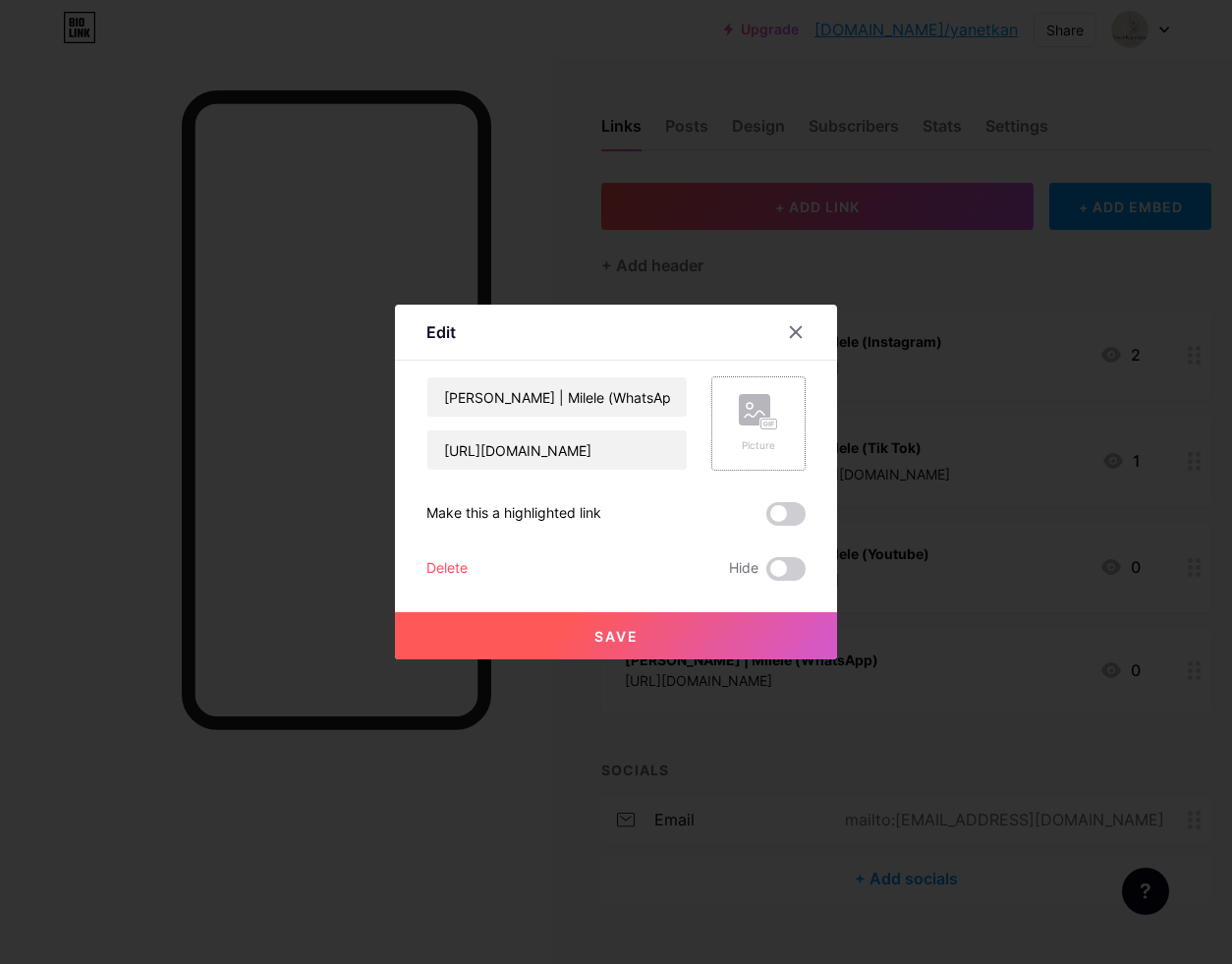
click at [744, 435] on div "Picture" at bounding box center [758, 423] width 39 height 59
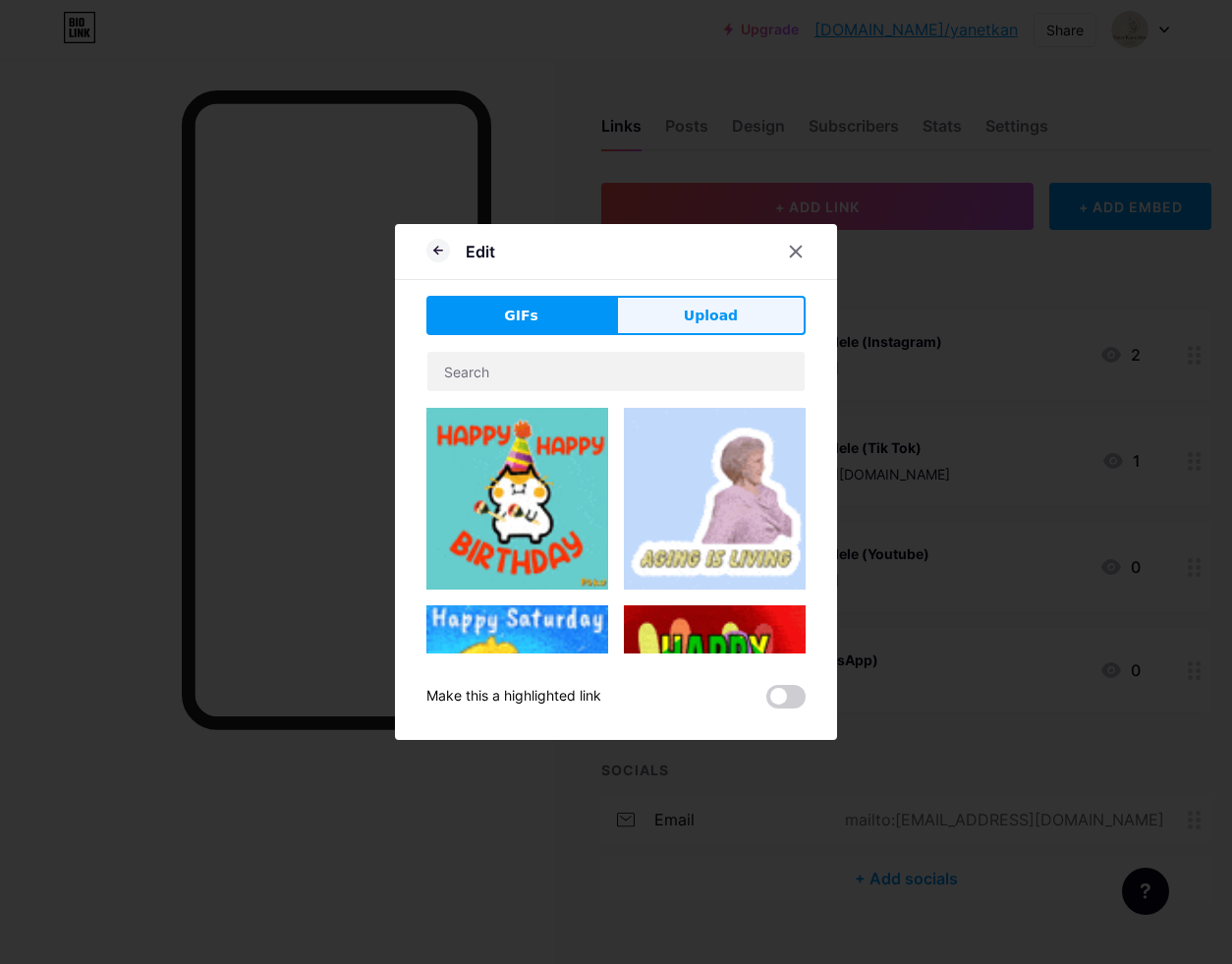
click at [722, 303] on button "Upload" at bounding box center [711, 315] width 190 height 39
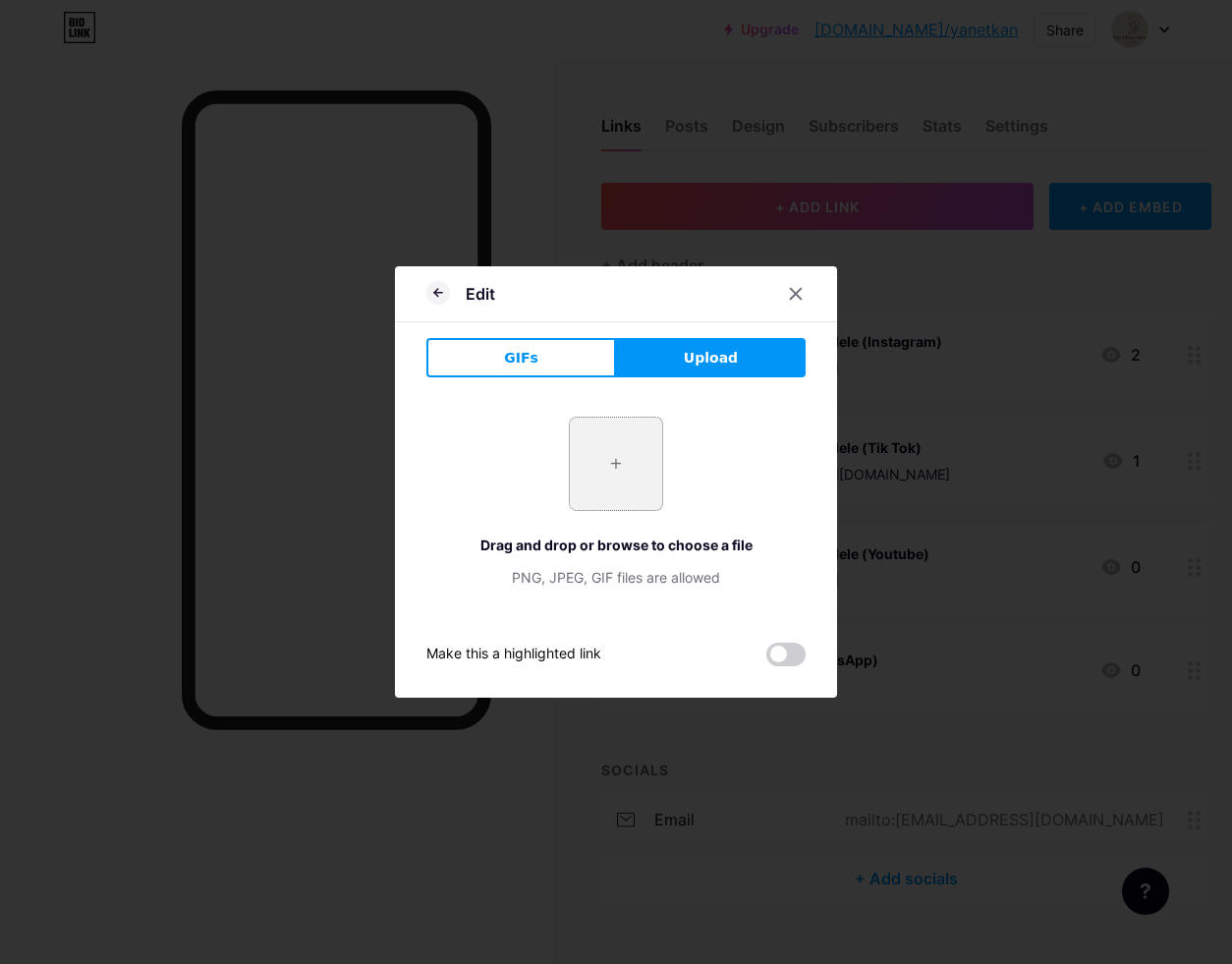
click at [624, 444] on input "file" at bounding box center [616, 464] width 92 height 92
type input "C:\fakepath\e49c5420-6735-4a55-b52b-ccb861735e7e.jpeg"
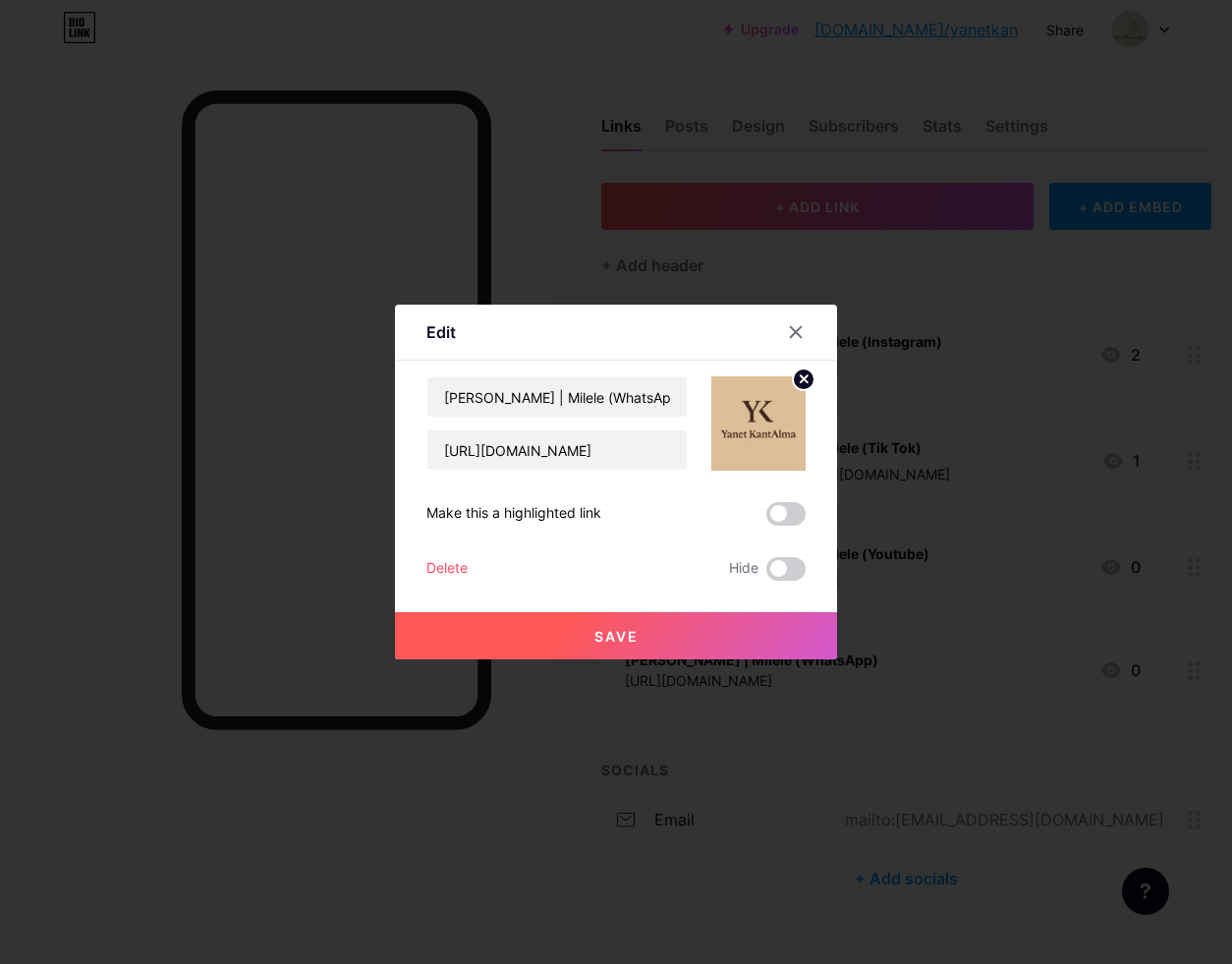
click at [660, 632] on button "Save" at bounding box center [616, 635] width 443 height 47
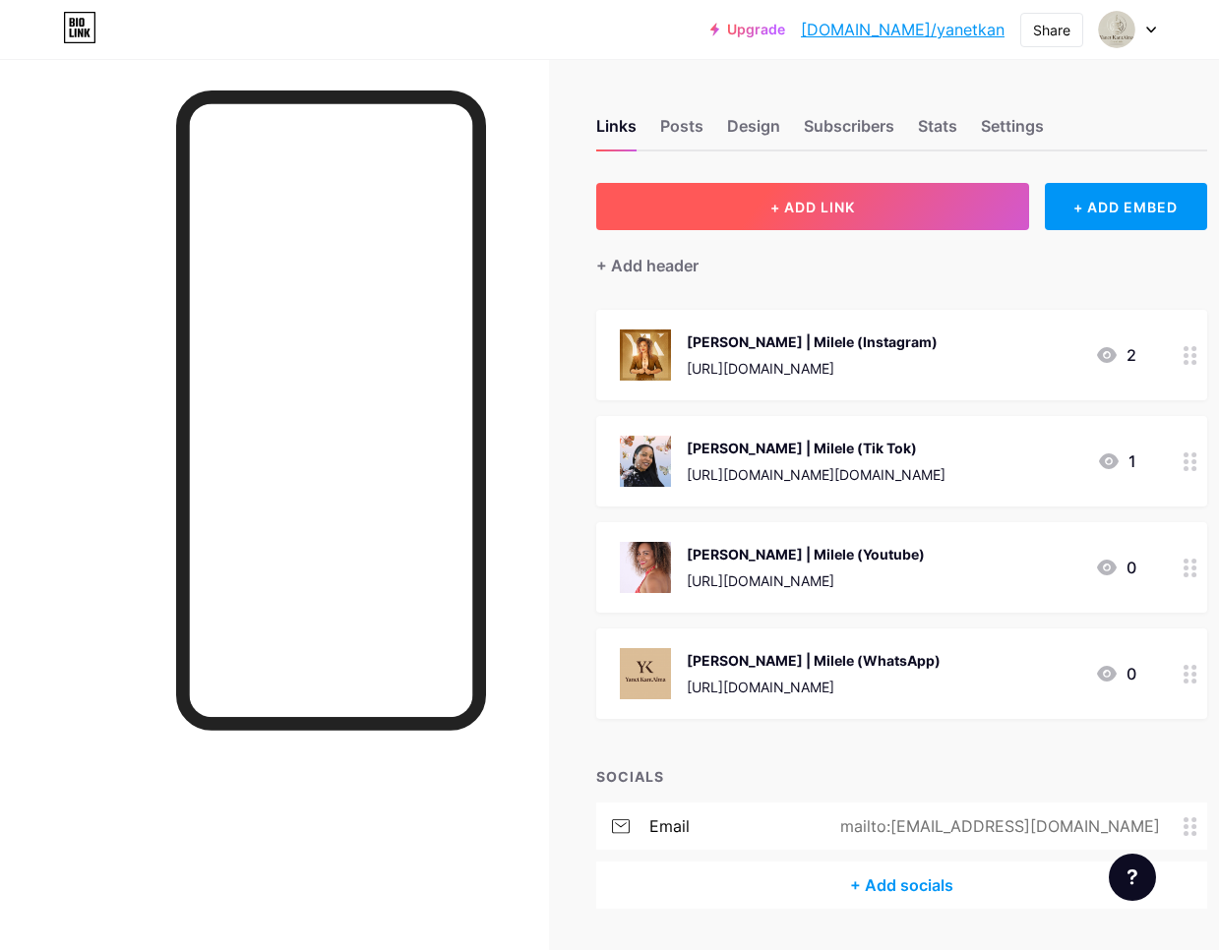
click at [806, 199] on span "+ ADD LINK" at bounding box center [812, 207] width 85 height 17
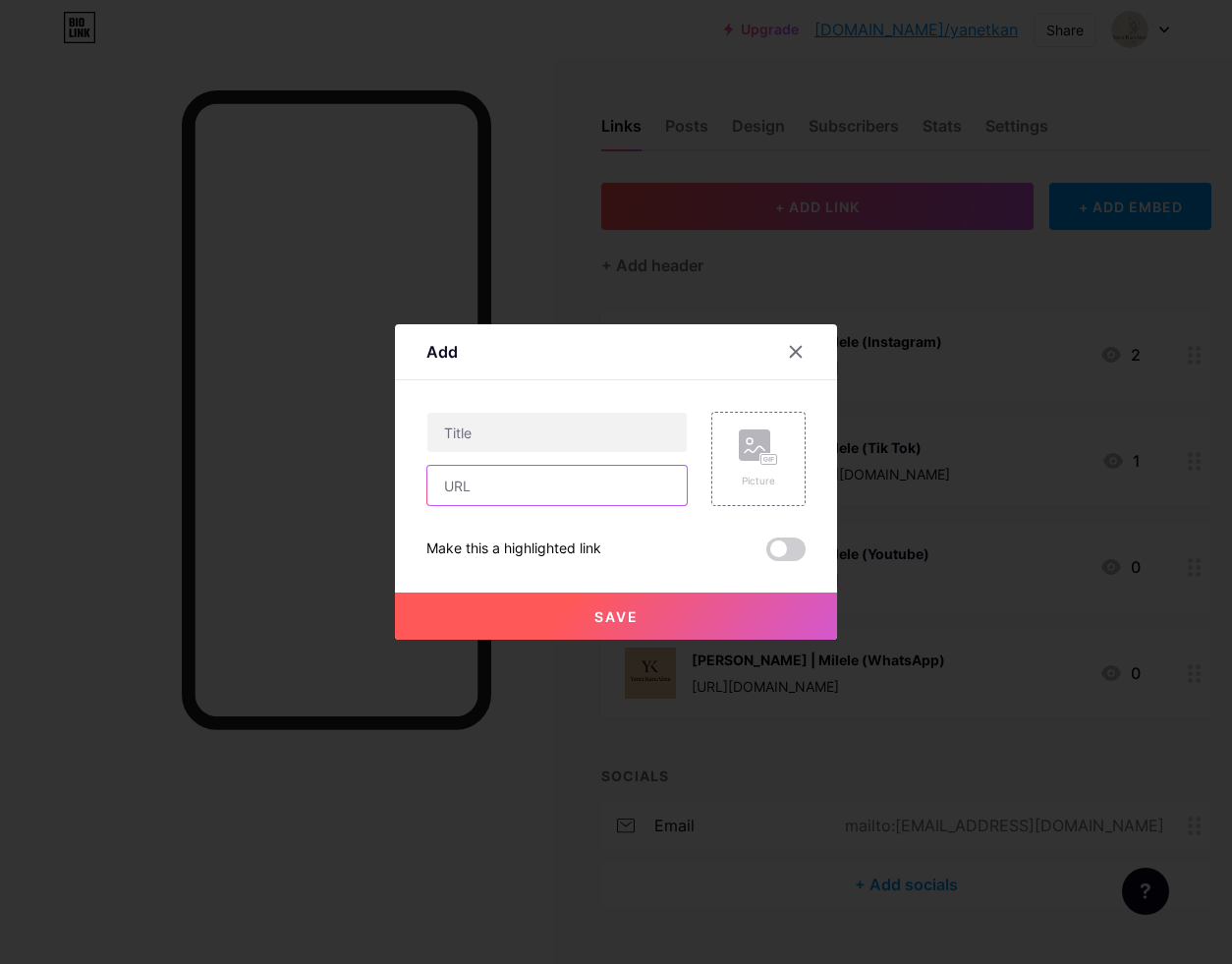
paste input "[URL][DOMAIN_NAME]"
type input "[URL][DOMAIN_NAME]"
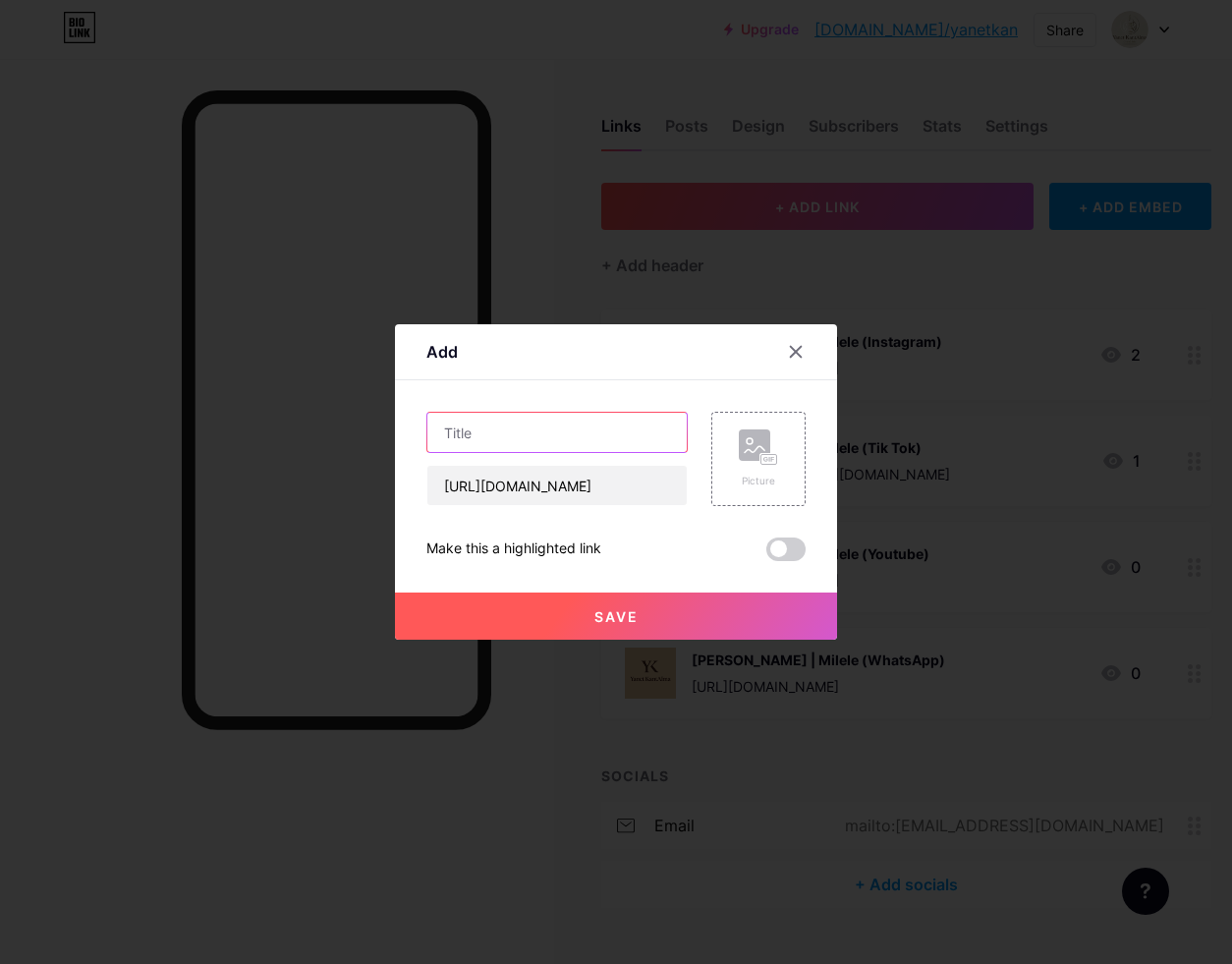
click at [526, 437] on input "text" at bounding box center [558, 432] width 260 height 39
type input "[PERSON_NAME] (Facebook)"
click at [764, 466] on div "Picture" at bounding box center [758, 459] width 39 height 59
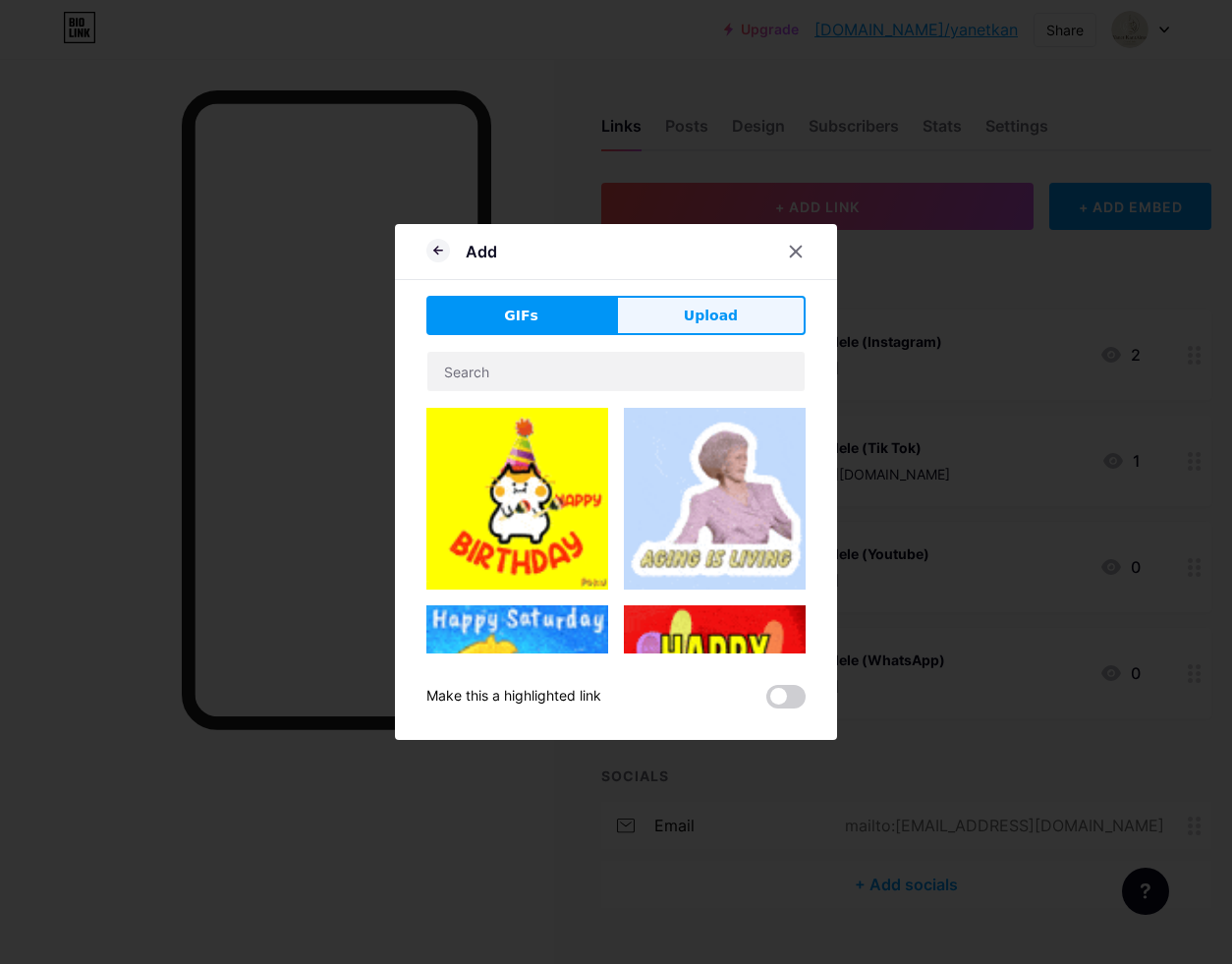
click at [697, 311] on span "Upload" at bounding box center [711, 316] width 54 height 21
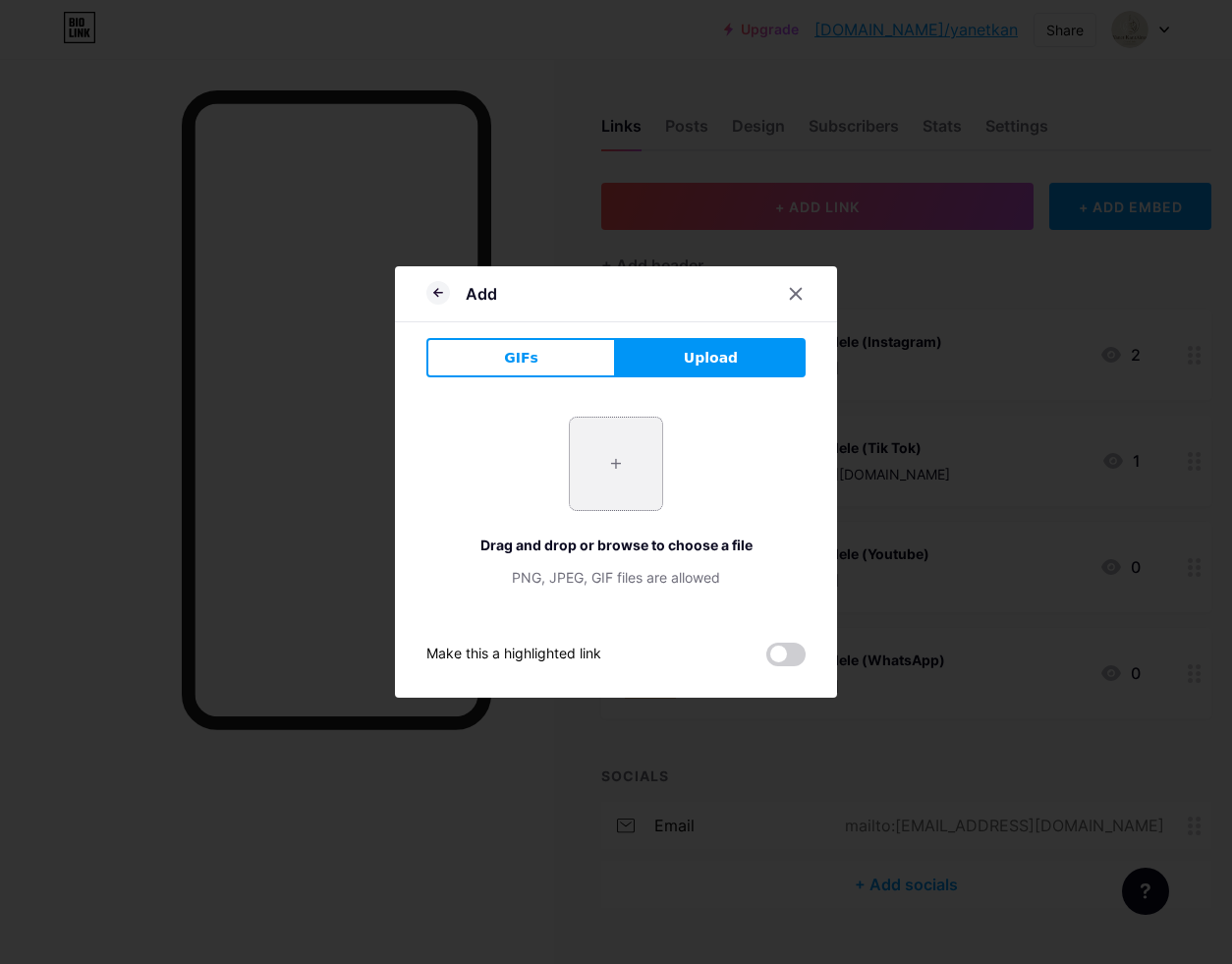
click at [611, 471] on input "file" at bounding box center [616, 464] width 92 height 92
type input "C:\fakepath\IMG_1175.jpeg"
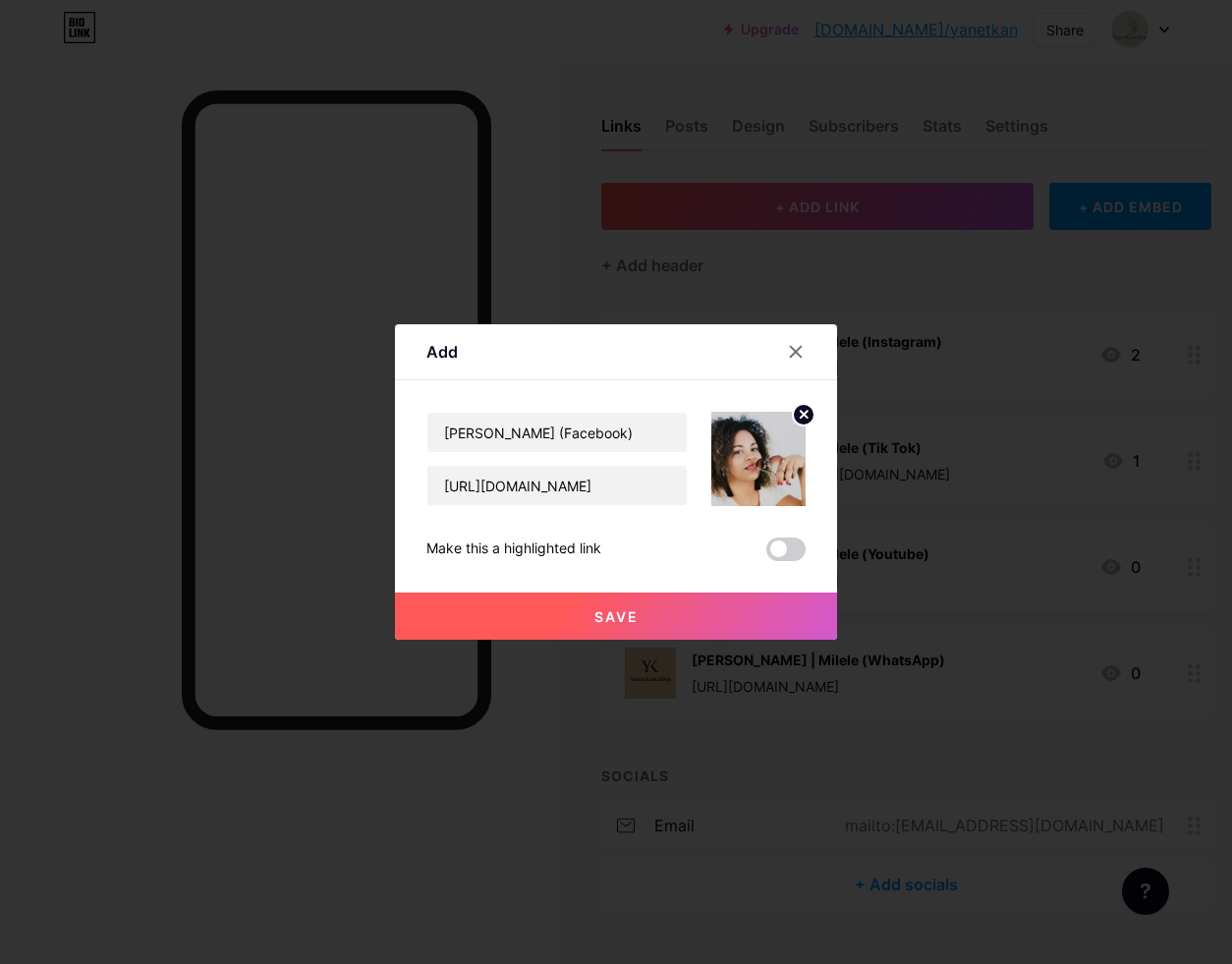
click at [667, 621] on button "Save" at bounding box center [616, 615] width 443 height 47
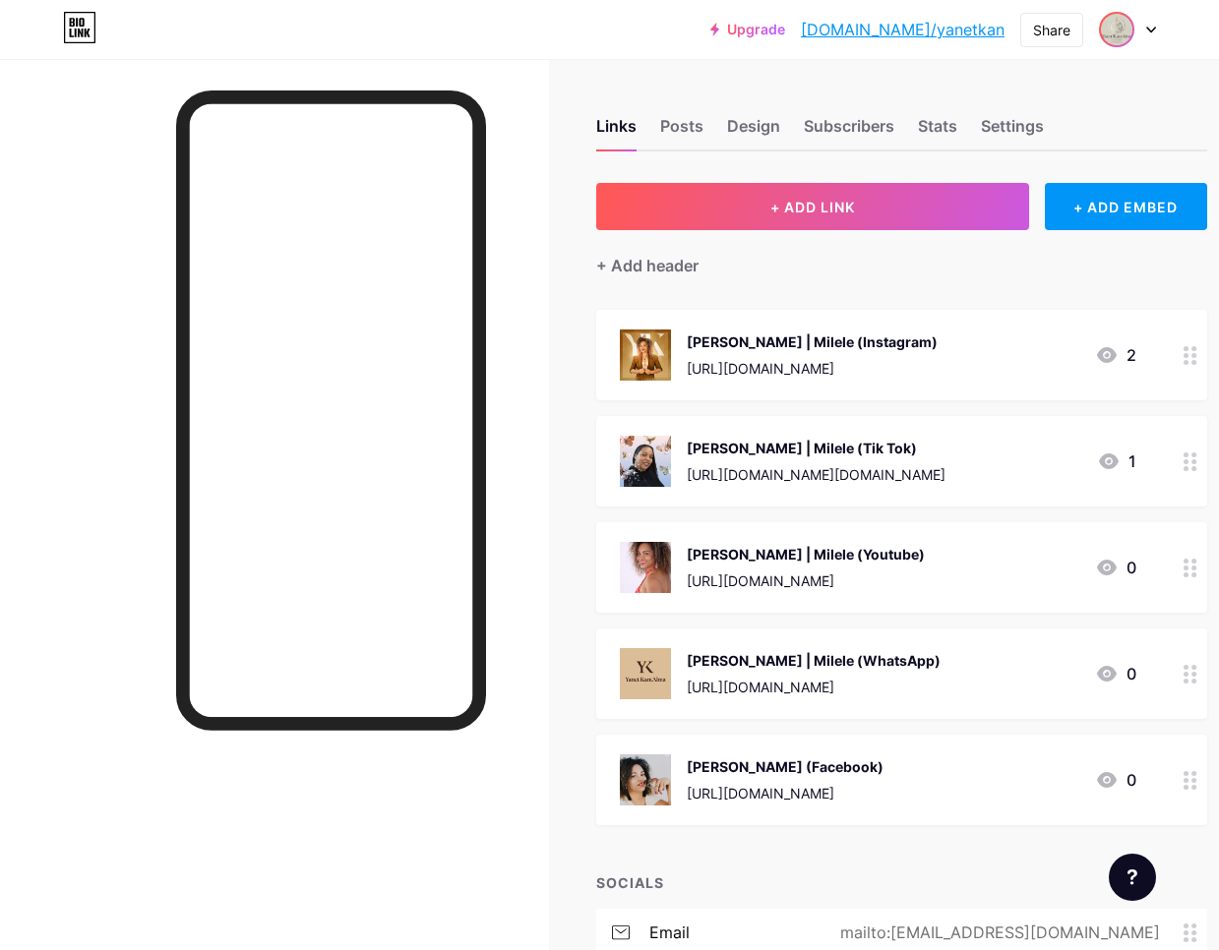
click at [1116, 29] on img at bounding box center [1116, 29] width 31 height 31
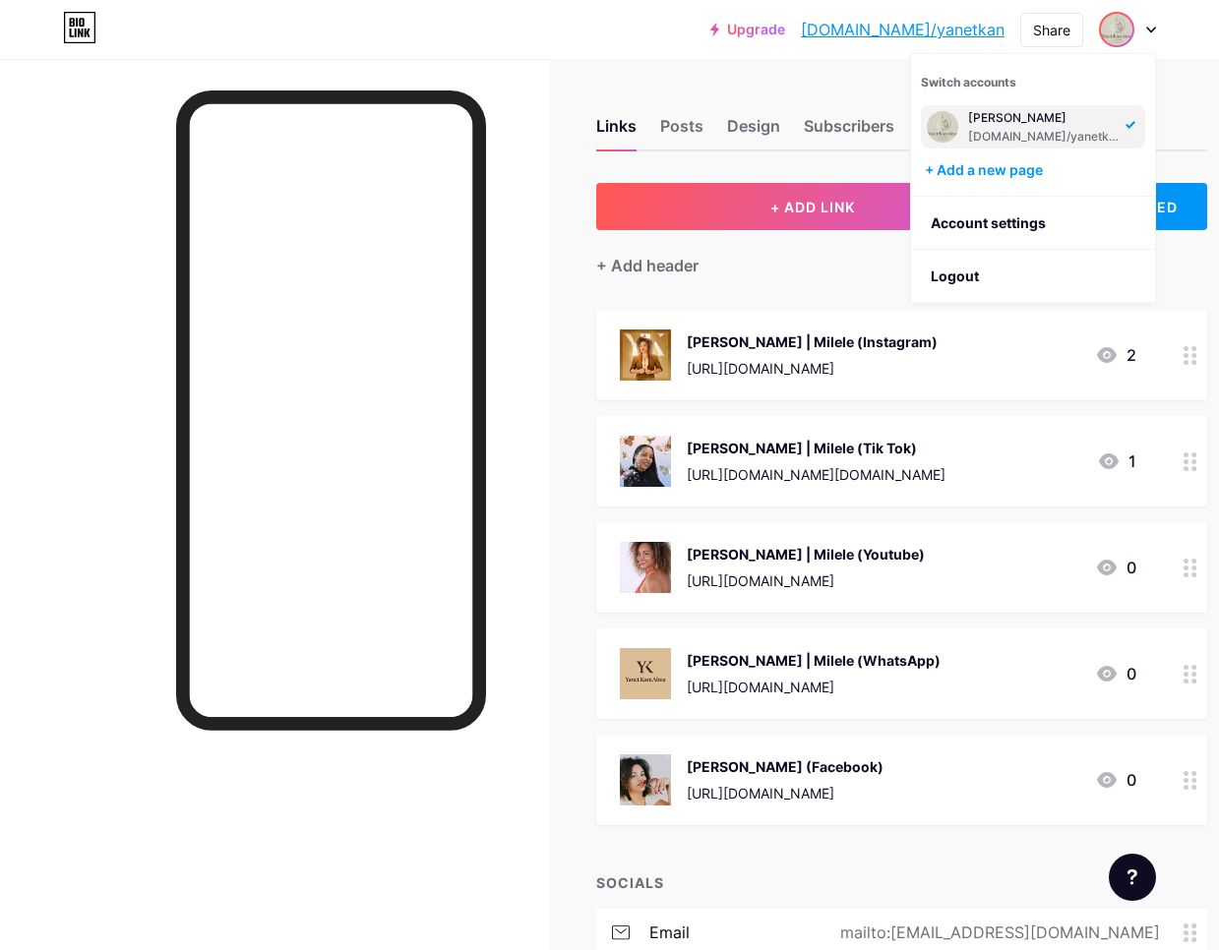
click at [945, 132] on img at bounding box center [942, 126] width 31 height 31
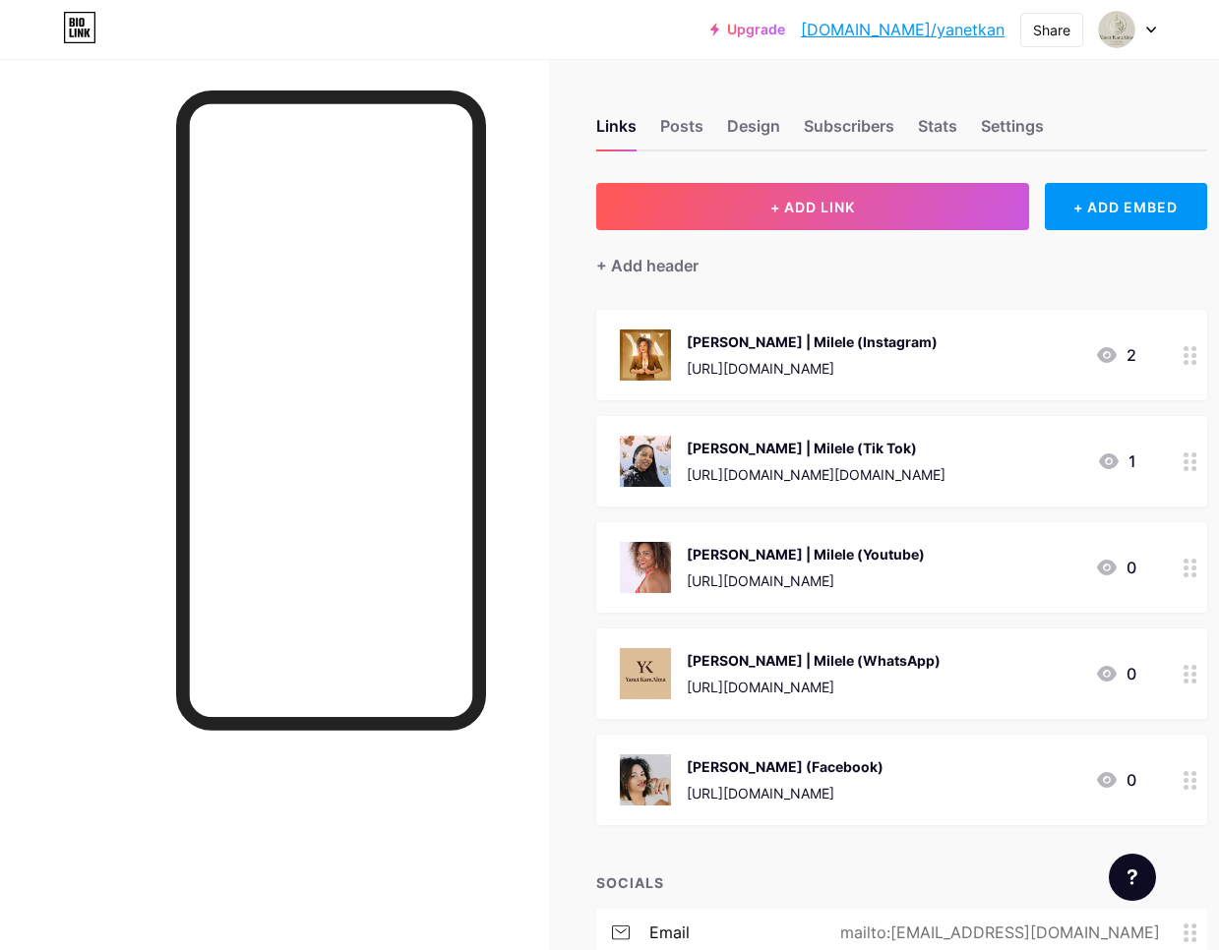
click at [1155, 27] on icon at bounding box center [1151, 30] width 10 height 7
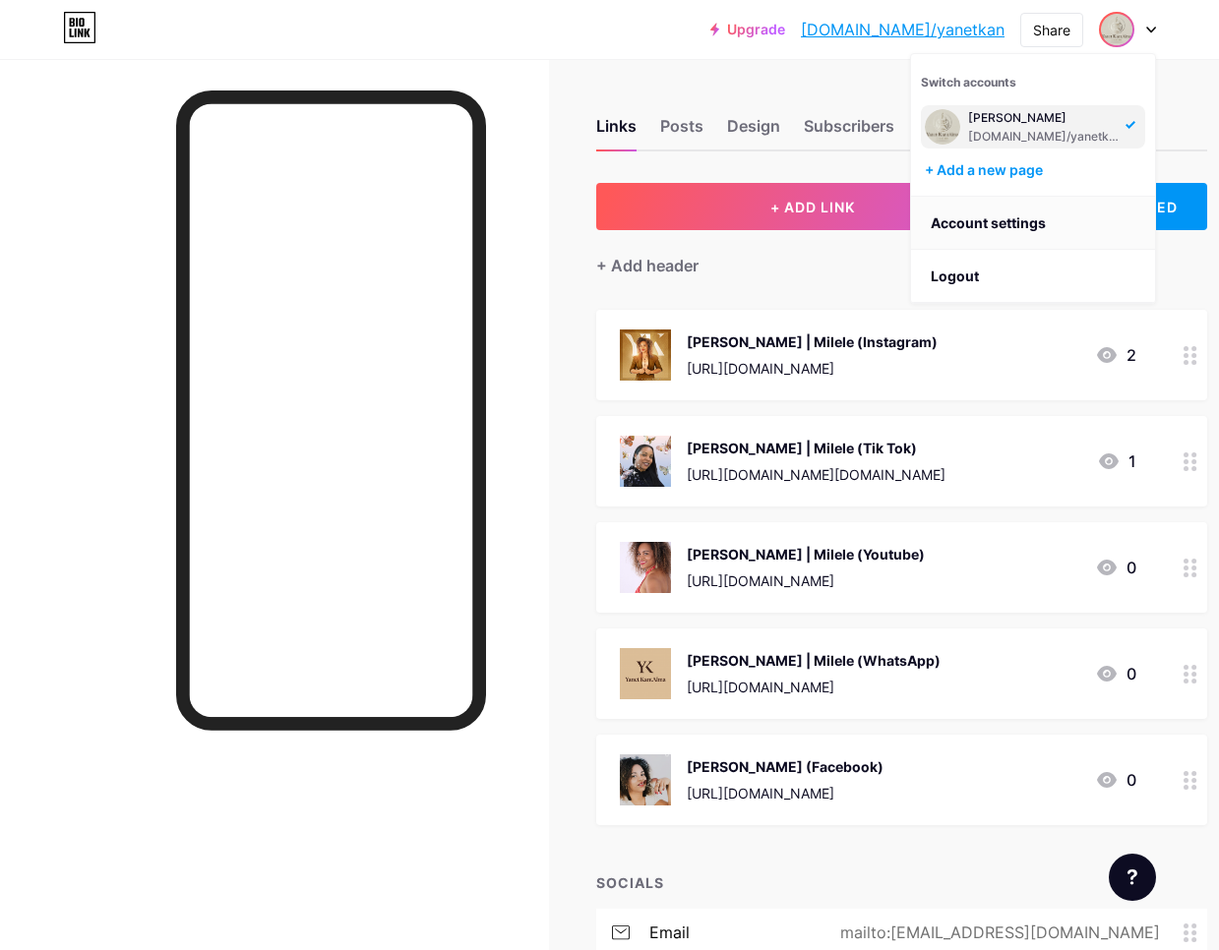
click at [1005, 225] on link "Account settings" at bounding box center [1033, 223] width 244 height 53
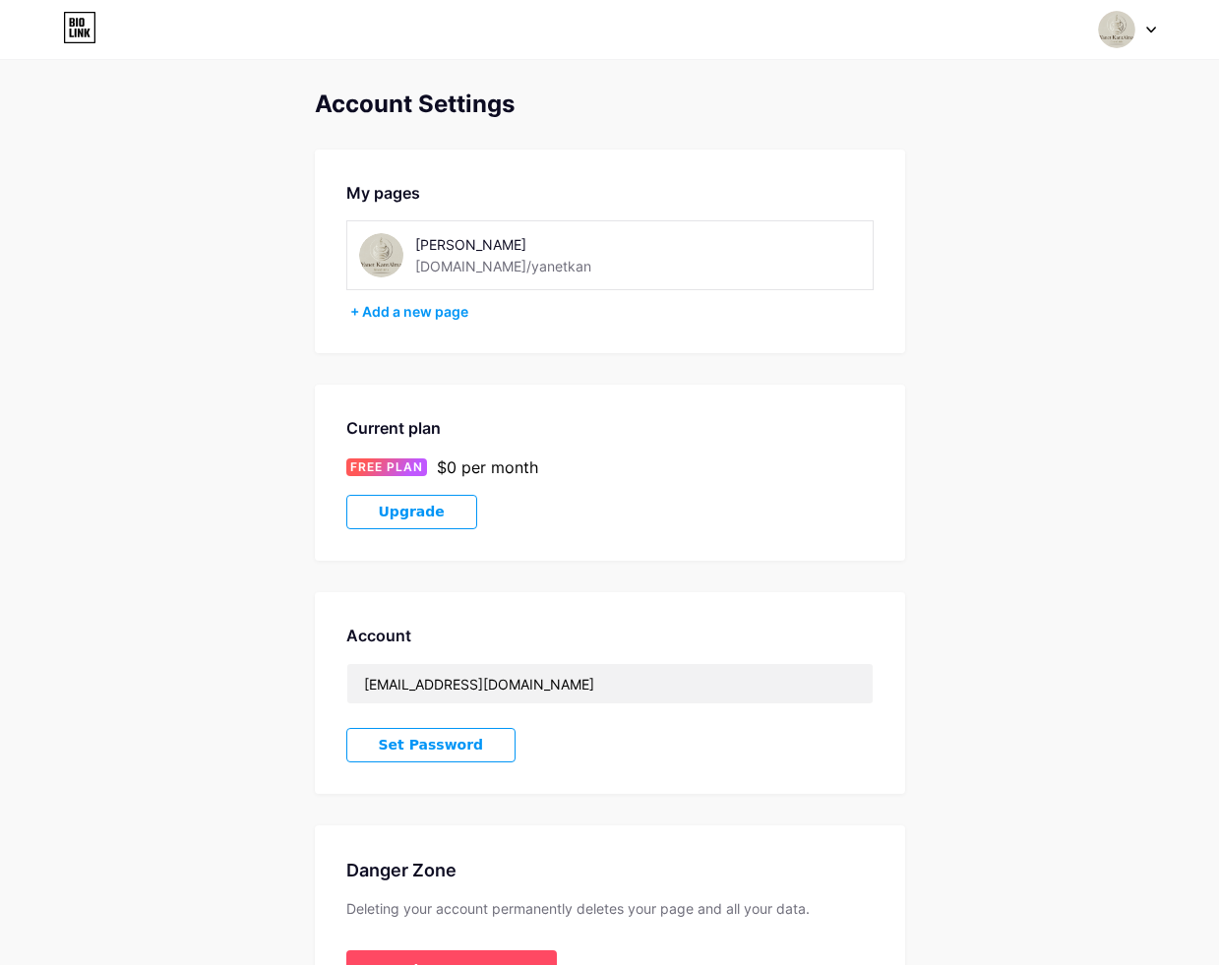
click at [384, 267] on img at bounding box center [381, 255] width 44 height 44
click at [383, 265] on img at bounding box center [381, 255] width 44 height 44
click at [1153, 30] on icon at bounding box center [1151, 30] width 8 height 5
click at [936, 125] on img at bounding box center [942, 126] width 35 height 35
click at [388, 259] on img at bounding box center [381, 255] width 44 height 44
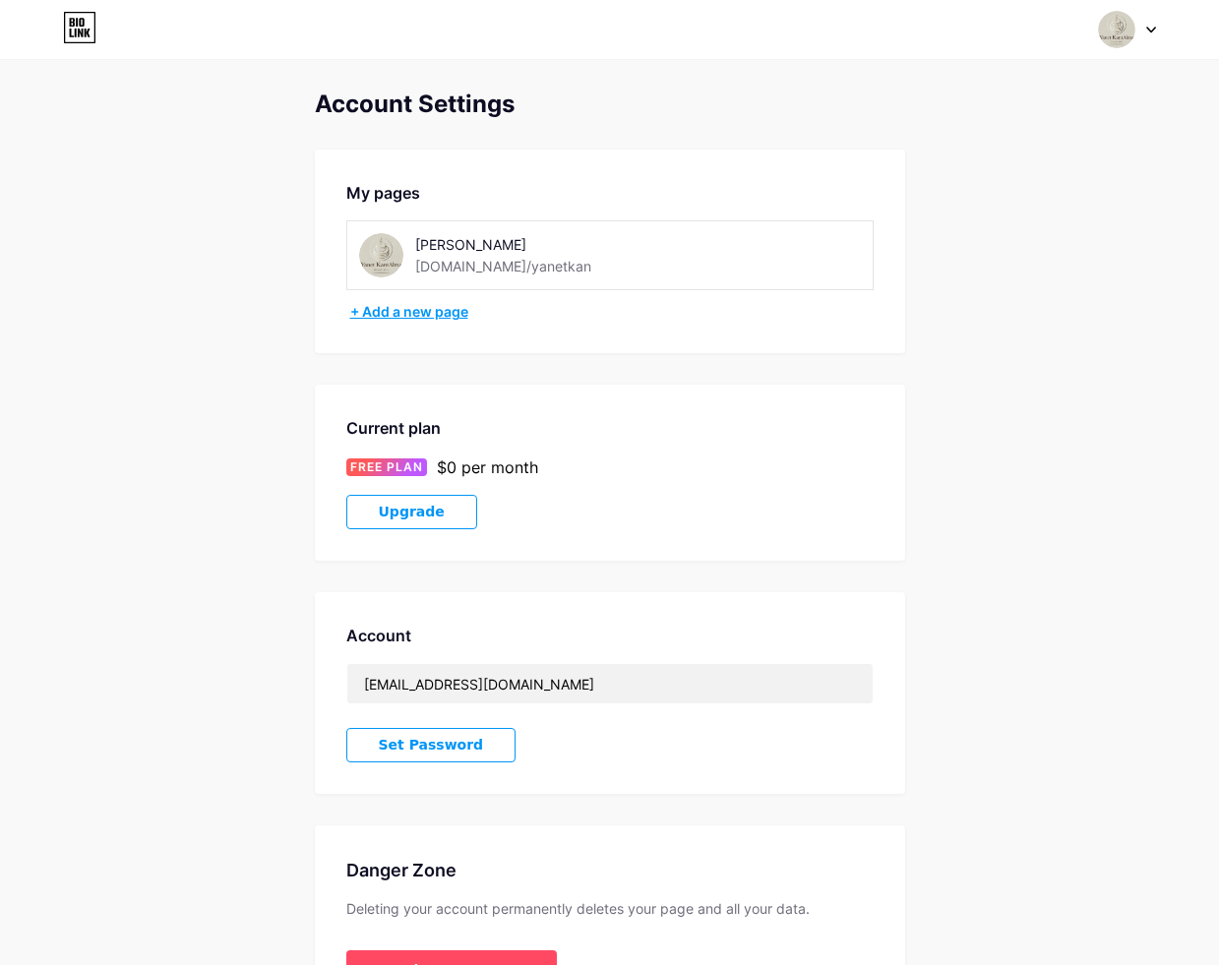
click at [353, 312] on div "+ Add a new page" at bounding box center [611, 312] width 523 height 20
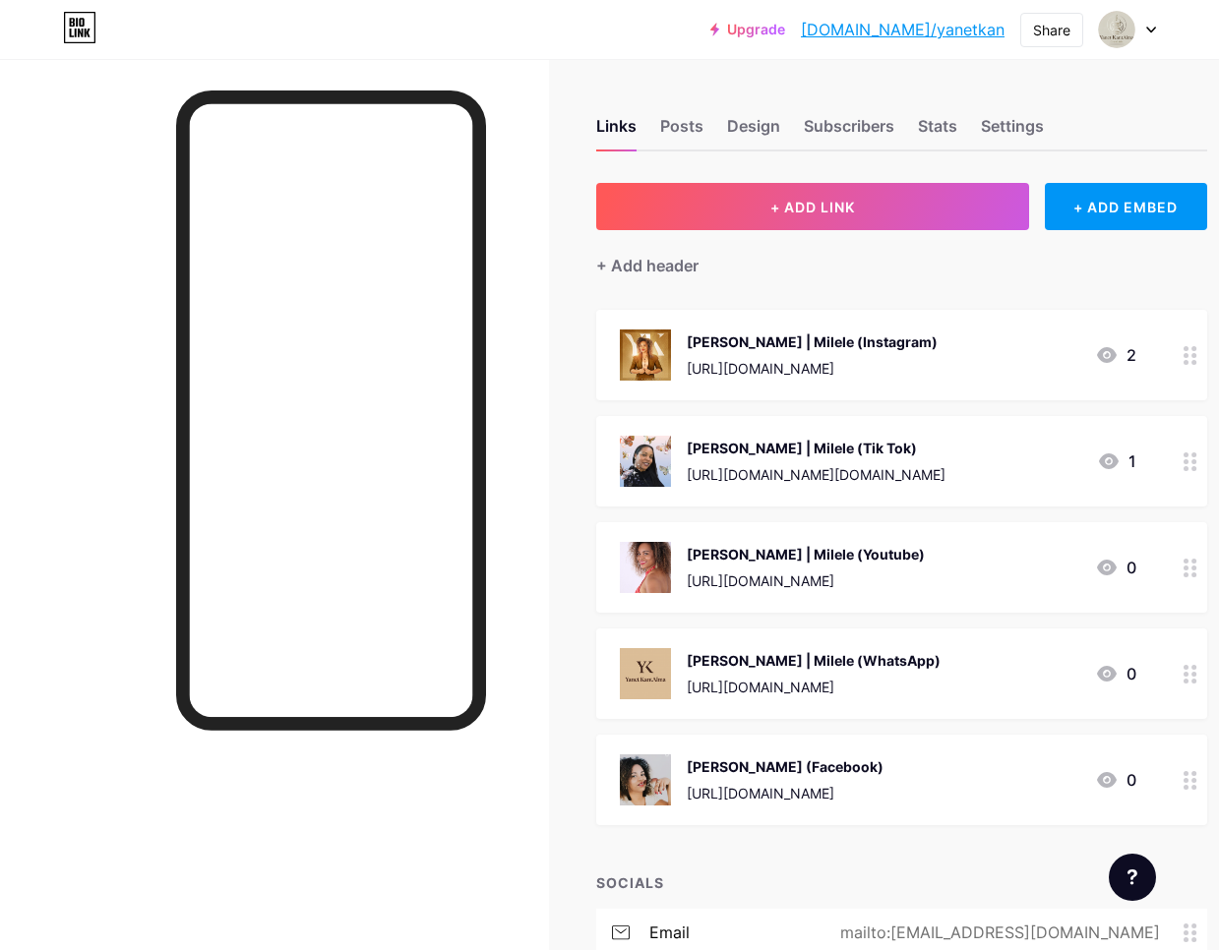
click at [1149, 30] on icon at bounding box center [1151, 30] width 10 height 7
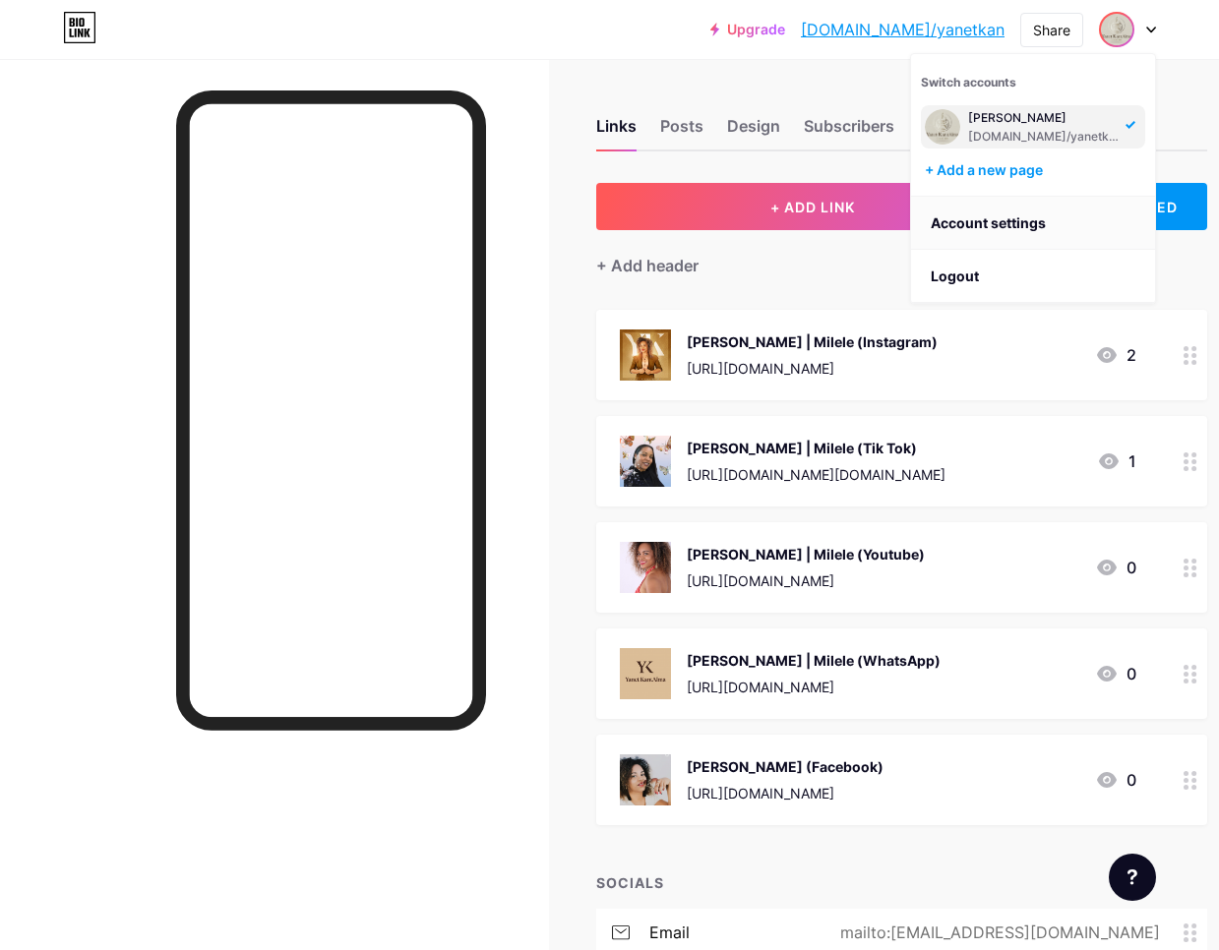
click at [1021, 218] on link "Account settings" at bounding box center [1033, 223] width 244 height 53
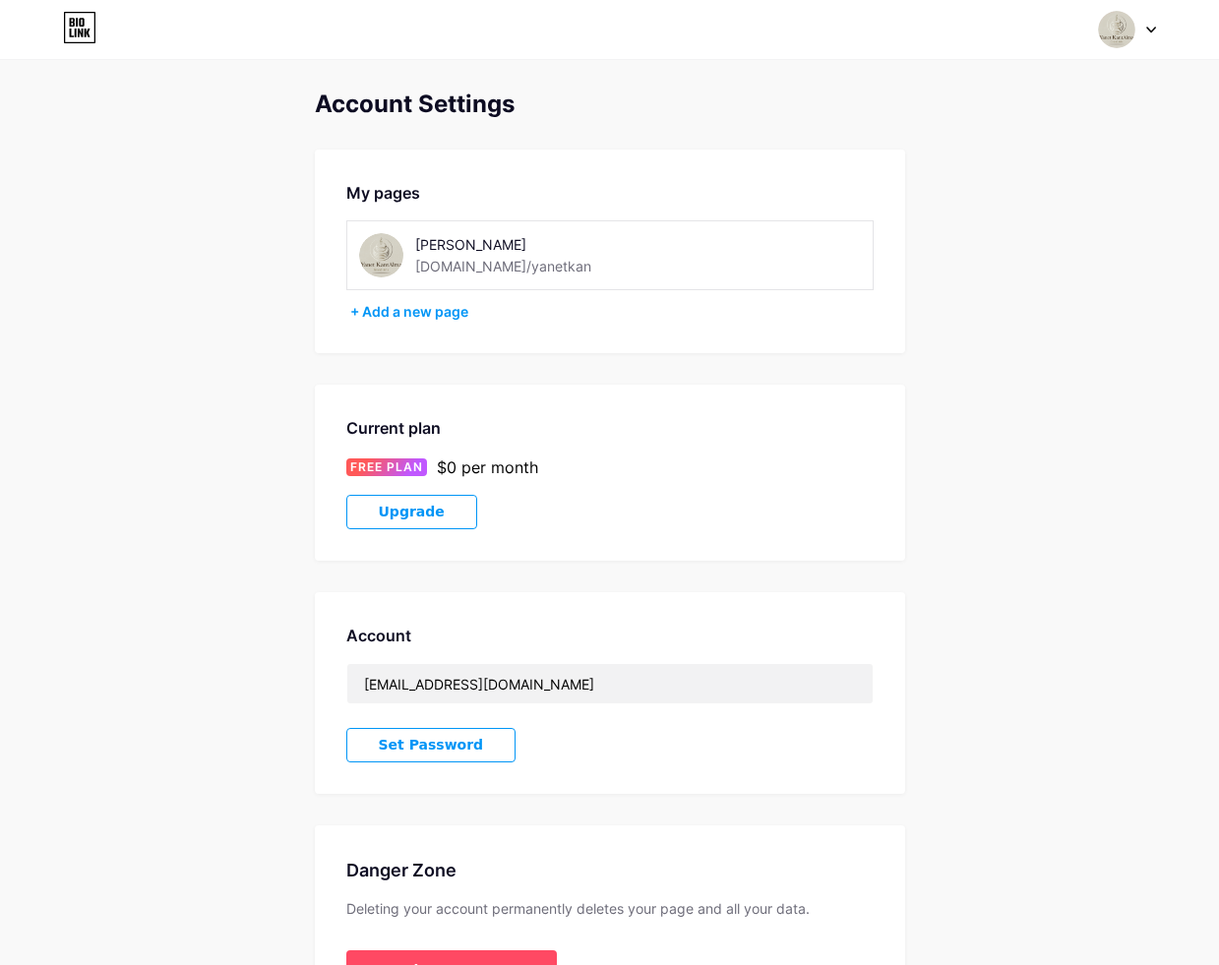
click at [1148, 30] on icon at bounding box center [1151, 30] width 10 height 7
click at [486, 311] on div "+ Add a new page" at bounding box center [611, 312] width 523 height 20
click at [382, 261] on img at bounding box center [381, 255] width 44 height 44
click at [401, 744] on span "Set Password" at bounding box center [431, 745] width 105 height 17
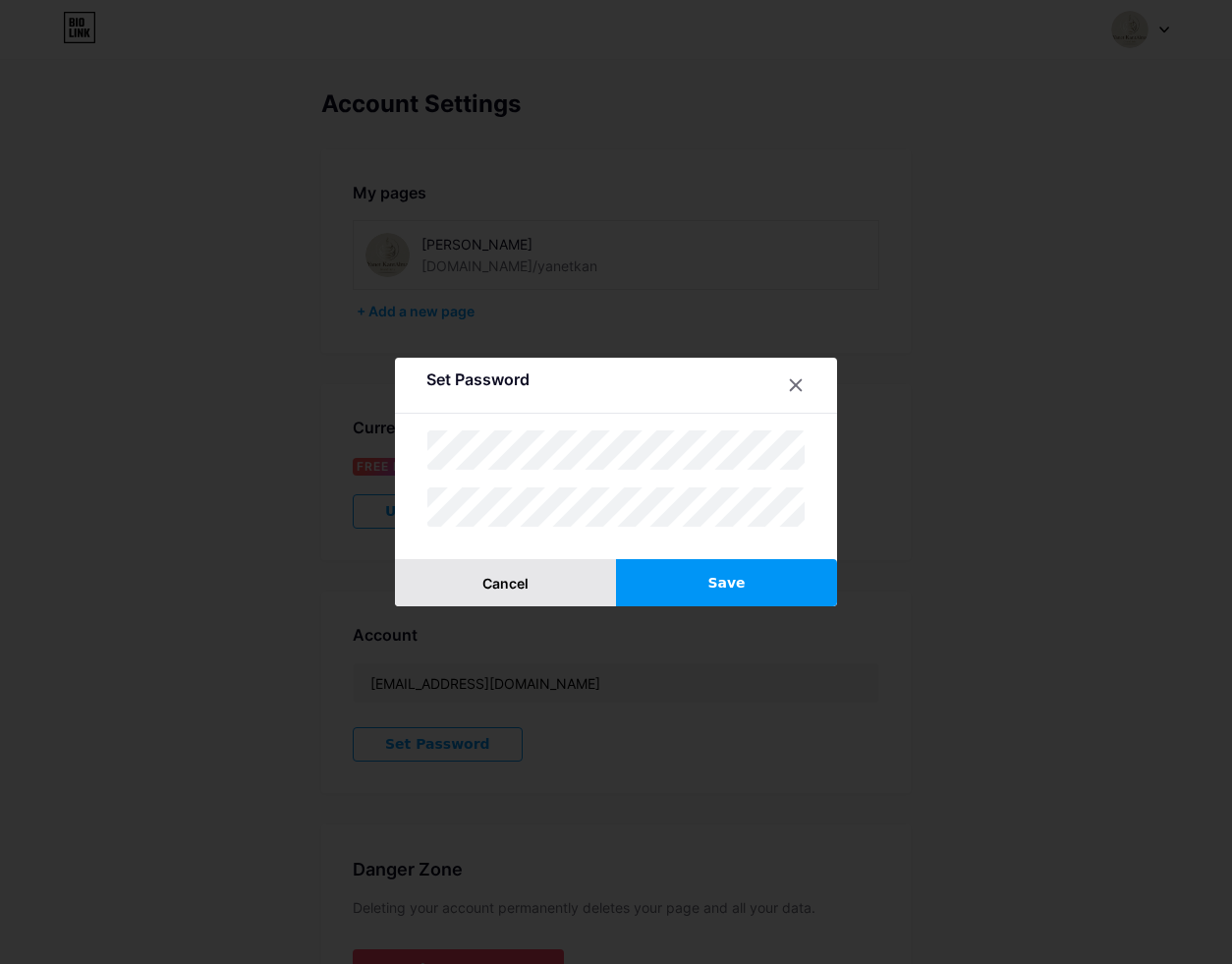
click at [541, 582] on button "Cancel" at bounding box center [505, 582] width 221 height 47
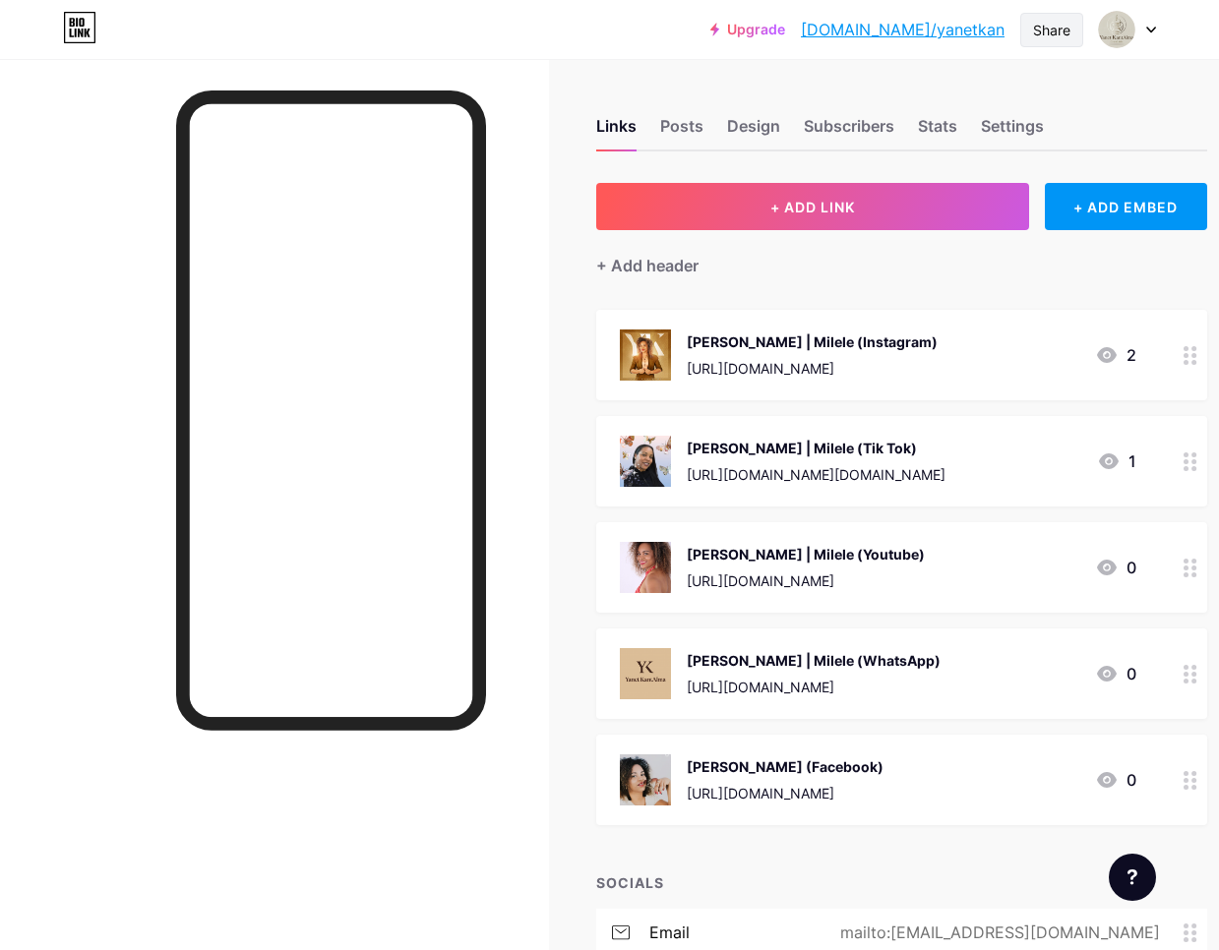
click at [1038, 29] on div "Share" at bounding box center [1051, 30] width 37 height 21
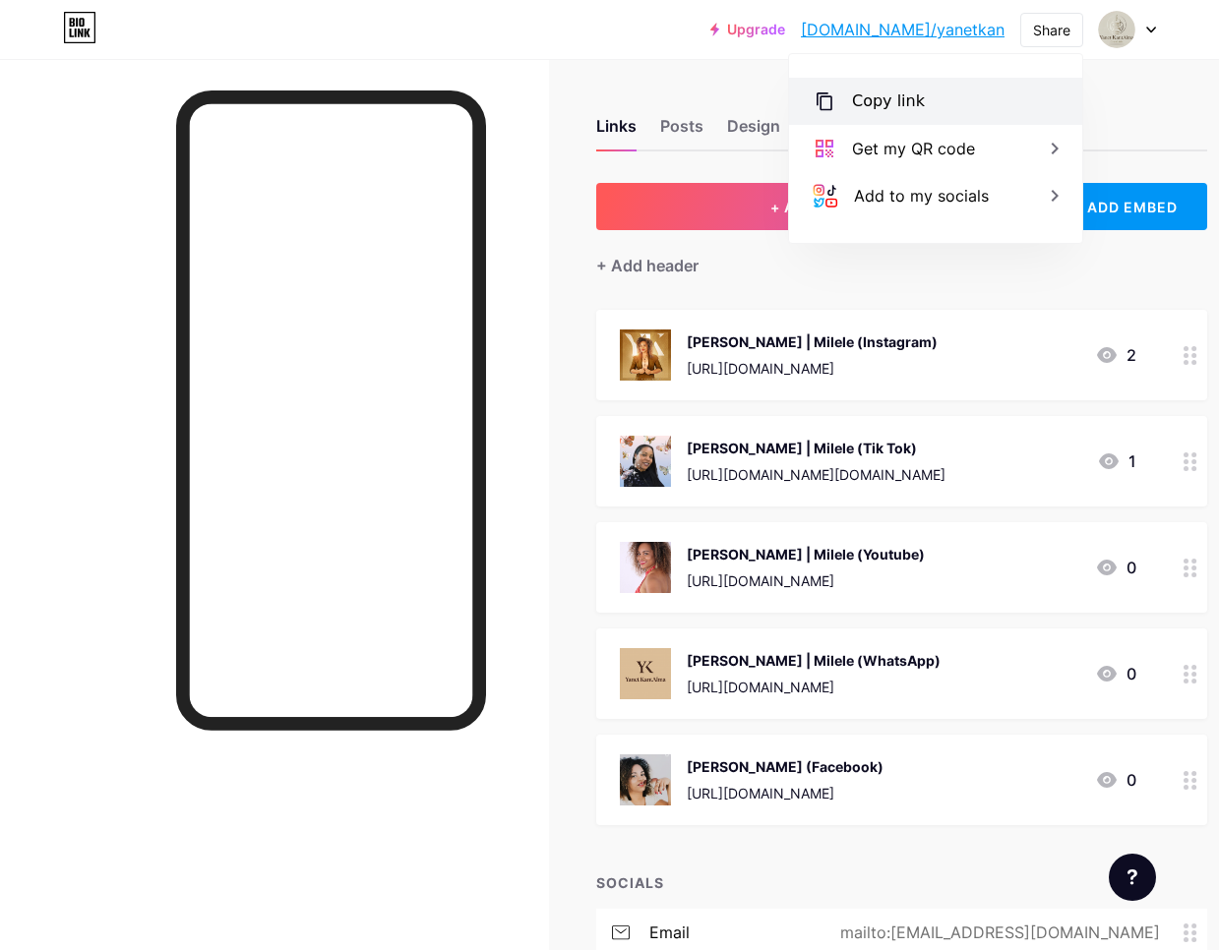
click at [844, 101] on div "Copy link" at bounding box center [935, 101] width 293 height 47
